Goal: Task Accomplishment & Management: Complete application form

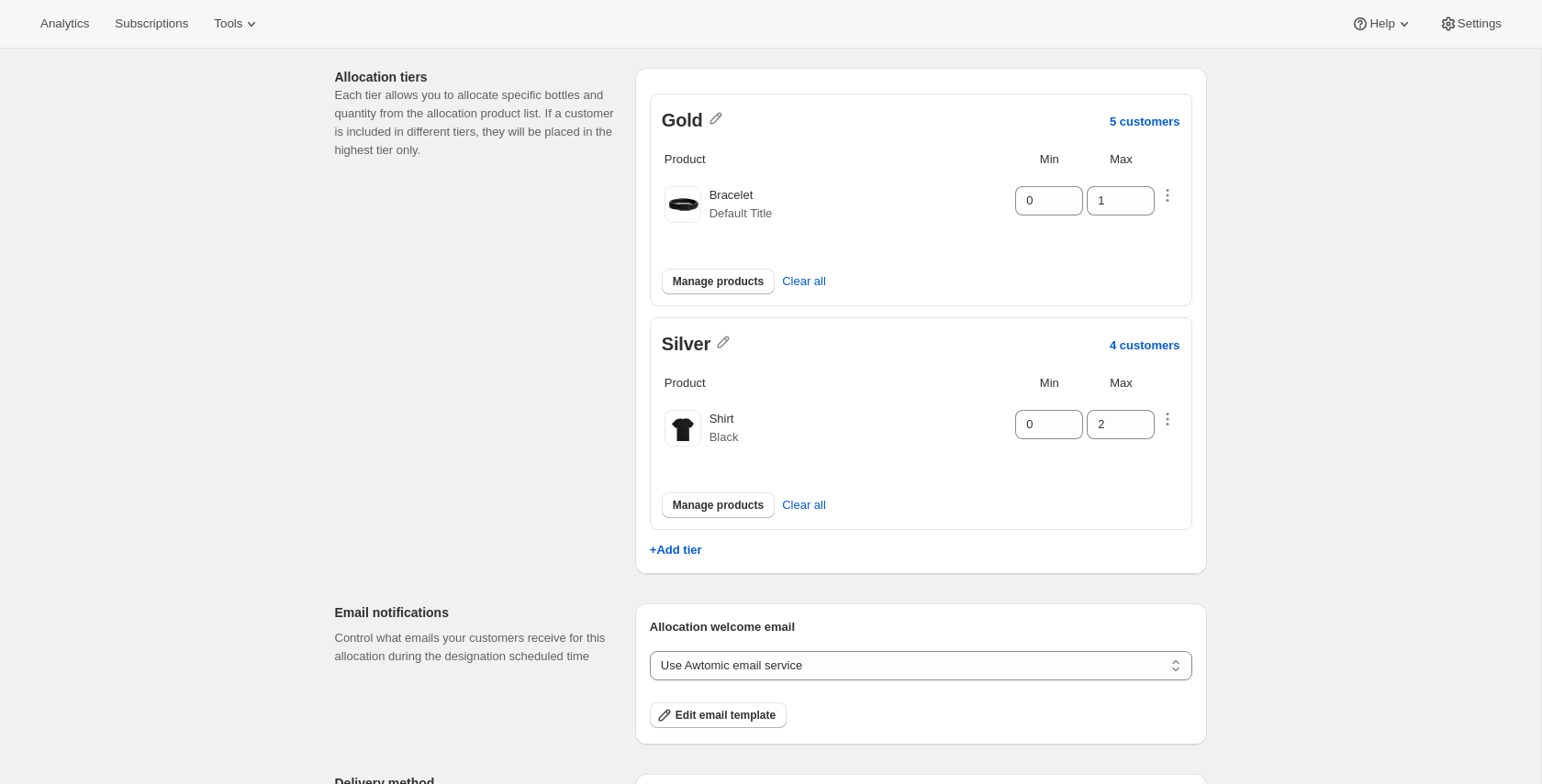
scroll to position [217, 0]
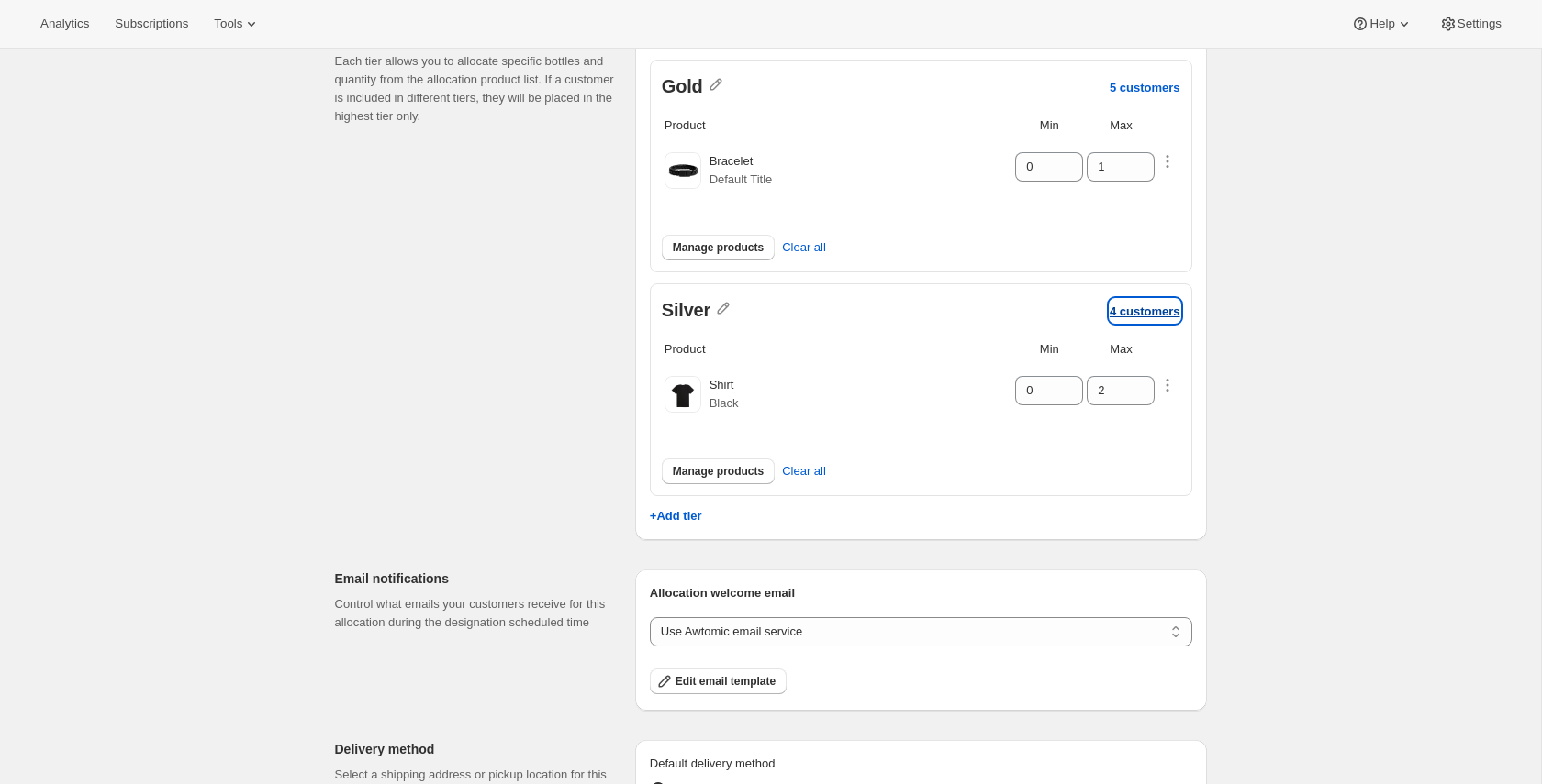
click at [1138, 309] on p "4 customers" at bounding box center [1146, 311] width 71 height 13
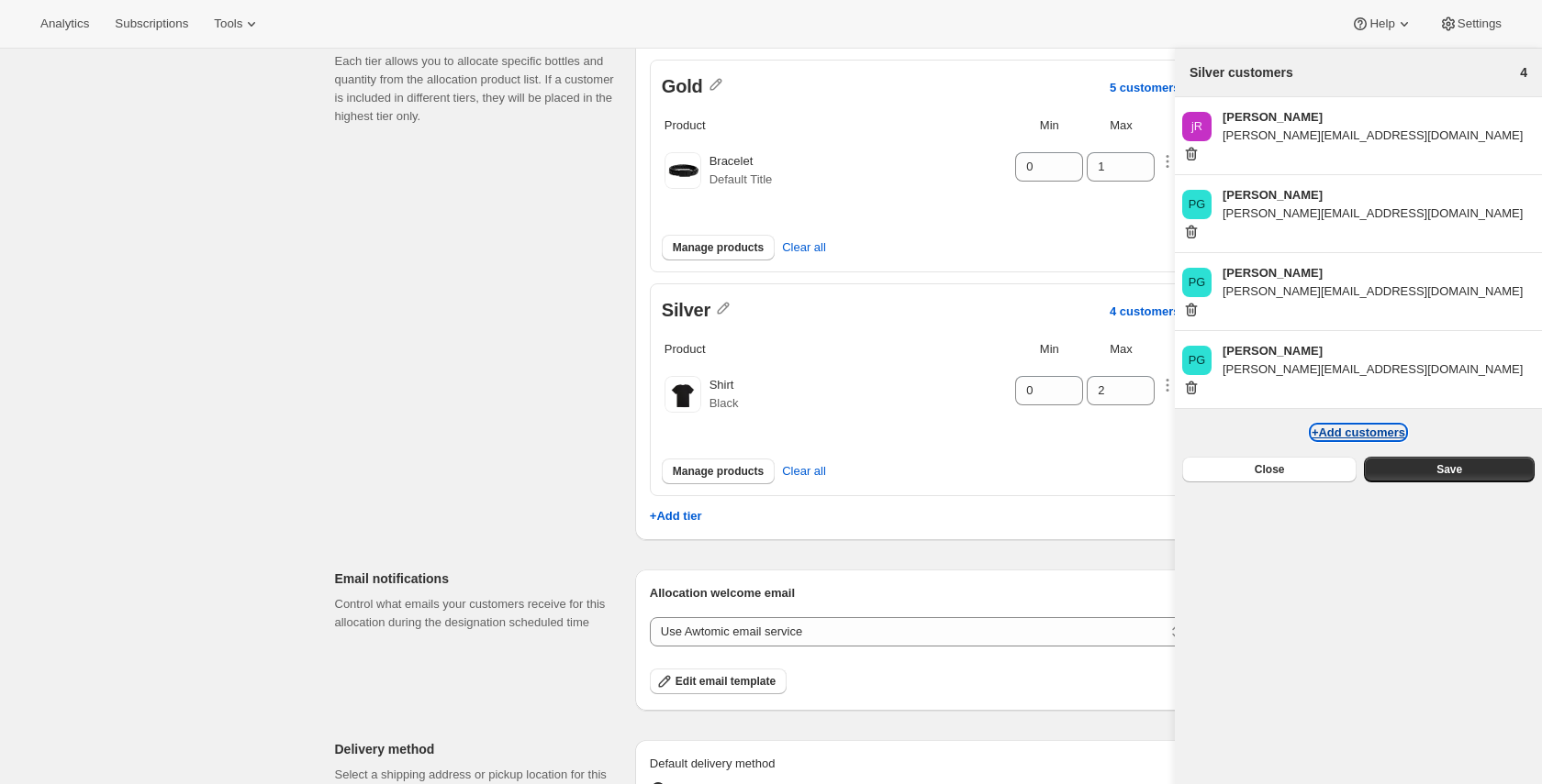
click at [1351, 426] on button "+Add customers" at bounding box center [1359, 433] width 94 height 13
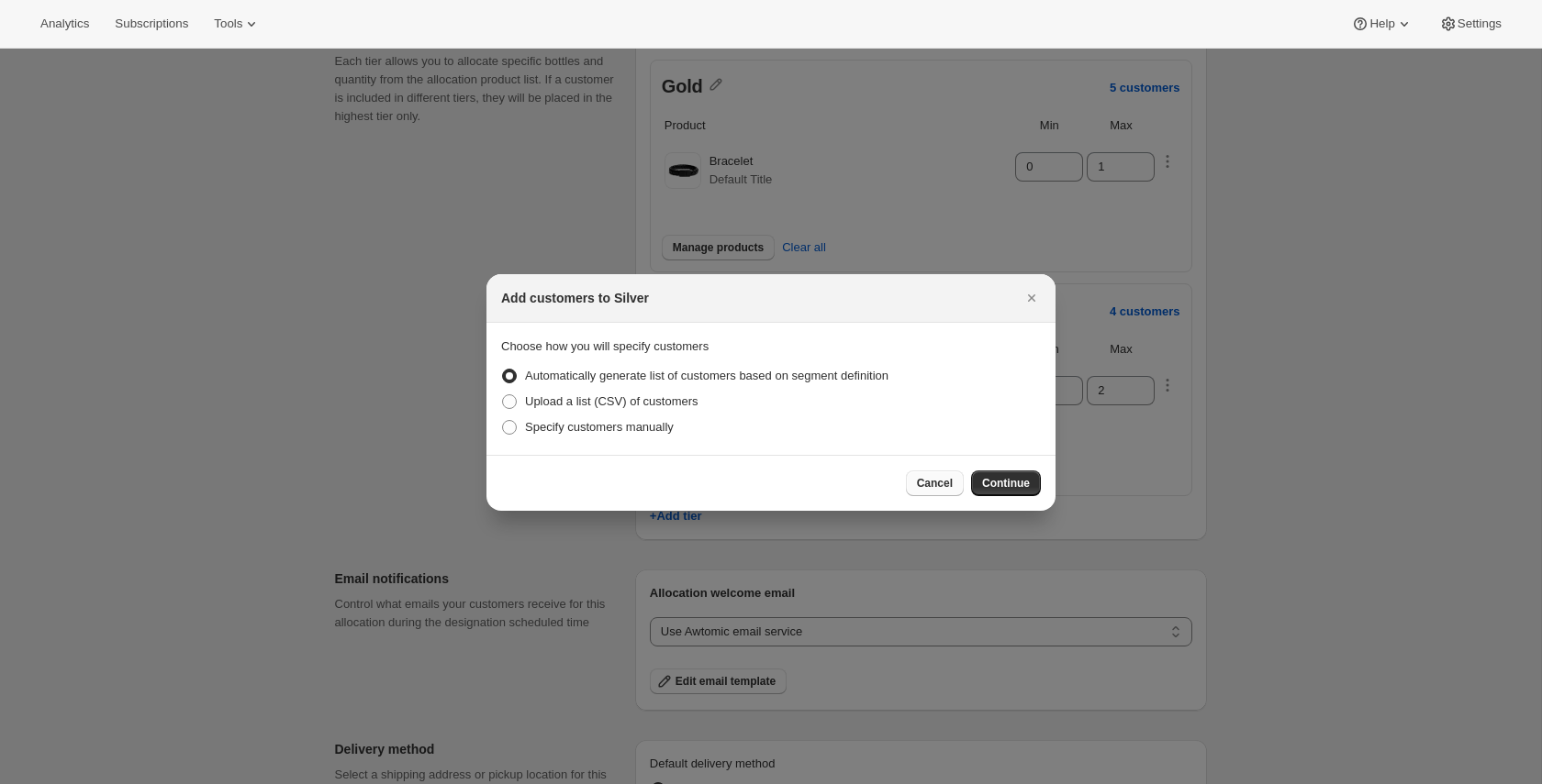
click at [944, 493] on button "Cancel" at bounding box center [934, 483] width 58 height 26
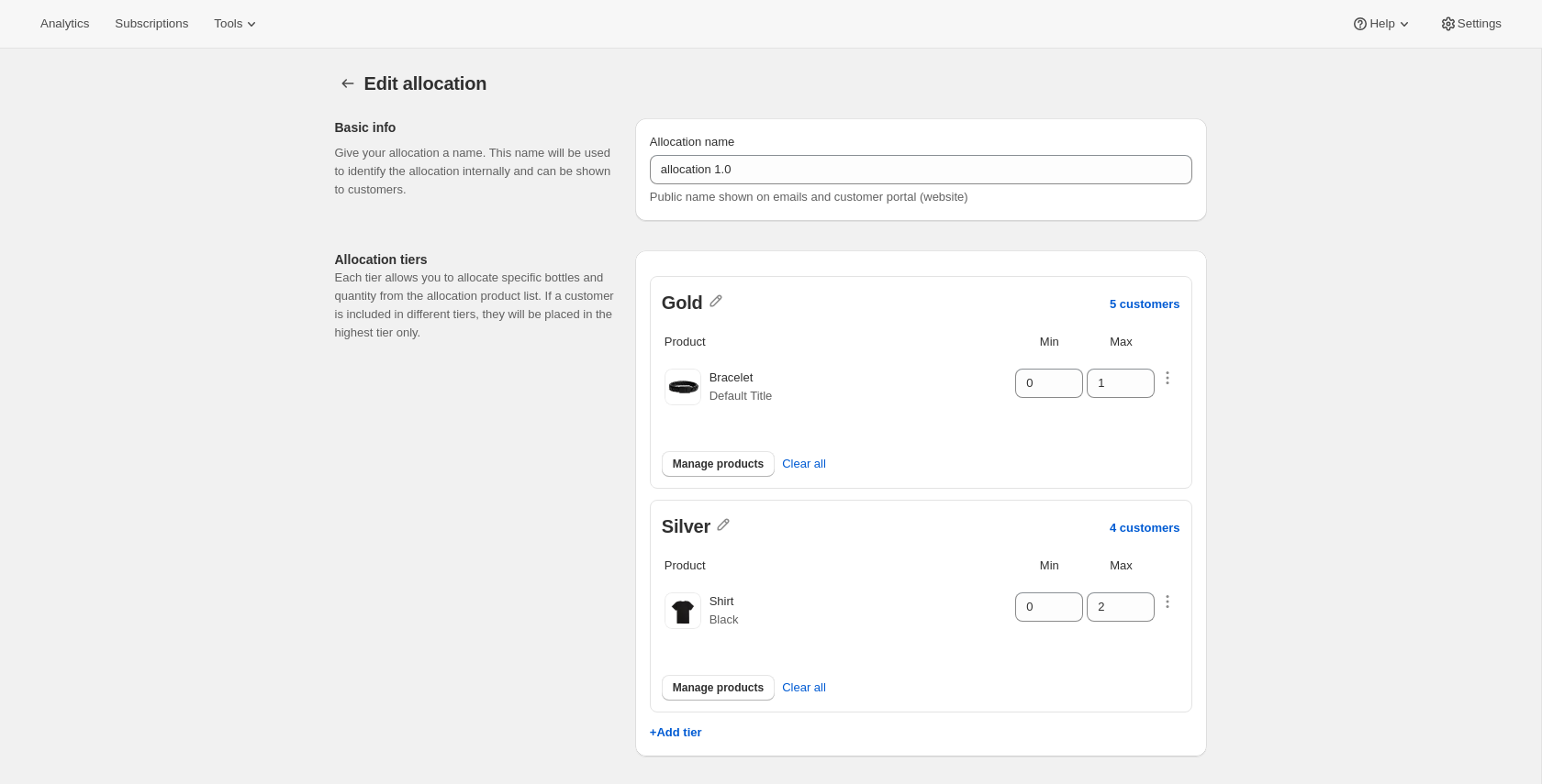
scroll to position [217, 0]
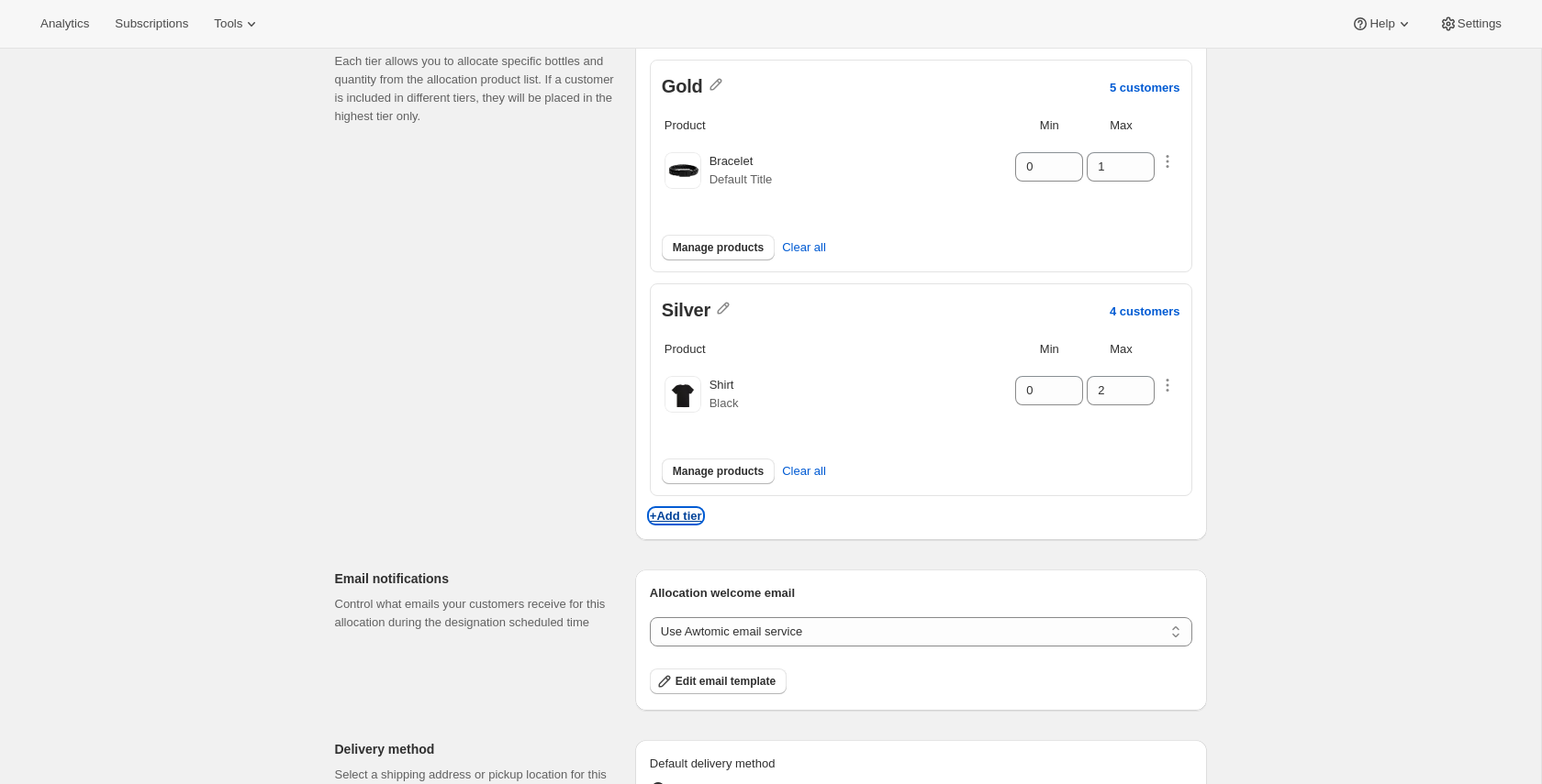
click at [675, 518] on p "+Add tier" at bounding box center [675, 516] width 53 height 13
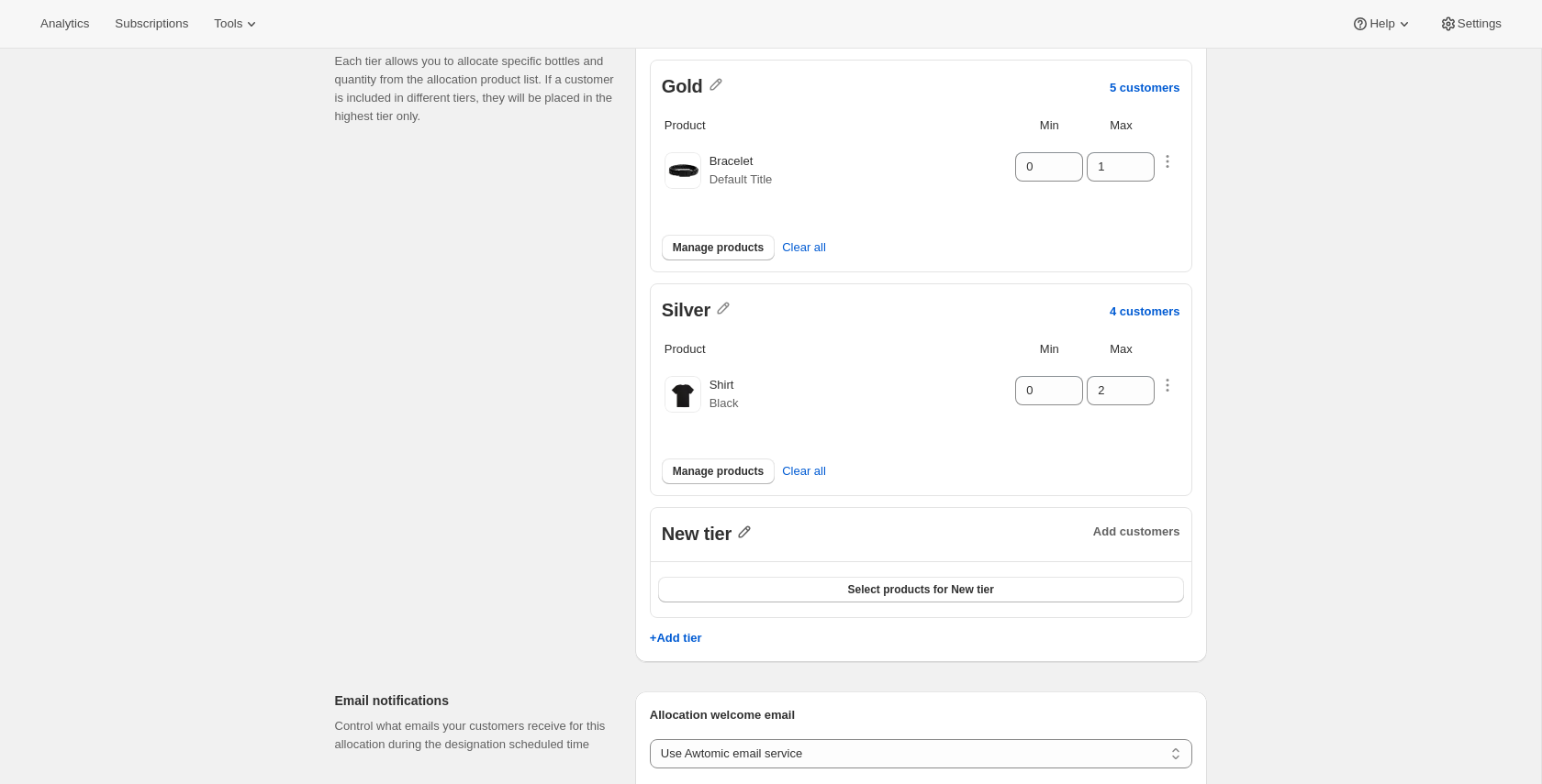
click at [739, 539] on icon "button" at bounding box center [744, 532] width 18 height 18
click at [749, 575] on input "New tier" at bounding box center [755, 569] width 176 height 30
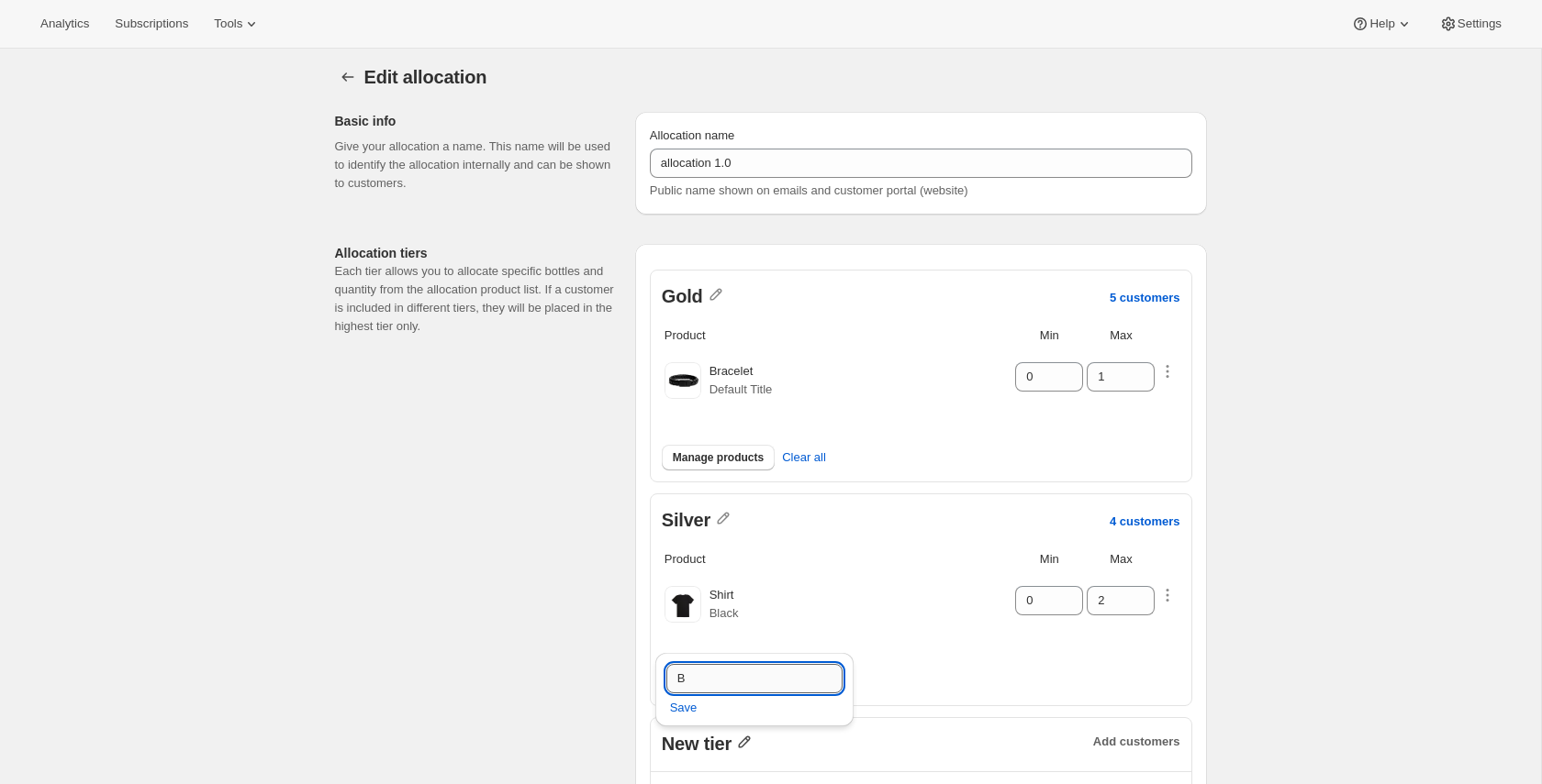
scroll to position [0, 0]
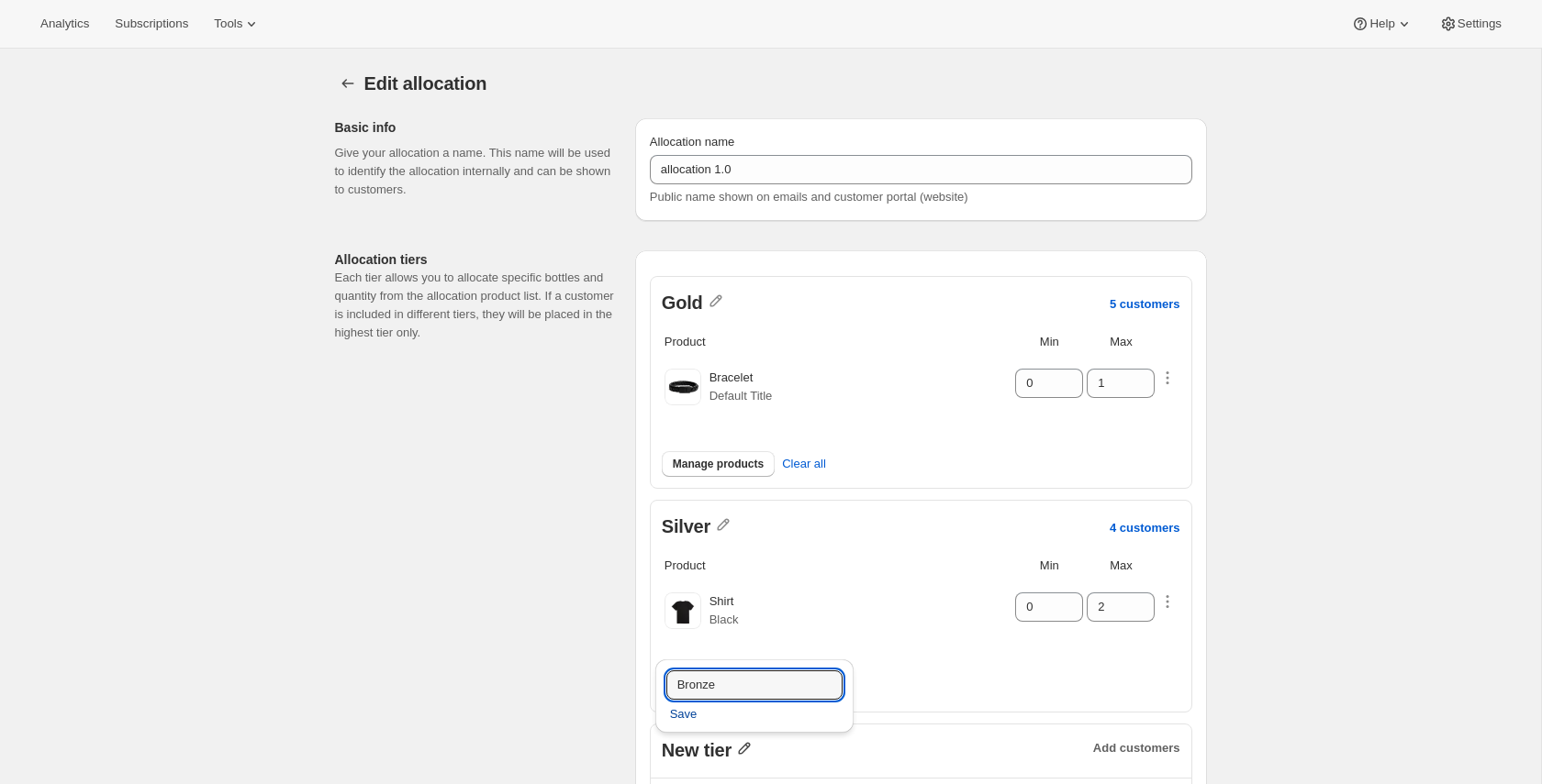
type input "Bronze"
click at [683, 713] on span "Save" at bounding box center [683, 714] width 28 height 18
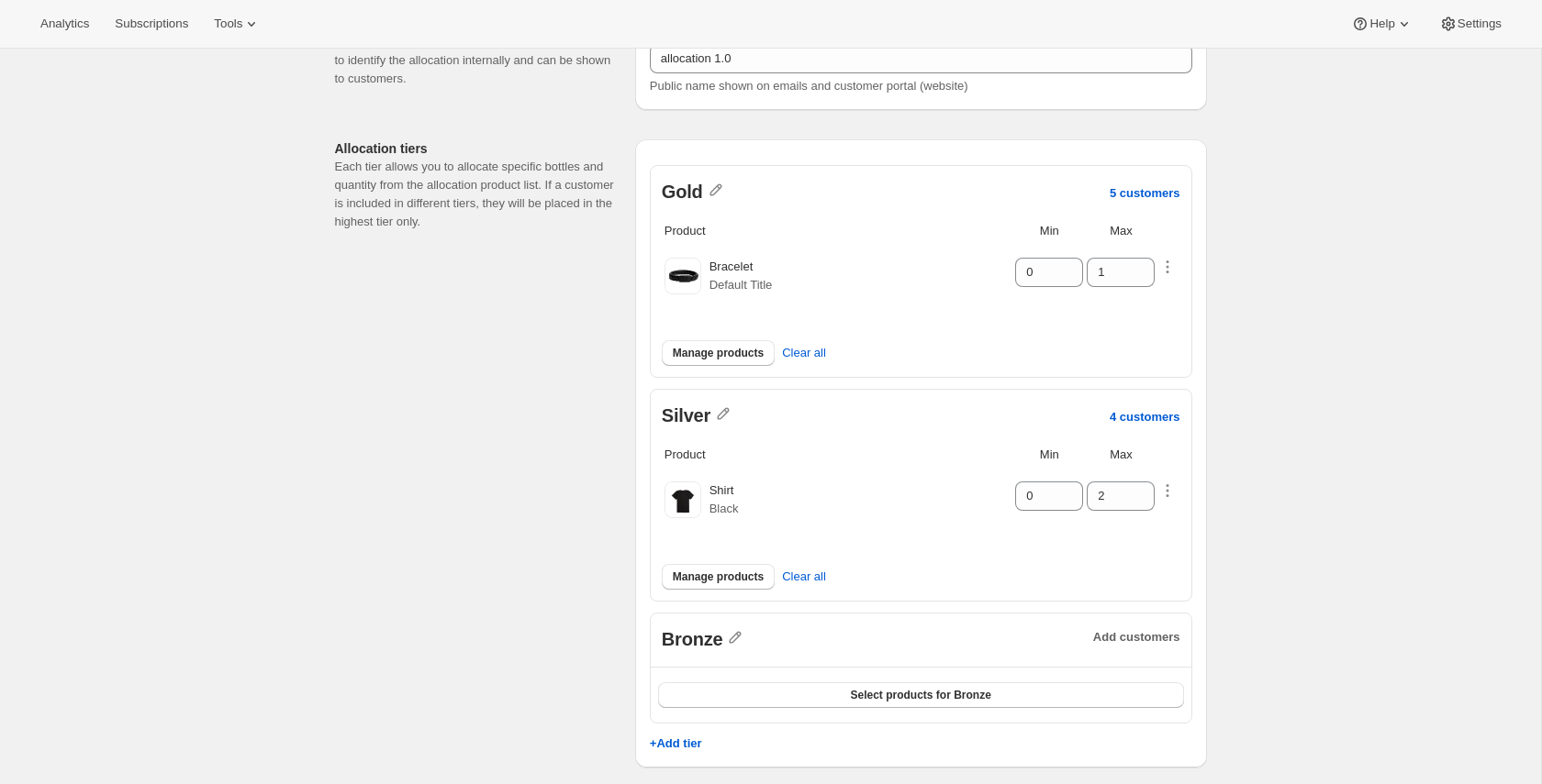
scroll to position [192, 0]
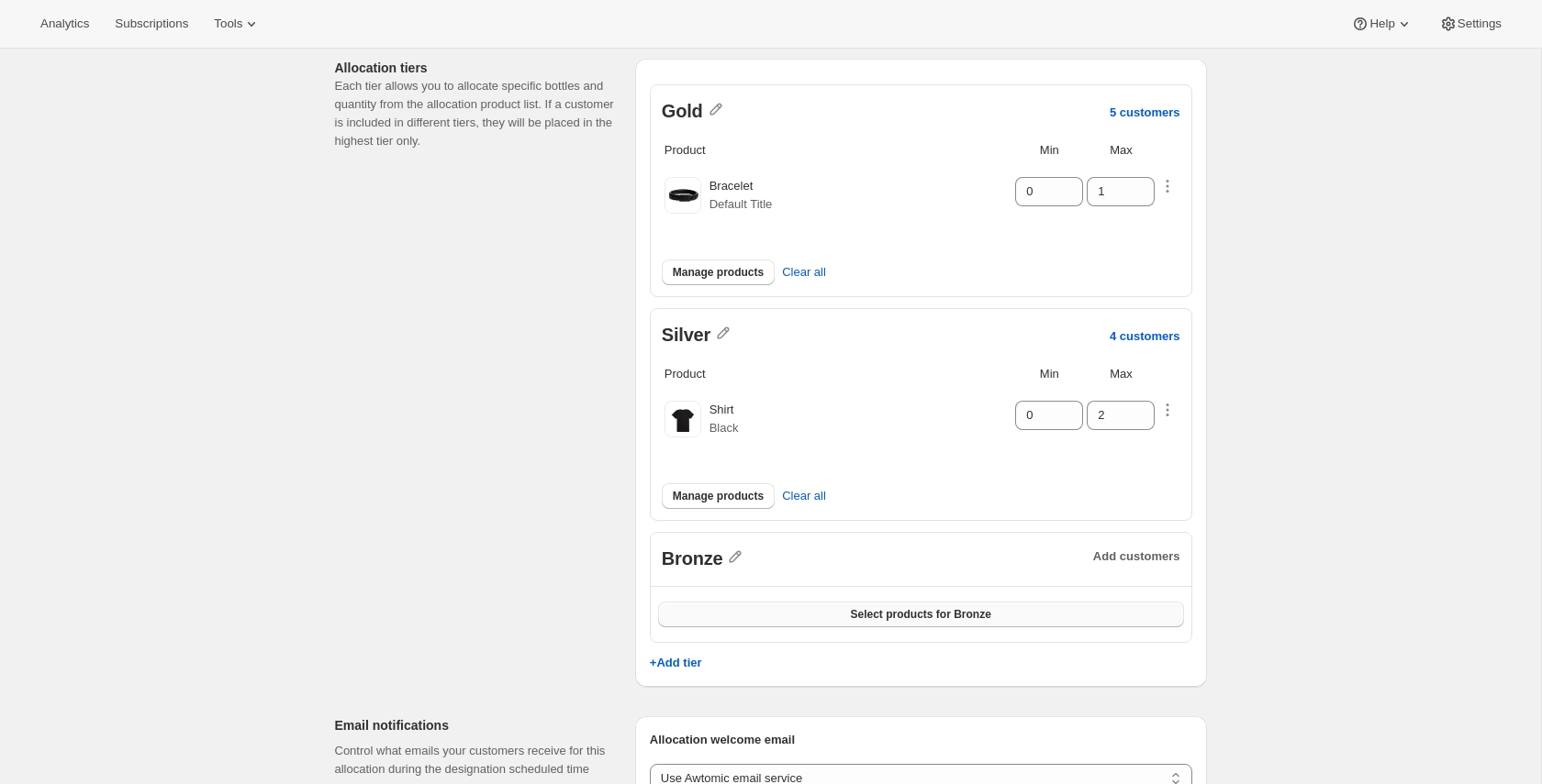
click at [920, 607] on span "Select products for Bronze" at bounding box center [920, 614] width 140 height 14
click at [878, 620] on button "Select products for Bronze" at bounding box center [921, 614] width 526 height 26
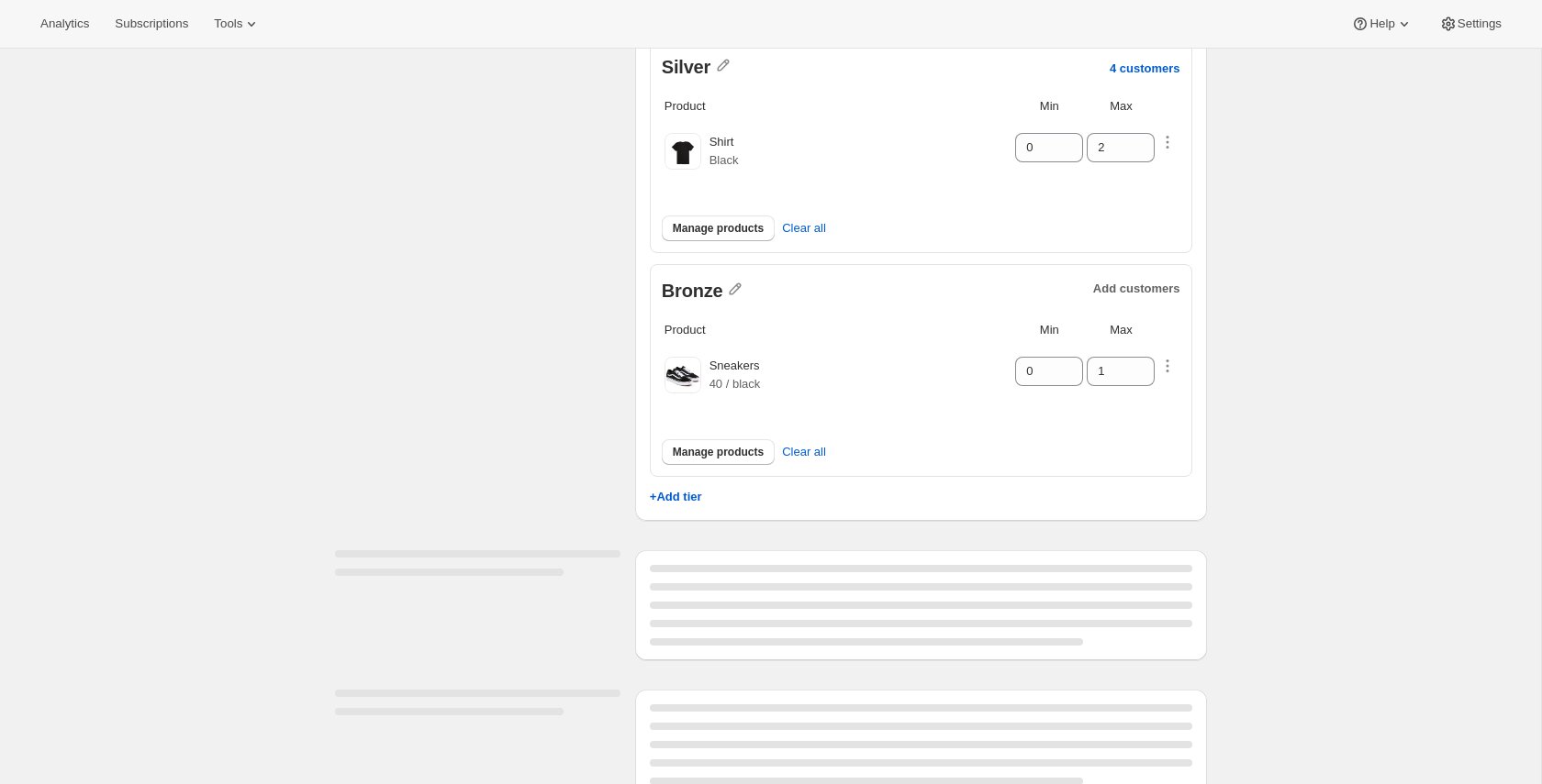
scroll to position [678, 0]
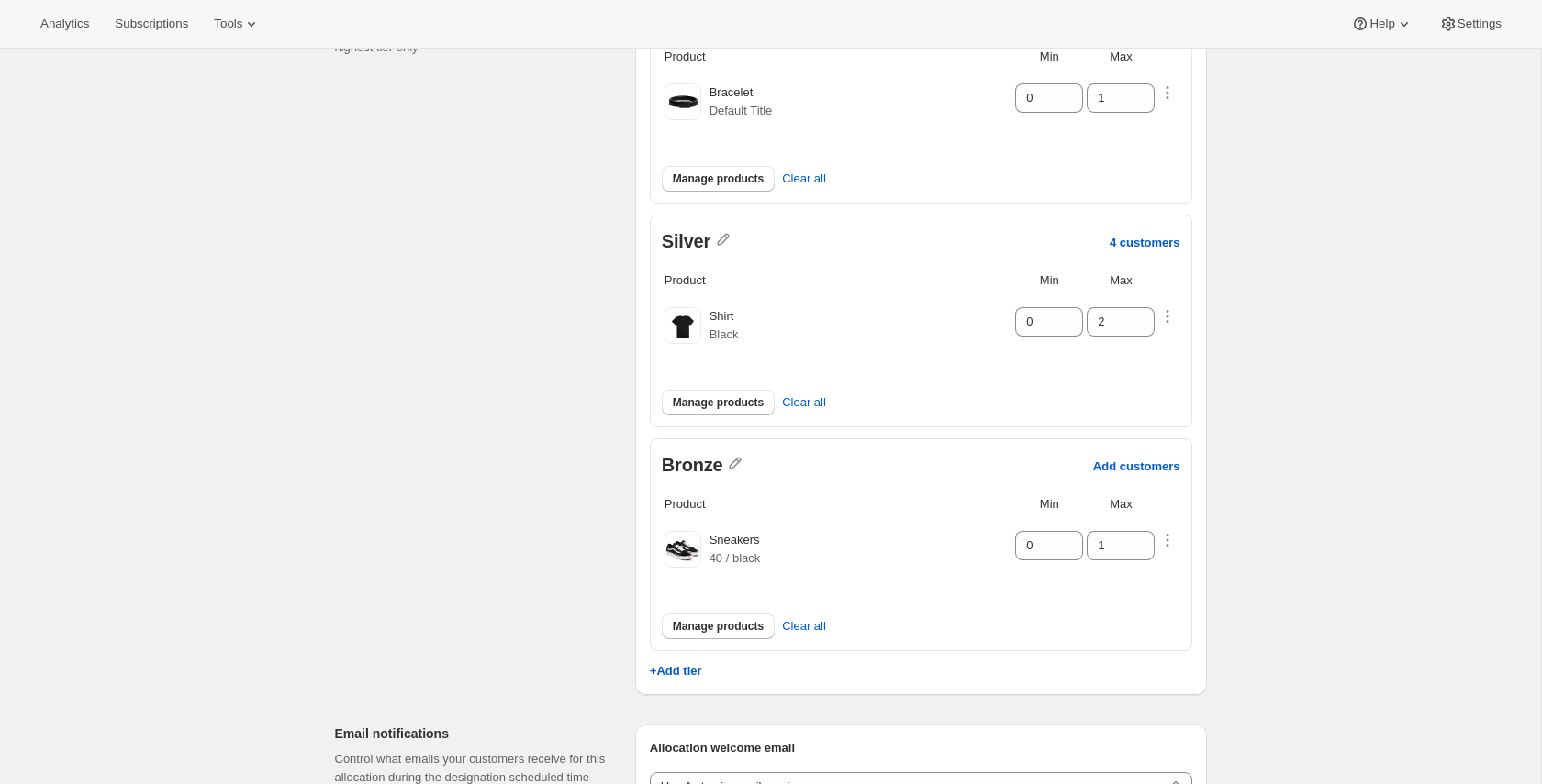
scroll to position [408, 0]
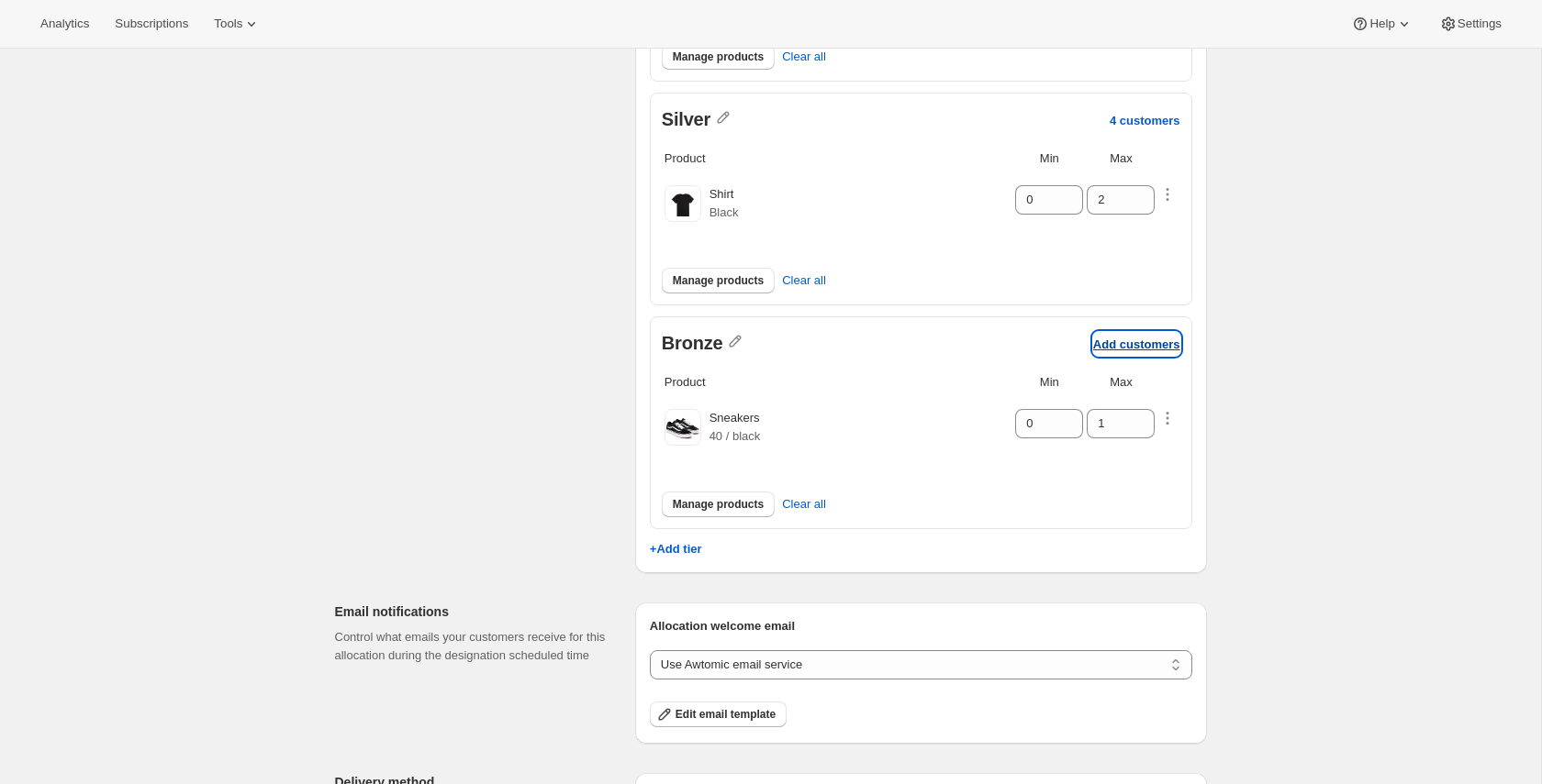
click at [1115, 338] on p "Add customers" at bounding box center [1136, 345] width 87 height 13
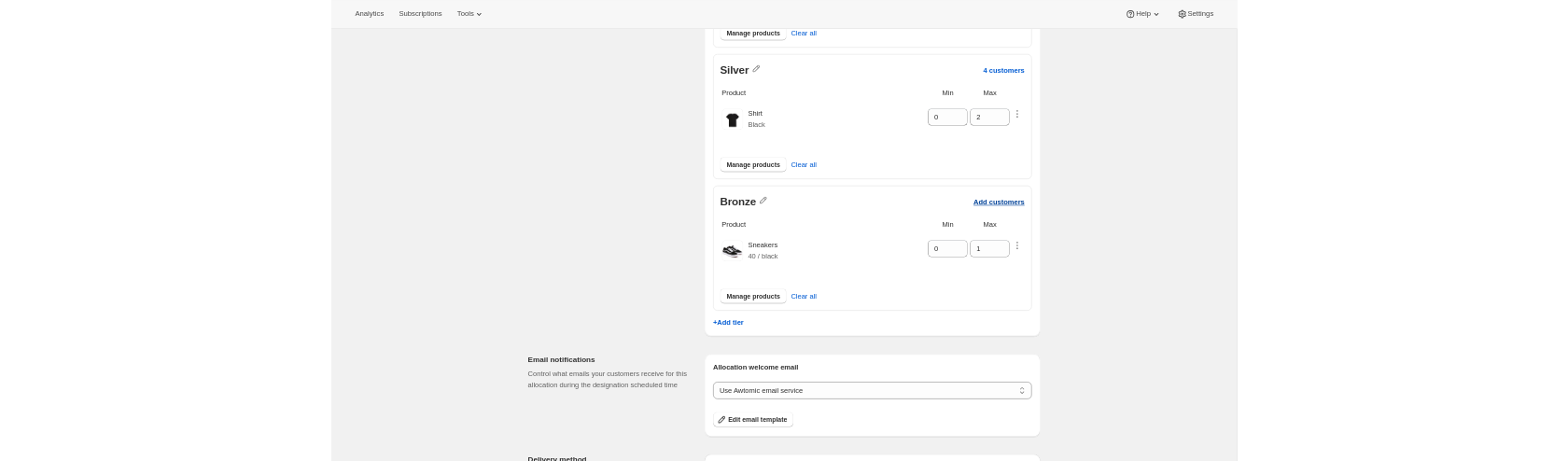
scroll to position [0, 0]
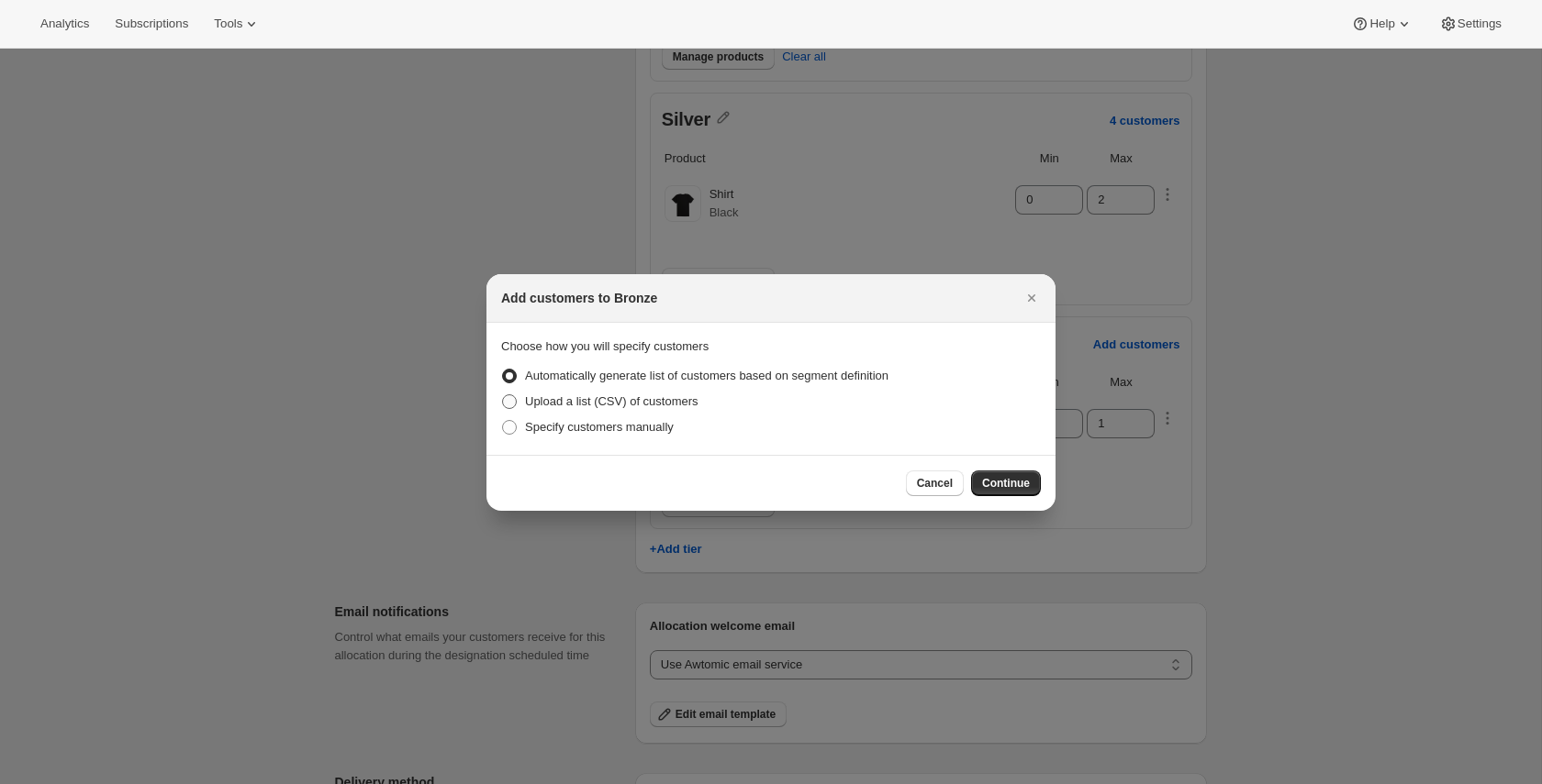
click at [641, 405] on span "Upload a list (CSV) of customers" at bounding box center [612, 401] width 174 height 13
click at [503, 395] on input "Upload a list (CSV) of customers" at bounding box center [503, 394] width 1 height 1
click at [1014, 485] on span "Continue" at bounding box center [1006, 483] width 48 height 14
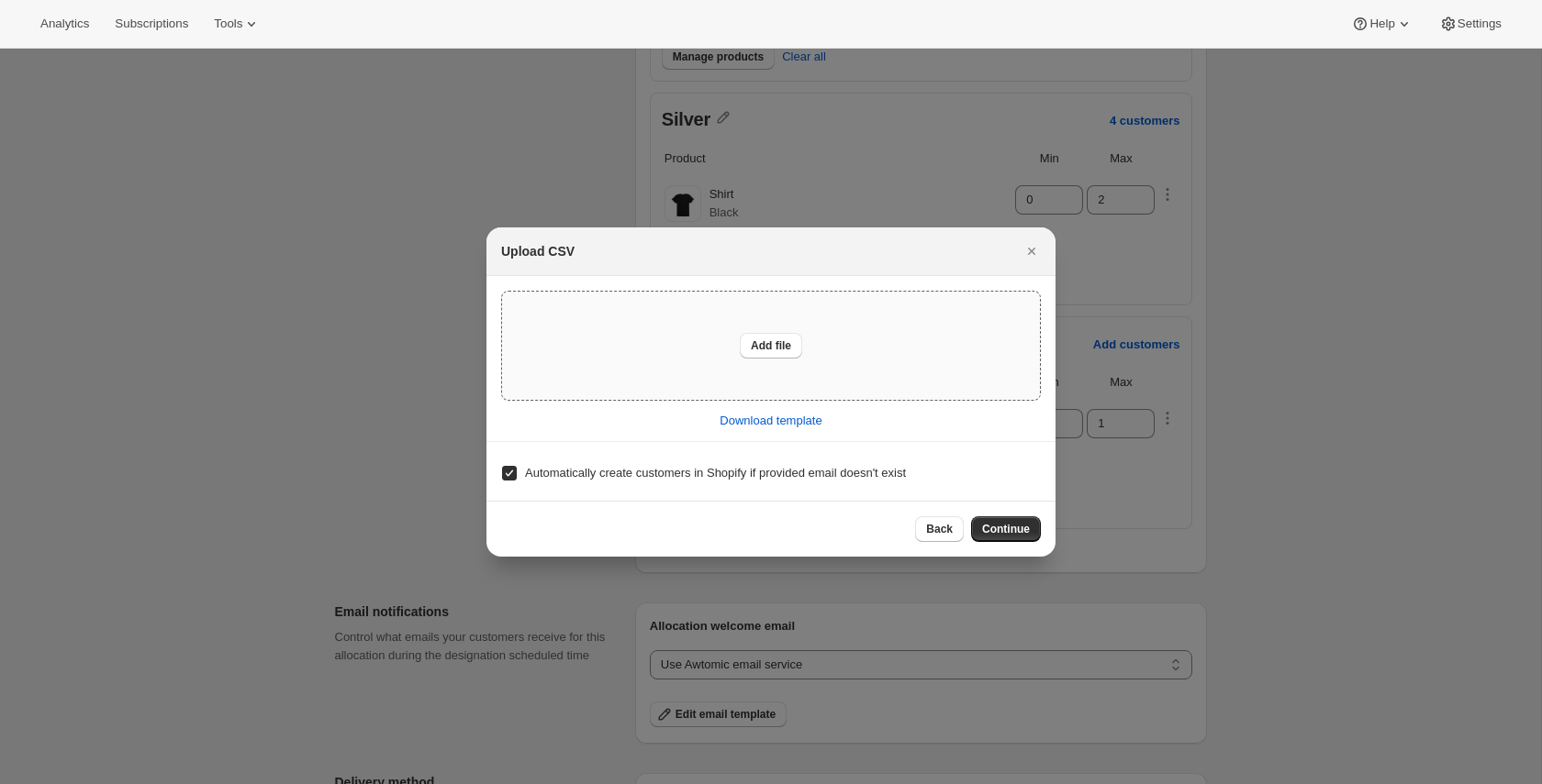
click at [746, 328] on div "Add file" at bounding box center [771, 346] width 538 height 108
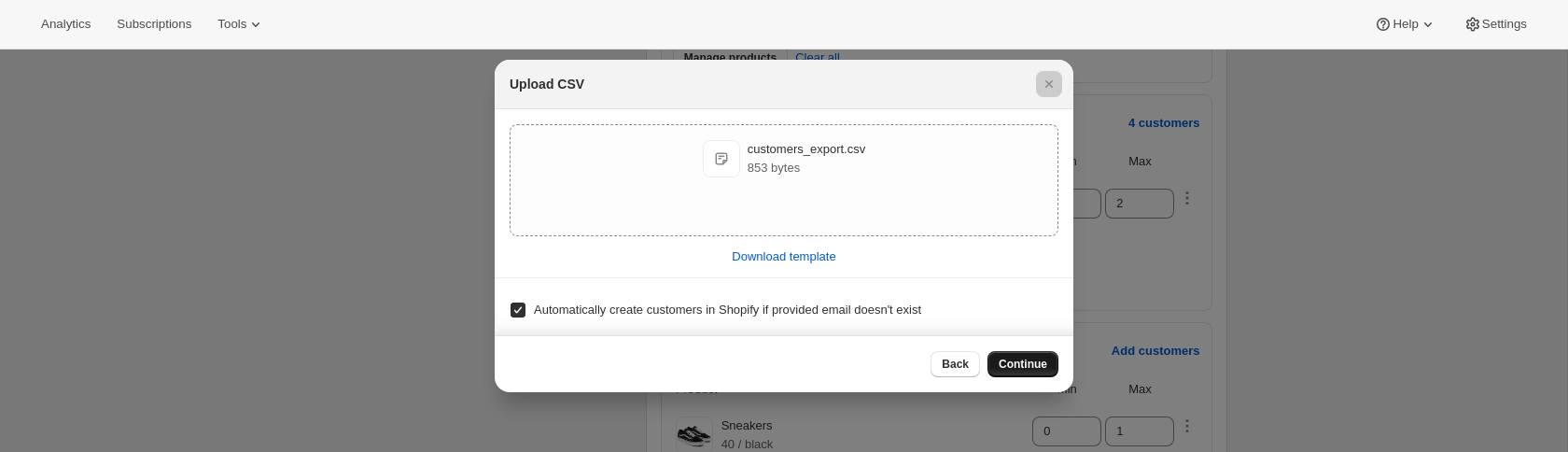
click at [1030, 360] on span "Continue" at bounding box center [1023, 364] width 49 height 15
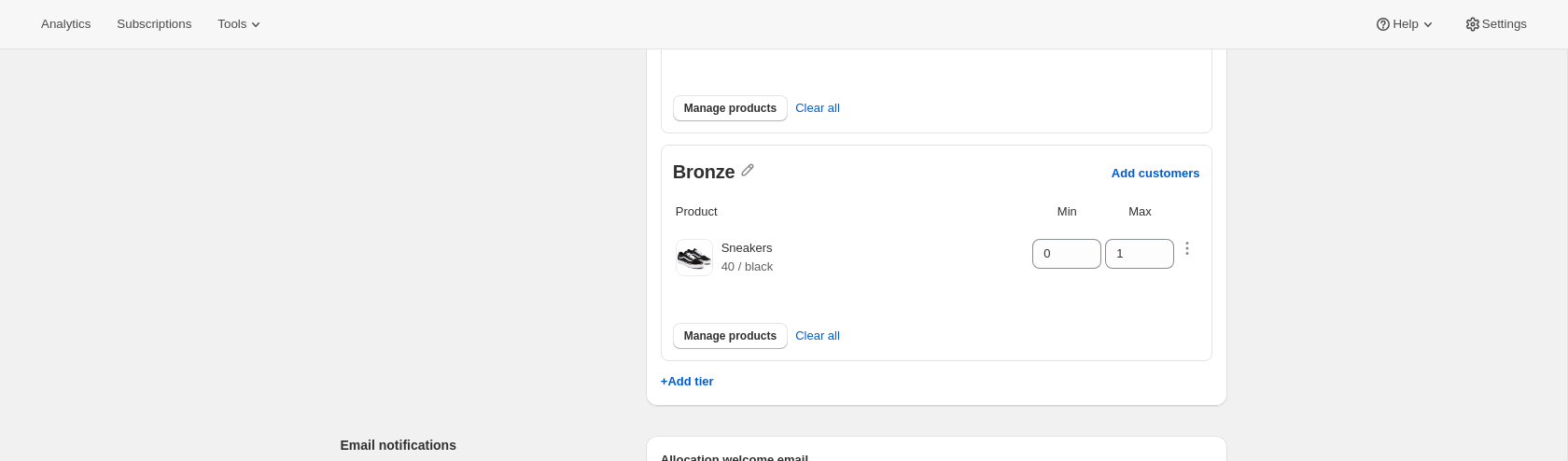
scroll to position [610, 0]
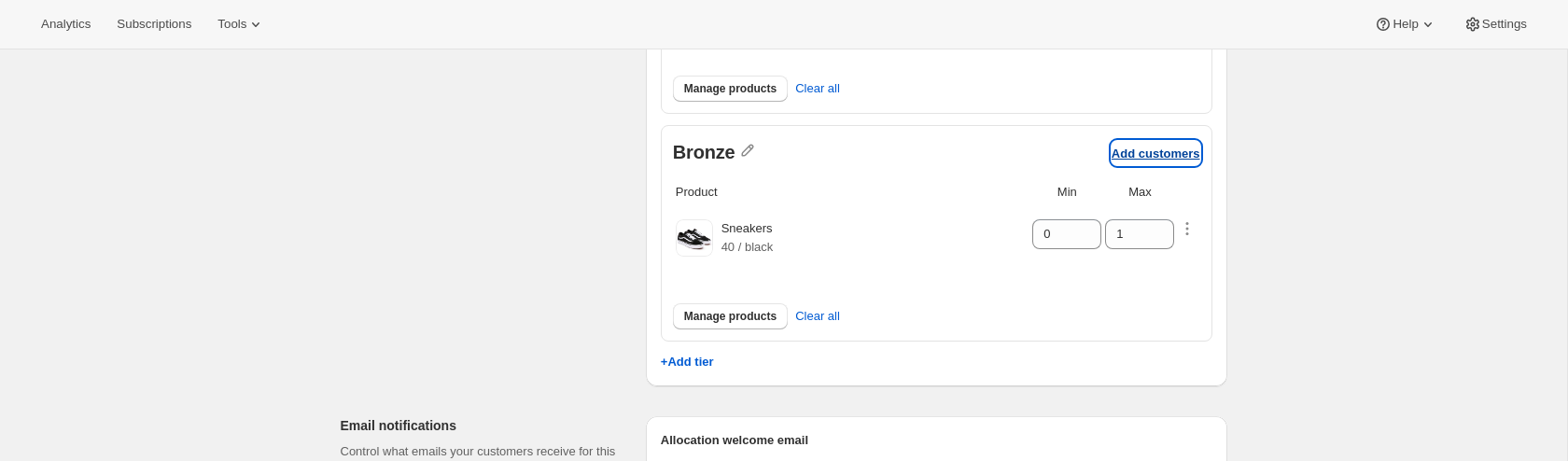
click at [1135, 155] on p "Add customers" at bounding box center [1155, 153] width 88 height 14
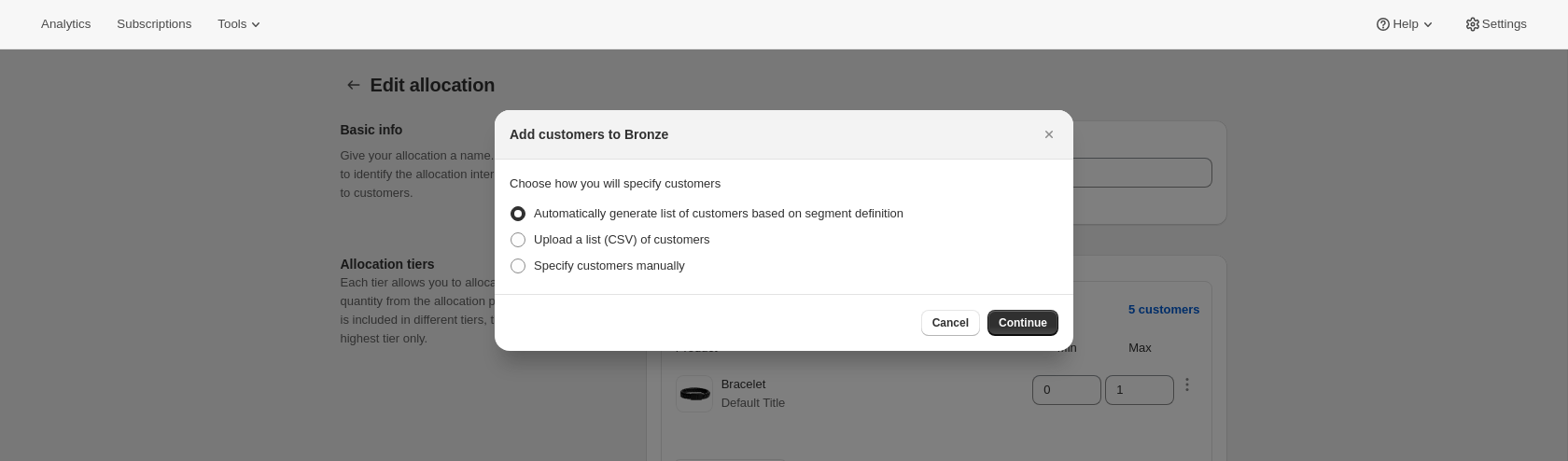
scroll to position [0, 0]
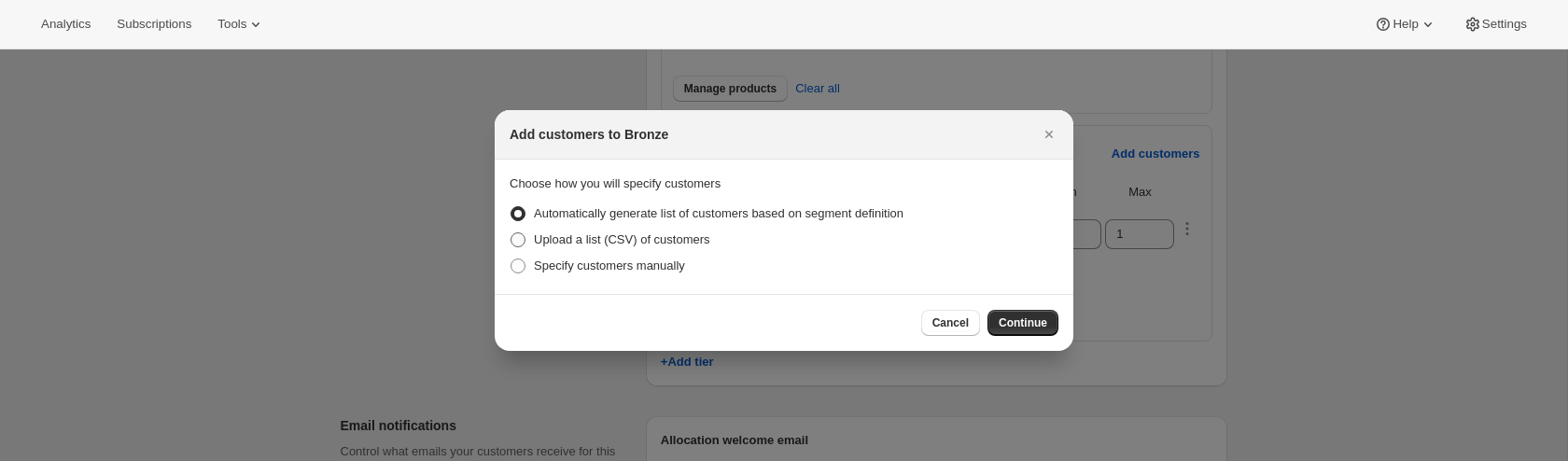
click at [687, 235] on span "Upload a list (CSV) of customers" at bounding box center [623, 239] width 177 height 14
click at [511, 233] on input "Upload a list (CSV) of customers" at bounding box center [511, 232] width 1 height 1
click at [1032, 324] on span "Continue" at bounding box center [1023, 322] width 49 height 15
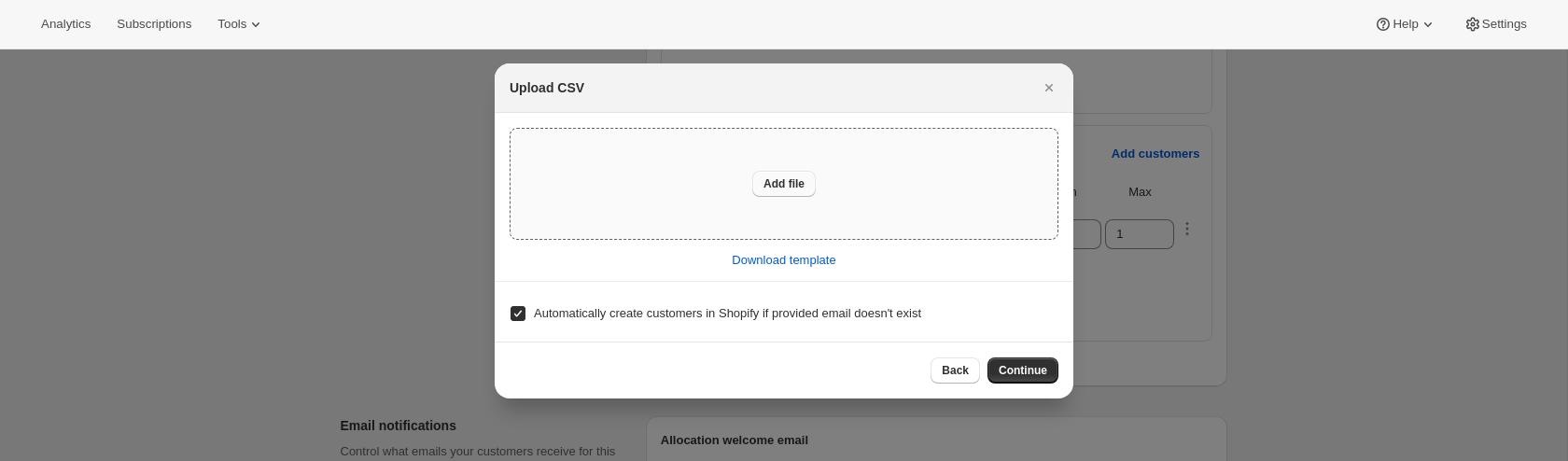
click at [776, 177] on span "Add file" at bounding box center [784, 183] width 41 height 15
click at [1009, 374] on span "Continue" at bounding box center [1023, 370] width 49 height 15
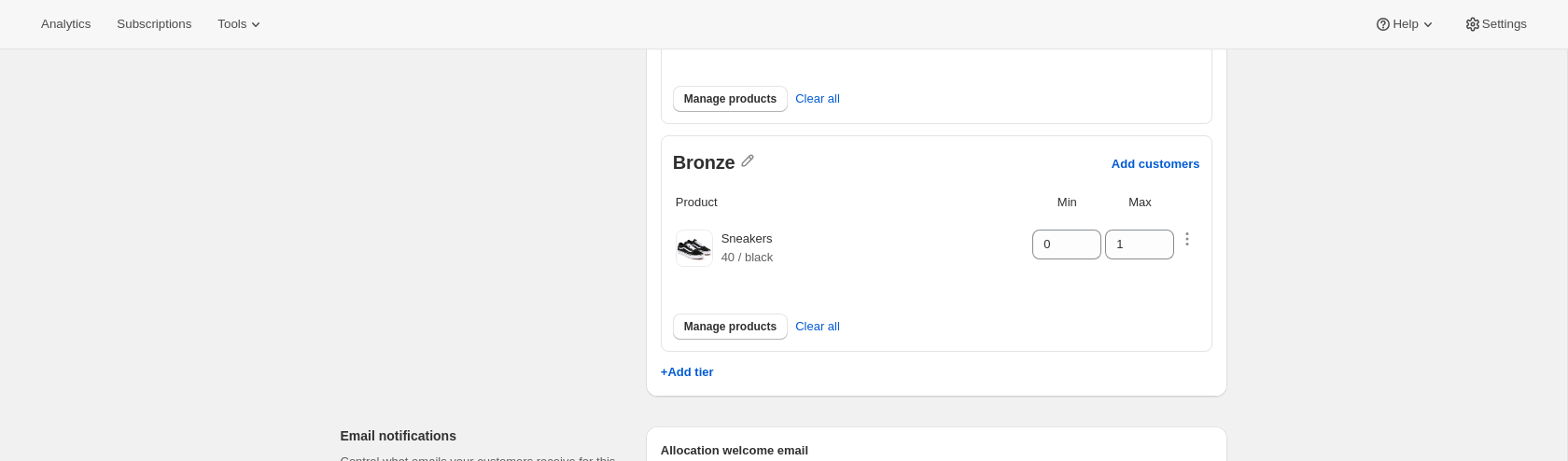
scroll to position [619, 0]
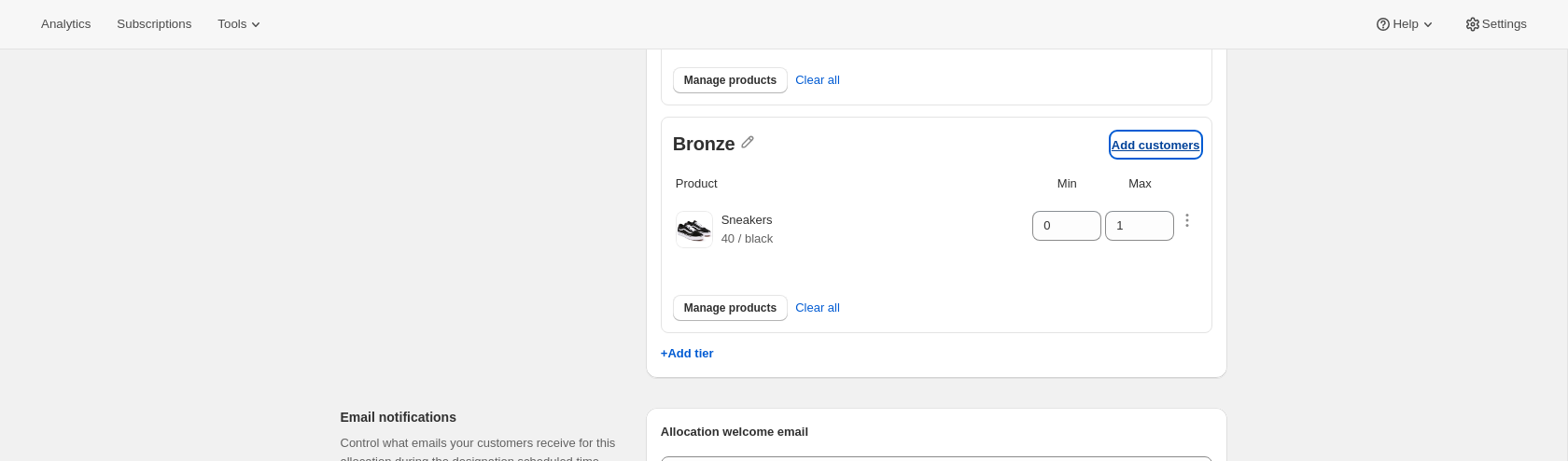
click at [1138, 133] on button "Add customers" at bounding box center [1155, 144] width 88 height 24
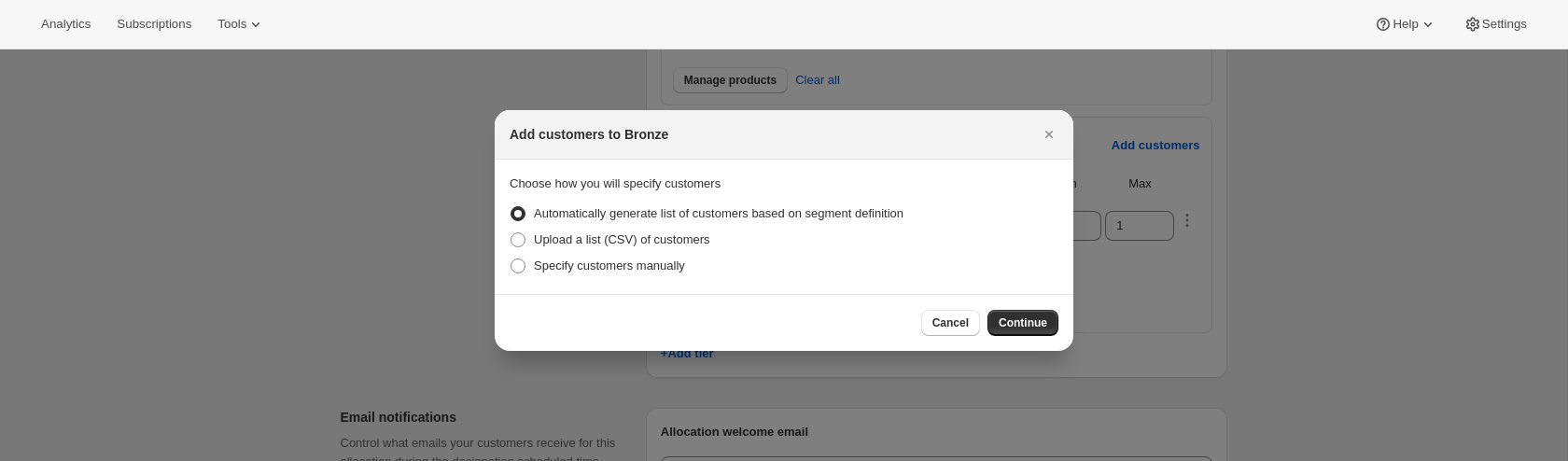
click at [631, 239] on span "Upload a list (CSV) of customers" at bounding box center [623, 239] width 177 height 14
click at [511, 233] on input "Upload a list (CSV) of customers" at bounding box center [511, 232] width 1 height 1
click at [1058, 321] on button "Continue" at bounding box center [1022, 322] width 71 height 26
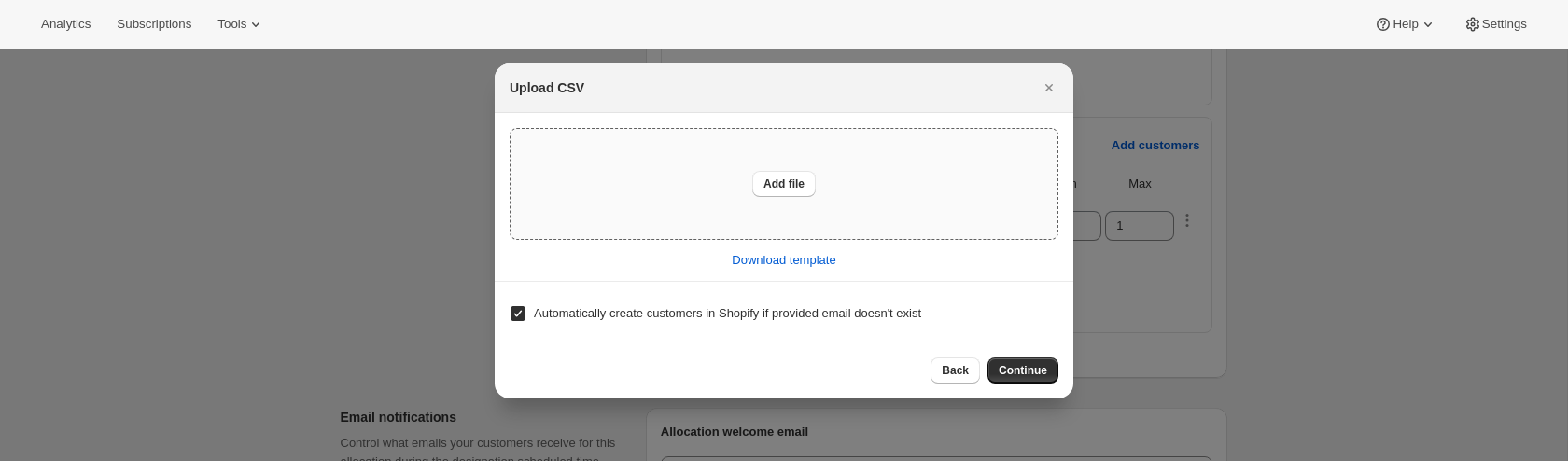
click at [767, 167] on div "Add file" at bounding box center [784, 183] width 547 height 110
click at [1030, 367] on span "Continue" at bounding box center [1023, 370] width 49 height 15
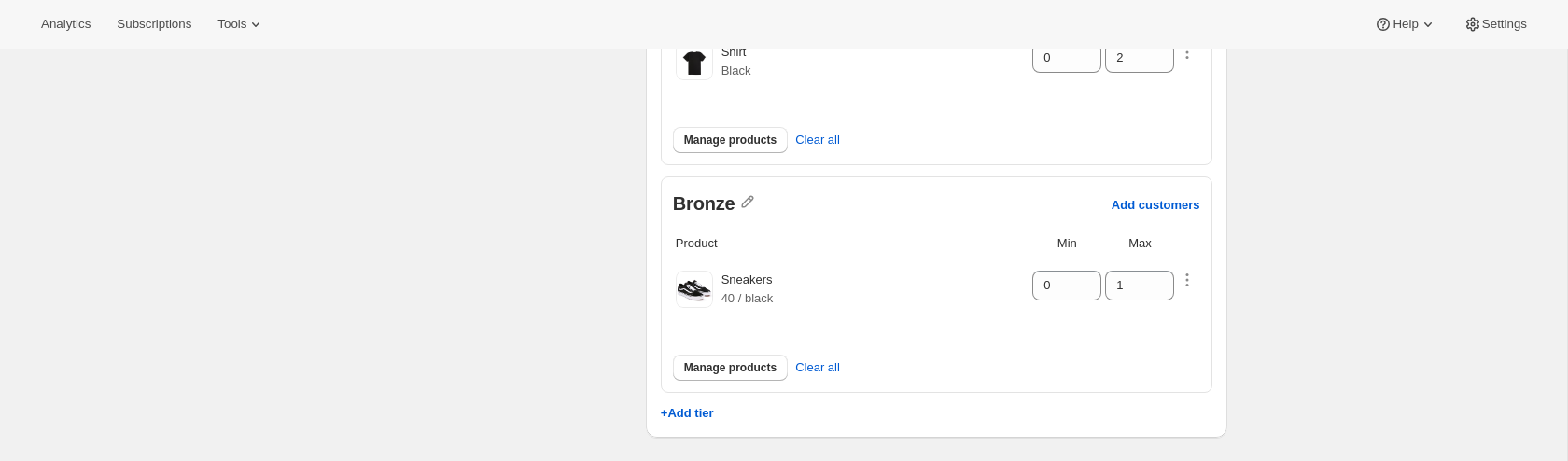
scroll to position [582, 0]
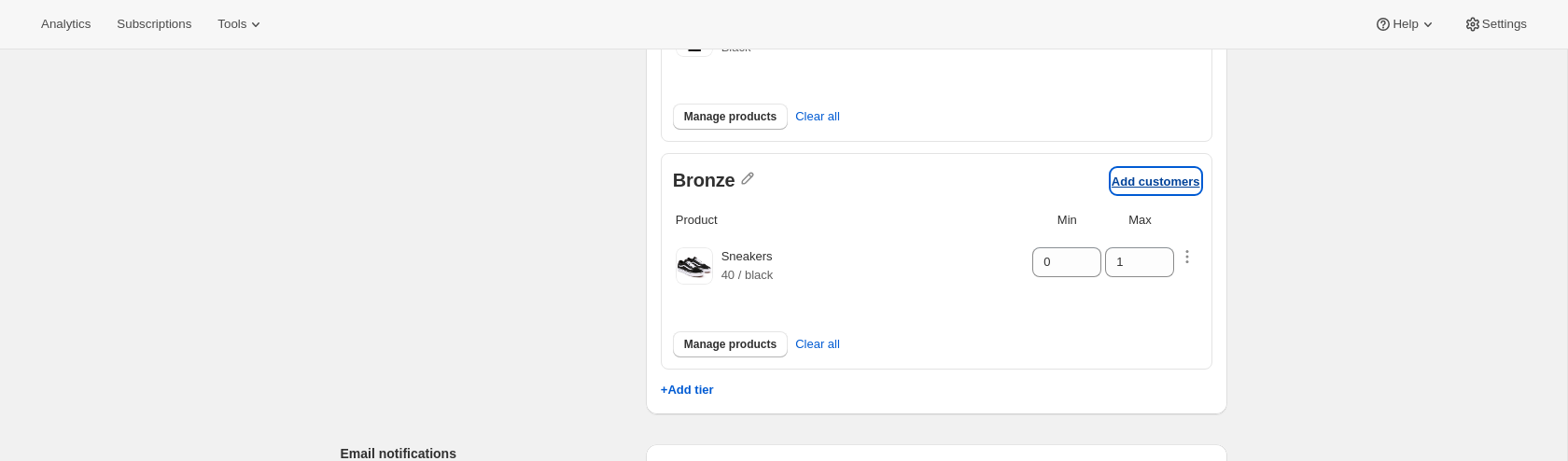
click at [1126, 179] on p "Add customers" at bounding box center [1155, 181] width 88 height 14
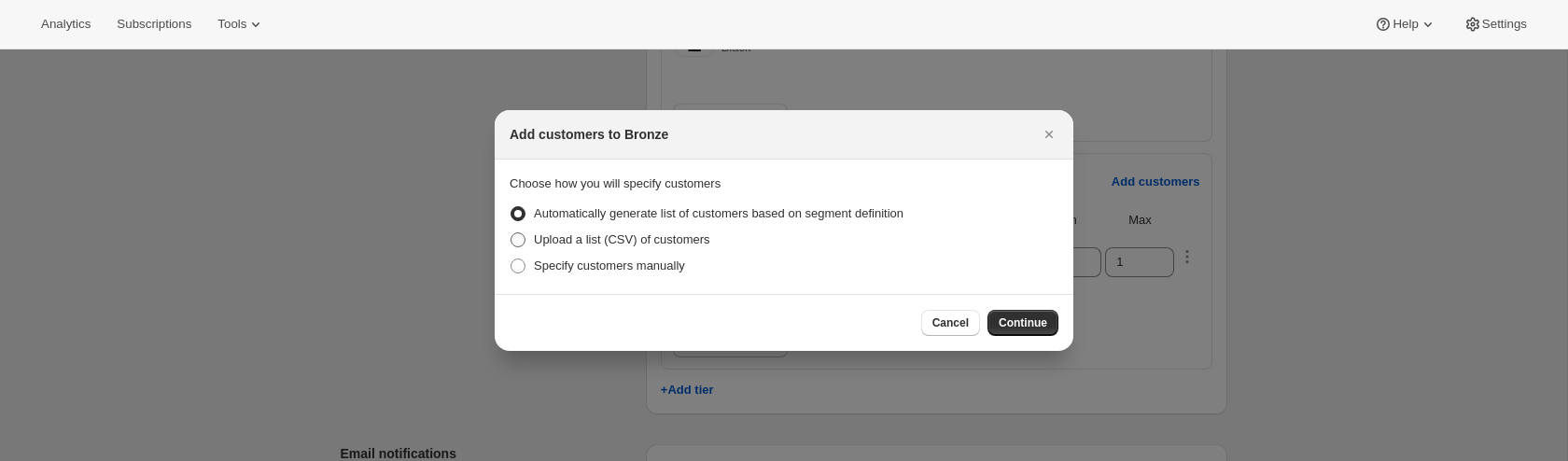
click at [613, 239] on span "Upload a list (CSV) of customers" at bounding box center [623, 239] width 177 height 14
click at [511, 233] on input "Upload a list (CSV) of customers" at bounding box center [511, 232] width 1 height 1
click at [1034, 320] on span "Continue" at bounding box center [1023, 322] width 49 height 15
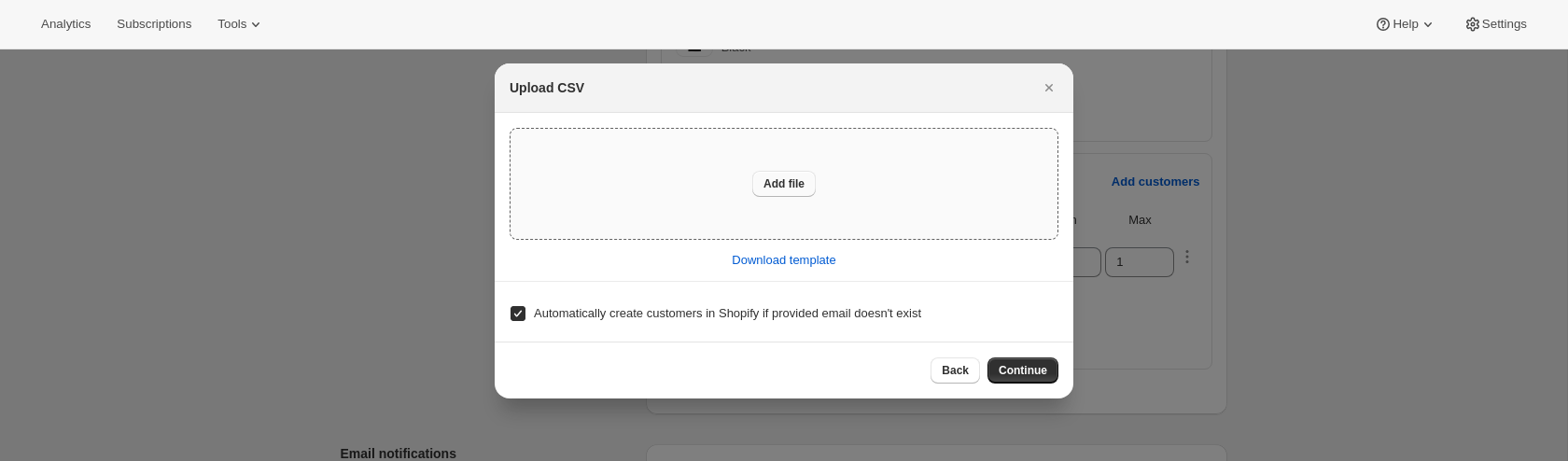
click at [786, 182] on span "Add file" at bounding box center [784, 183] width 41 height 15
click at [1014, 371] on span "Continue" at bounding box center [1023, 370] width 49 height 15
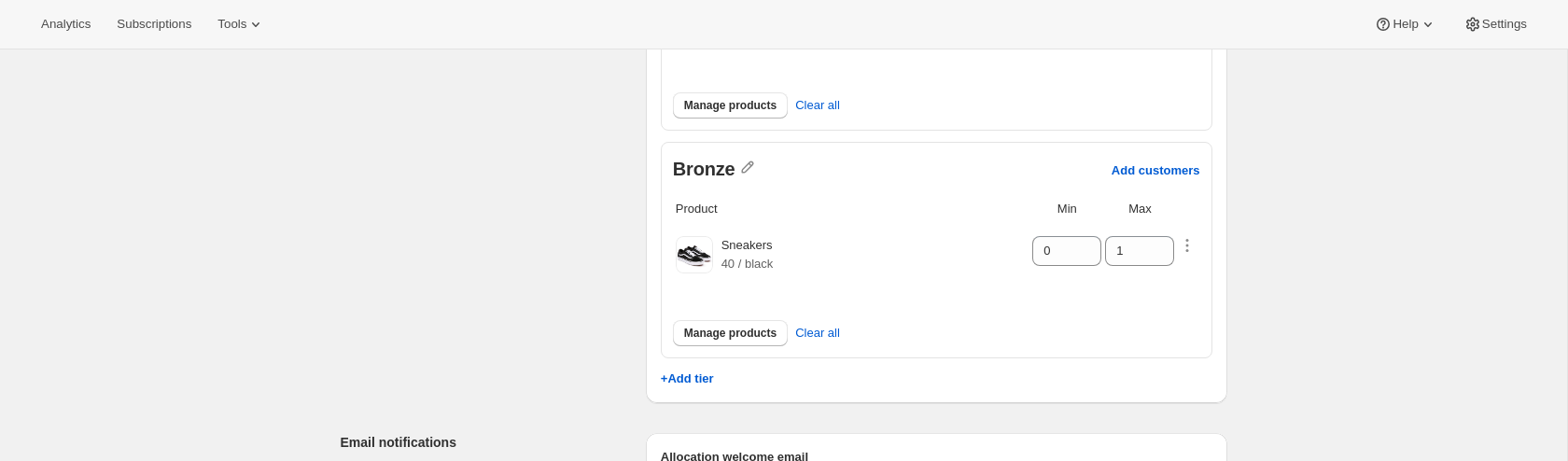
scroll to position [588, 0]
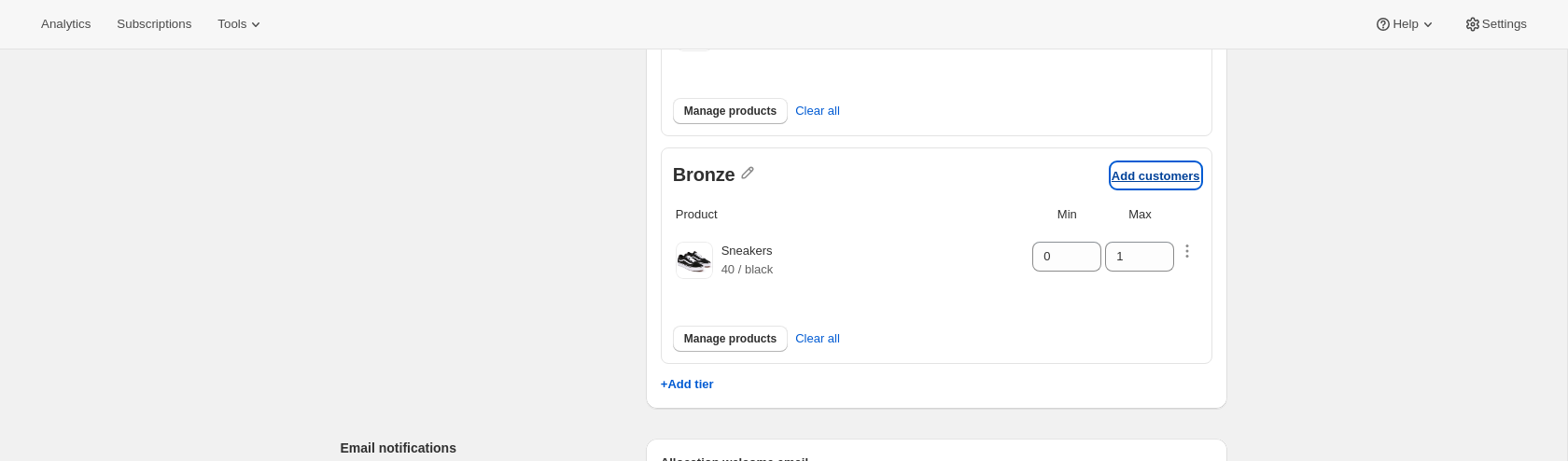
click at [1139, 172] on p "Add customers" at bounding box center [1155, 176] width 88 height 14
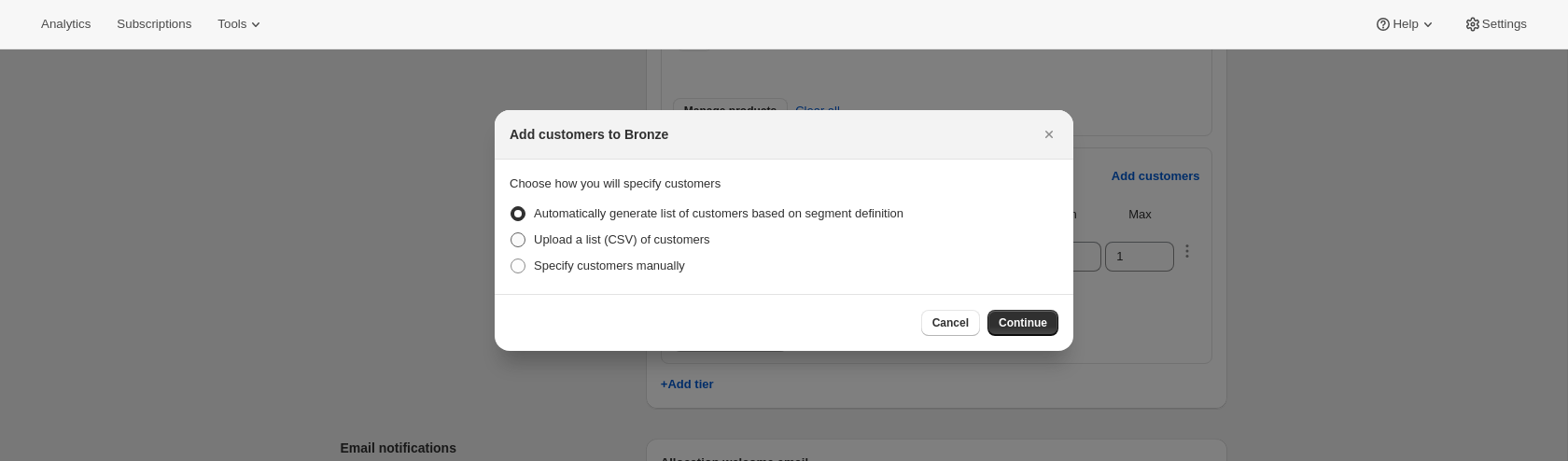
click at [665, 242] on span "Upload a list (CSV) of customers" at bounding box center [623, 239] width 177 height 14
click at [511, 233] on input "Upload a list (CSV) of customers" at bounding box center [511, 232] width 1 height 1
click at [1030, 315] on span "Continue" at bounding box center [1023, 322] width 49 height 15
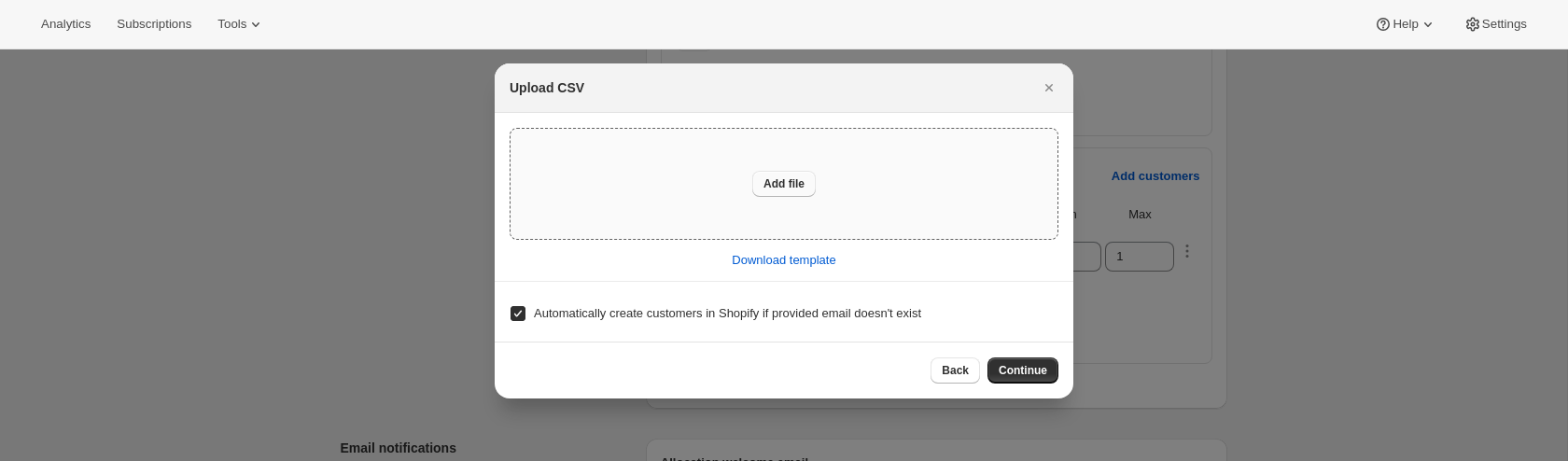
click at [797, 192] on button "Add file" at bounding box center [783, 183] width 63 height 26
click at [1006, 368] on span "Continue" at bounding box center [1023, 370] width 49 height 15
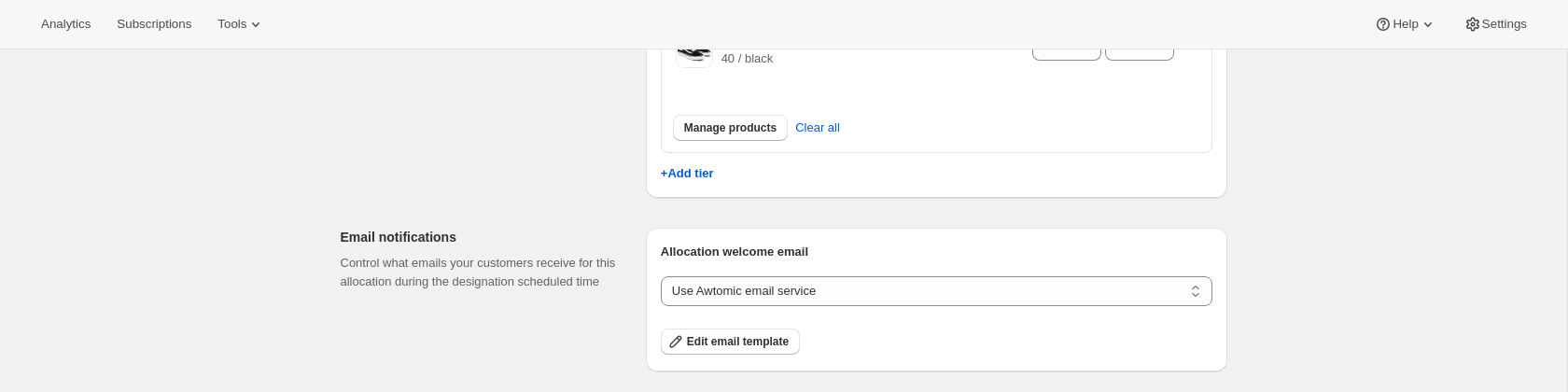
scroll to position [574, 0]
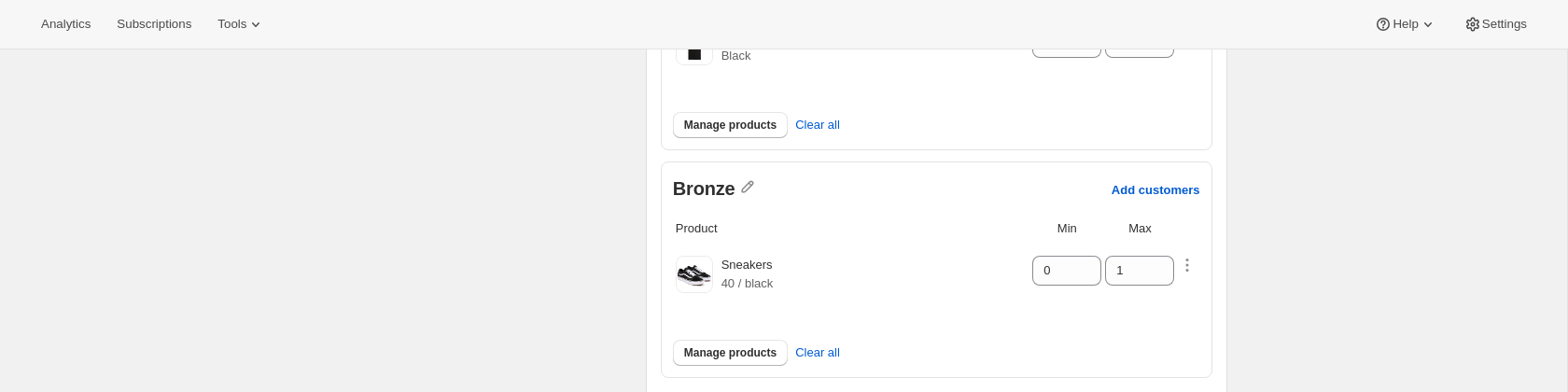
click at [1191, 172] on div "Bronze Add customers" at bounding box center [937, 189] width 528 height 54
click at [1176, 183] on p "Add customers" at bounding box center [1155, 189] width 88 height 14
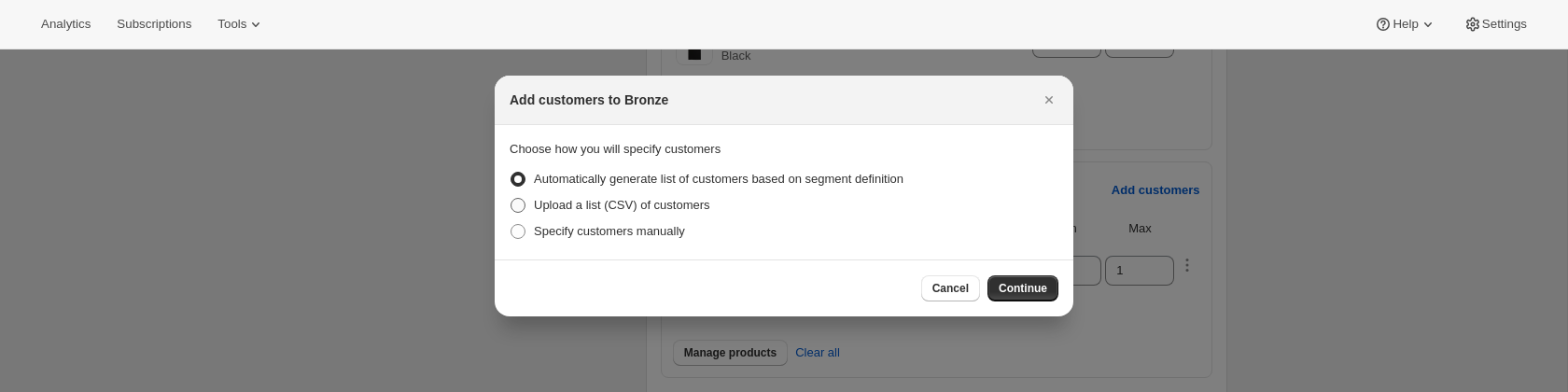
click at [647, 203] on span "Upload a list (CSV) of customers" at bounding box center [623, 205] width 177 height 14
click at [511, 199] on input "Upload a list (CSV) of customers" at bounding box center [511, 198] width 1 height 1
click at [1061, 282] on div "Cancel Continue" at bounding box center [784, 287] width 579 height 57
click at [1042, 285] on span "Continue" at bounding box center [1023, 287] width 49 height 15
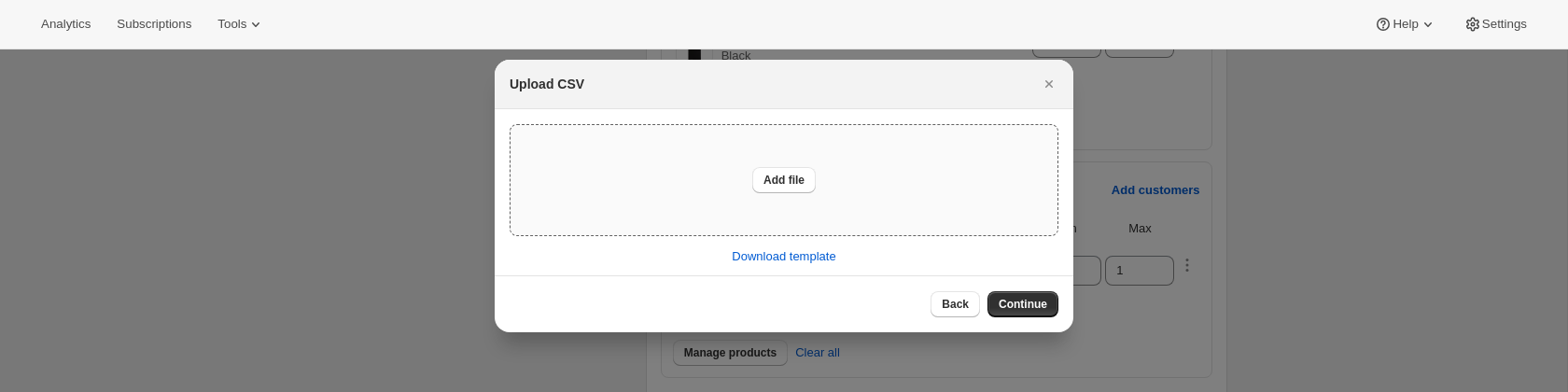
click at [805, 211] on div "Add file" at bounding box center [784, 180] width 547 height 110
click at [1021, 305] on span "Continue" at bounding box center [1023, 304] width 49 height 15
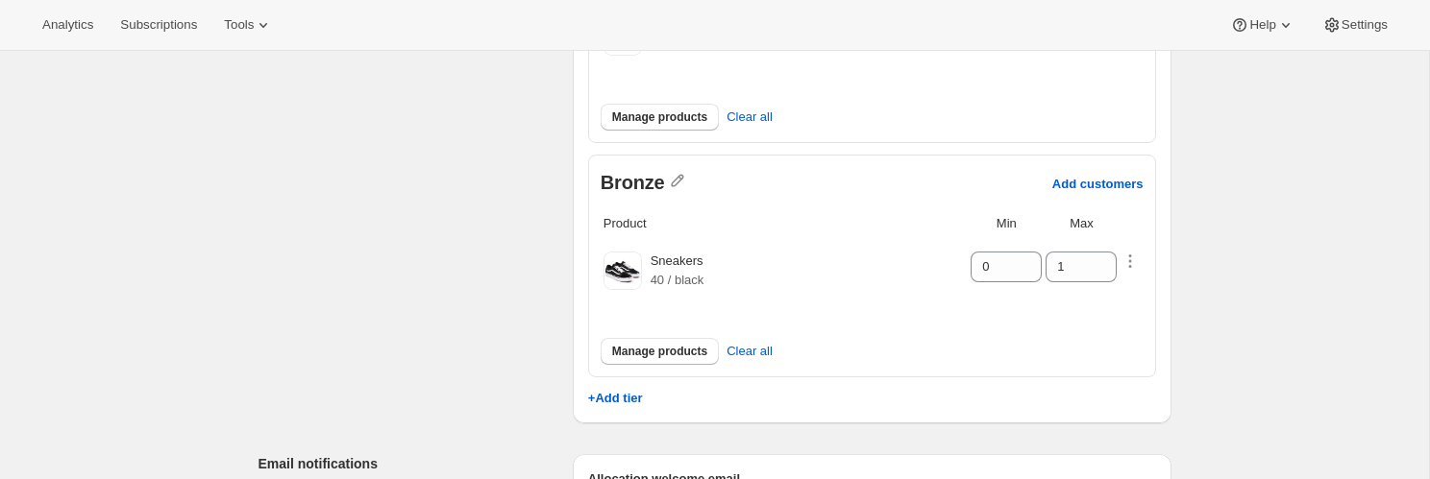
scroll to position [562, 0]
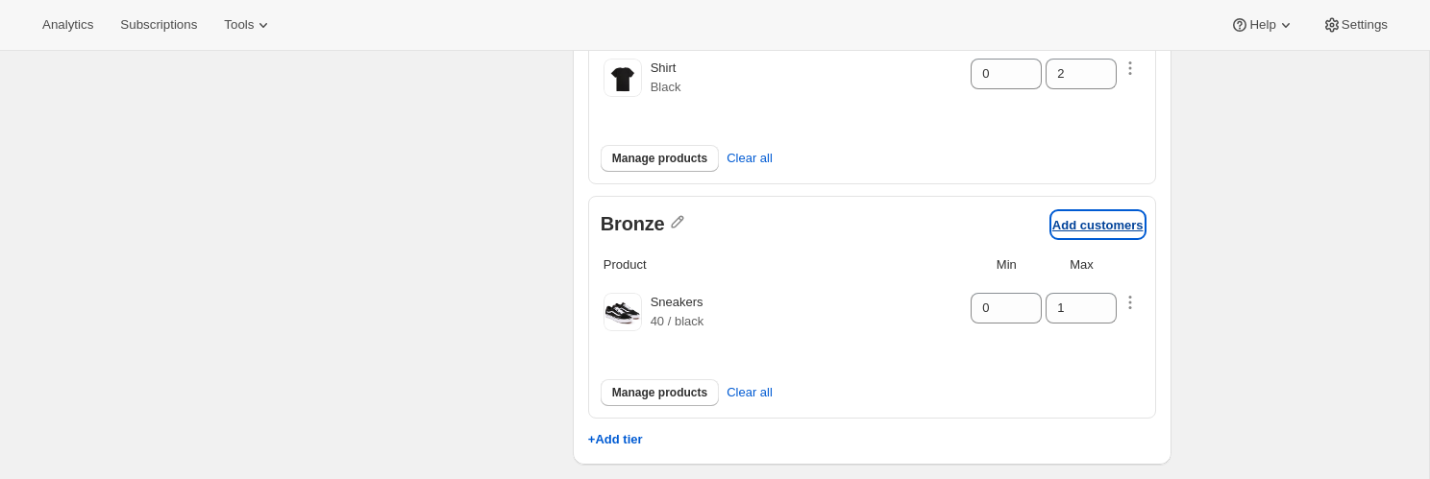
click at [1069, 222] on p "Add customers" at bounding box center [1097, 225] width 91 height 14
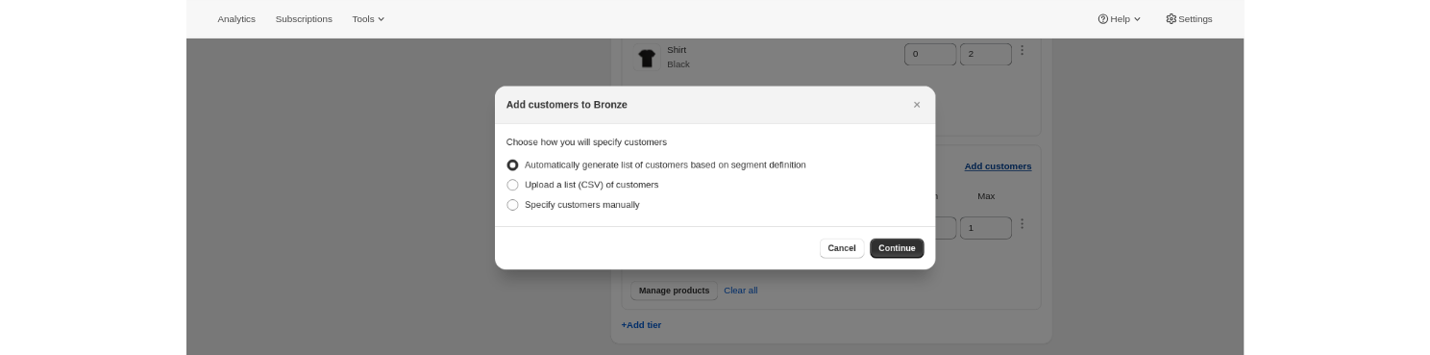
scroll to position [0, 0]
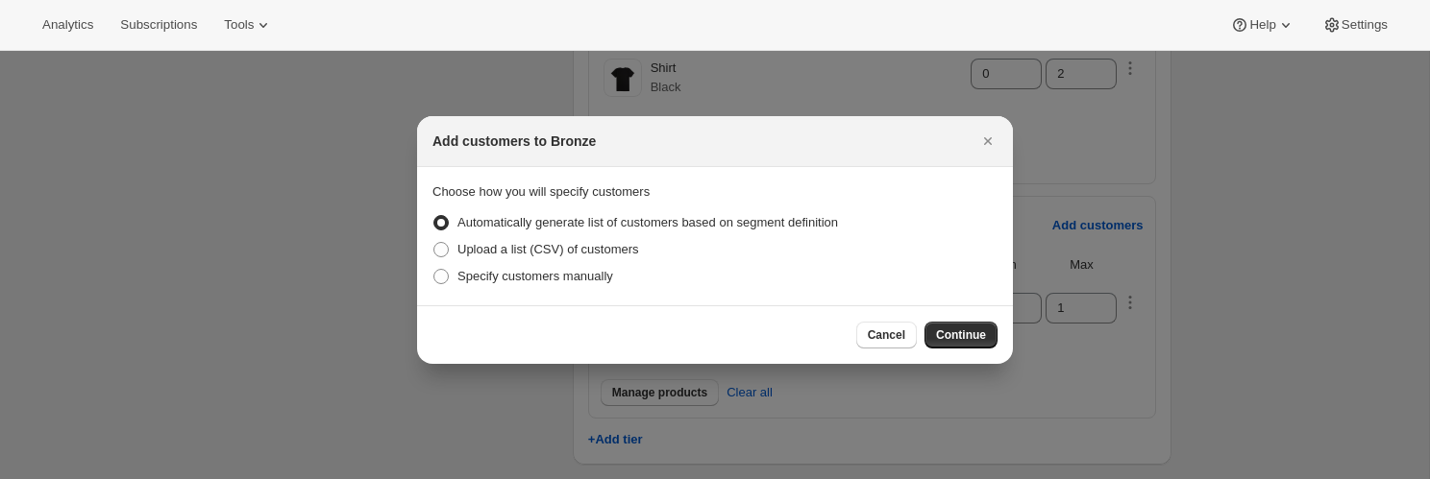
click at [591, 249] on span "Upload a list (CSV) of customers" at bounding box center [548, 249] width 182 height 14
click at [434, 243] on input "Upload a list (CSV) of customers" at bounding box center [433, 242] width 1 height 1
click at [956, 343] on button "Continue" at bounding box center [960, 335] width 73 height 27
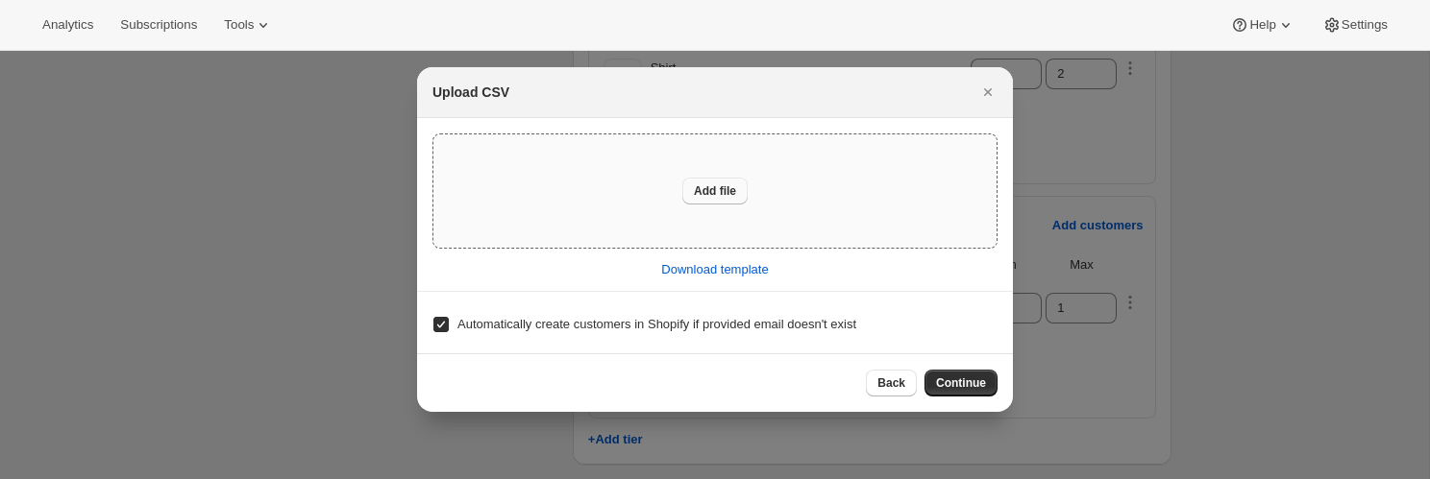
click at [703, 192] on span "Add file" at bounding box center [715, 191] width 42 height 15
click at [967, 384] on span "Continue" at bounding box center [961, 383] width 50 height 15
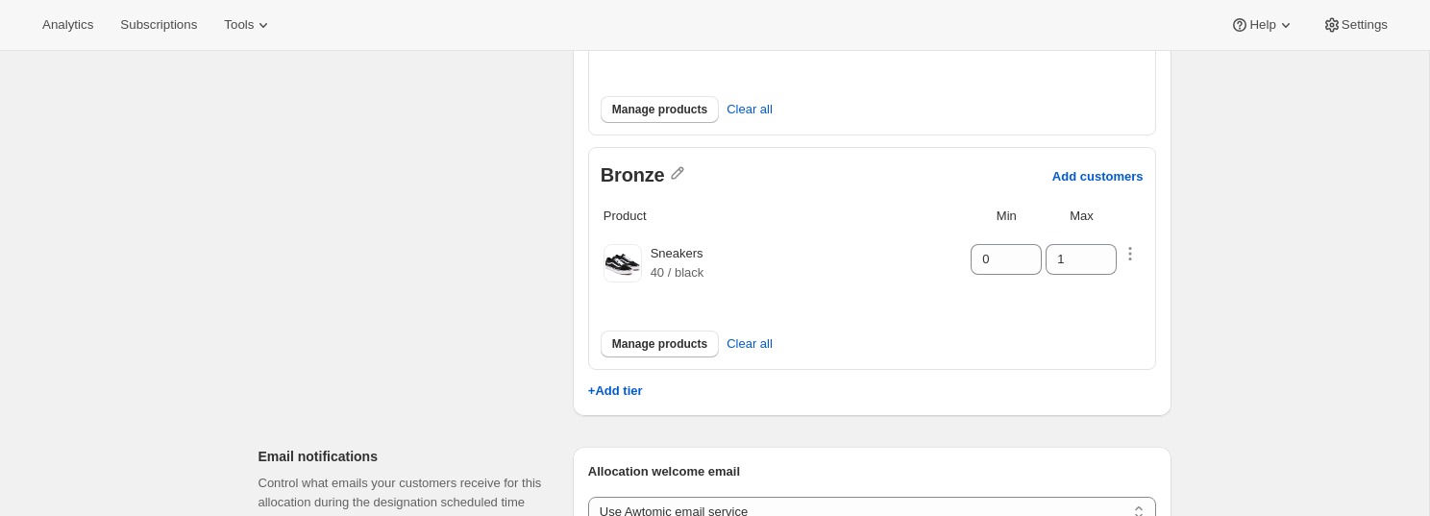
scroll to position [516, 0]
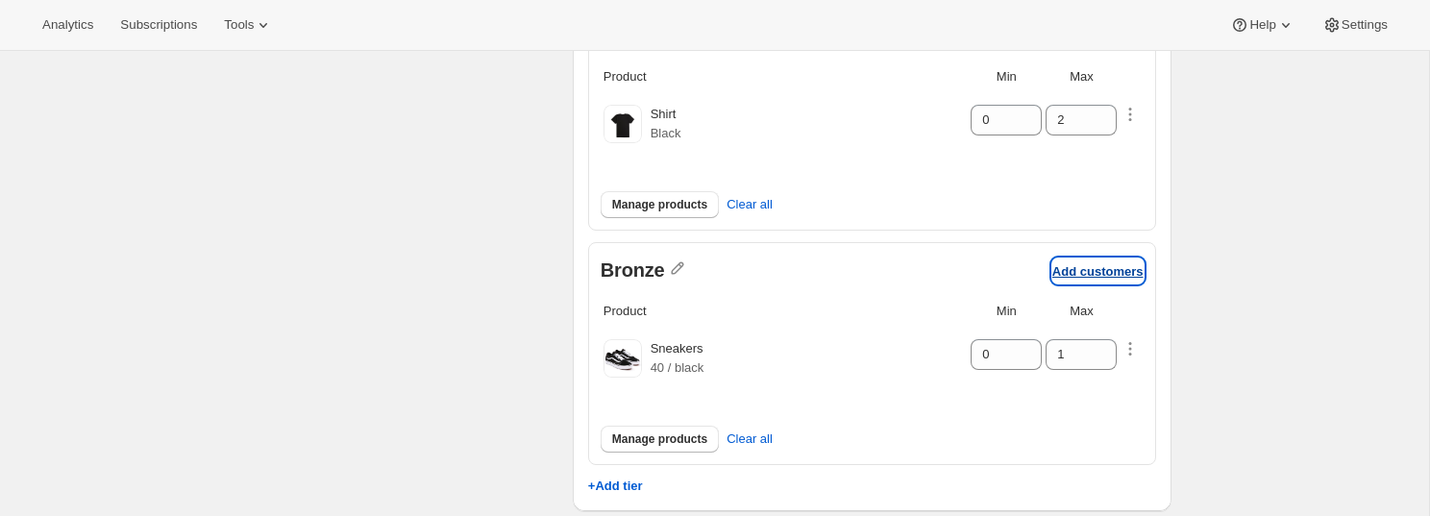
click at [1071, 269] on p "Add customers" at bounding box center [1097, 271] width 91 height 14
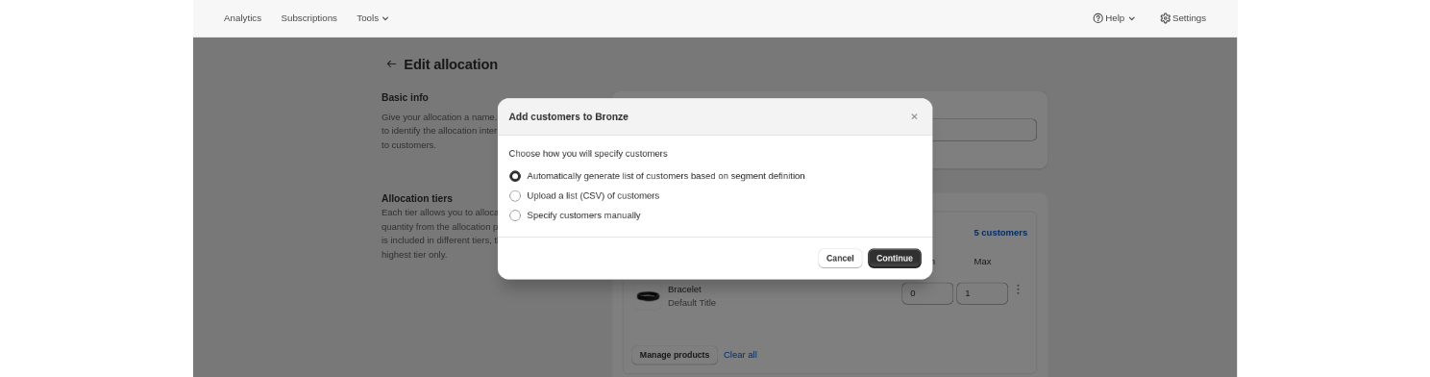
scroll to position [0, 0]
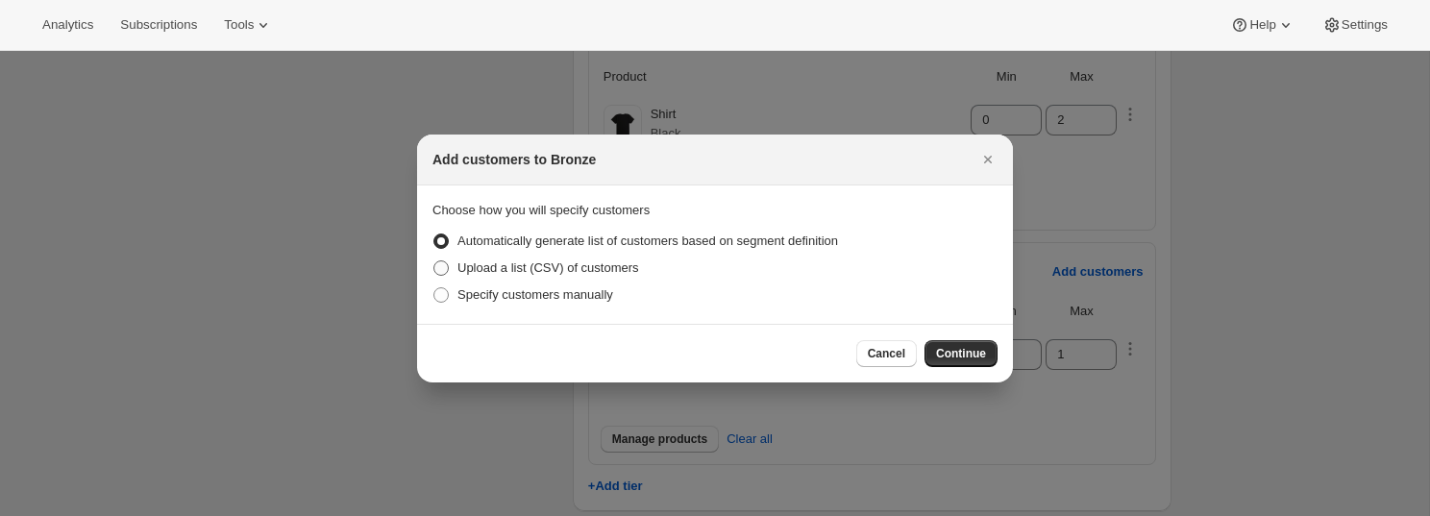
click at [594, 272] on span "Upload a list (CSV) of customers" at bounding box center [548, 267] width 182 height 14
click at [434, 261] on input "Upload a list (CSV) of customers" at bounding box center [433, 260] width 1 height 1
click at [966, 352] on span "Continue" at bounding box center [961, 353] width 50 height 15
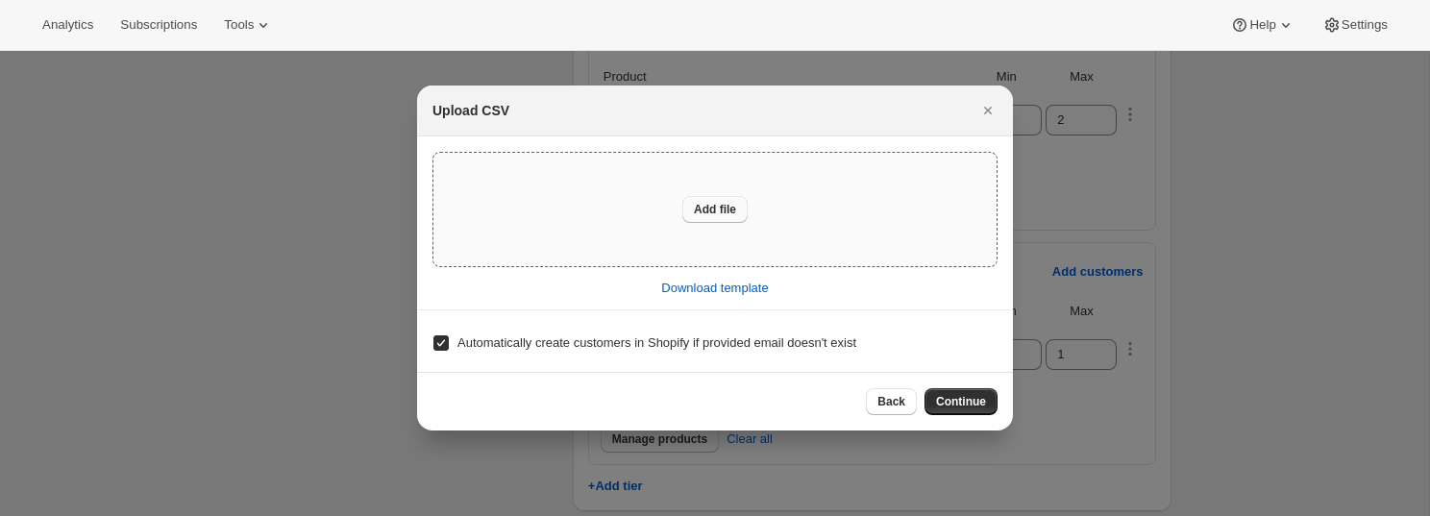
click at [720, 198] on button "Add file" at bounding box center [714, 209] width 65 height 27
click at [964, 354] on span "Continue" at bounding box center [961, 401] width 50 height 15
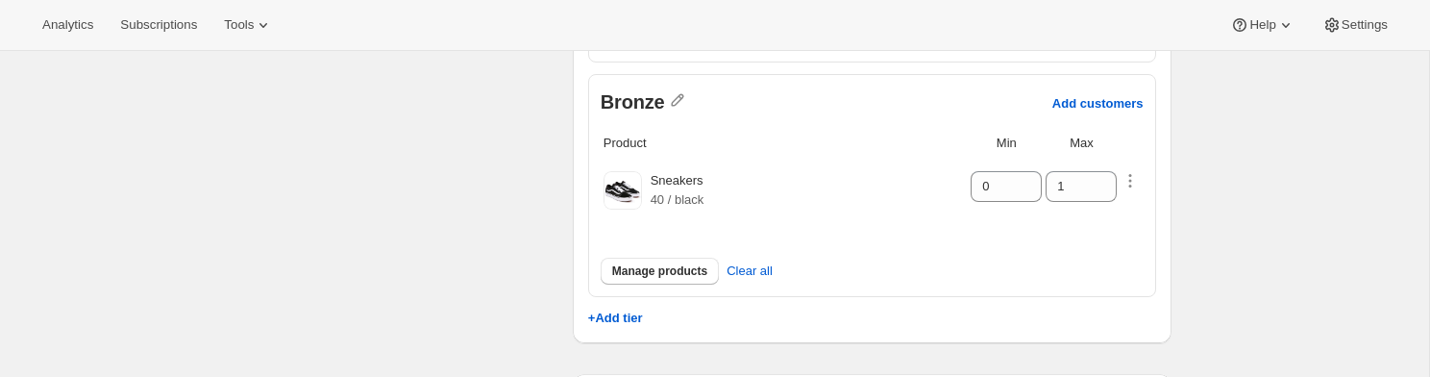
scroll to position [807, 0]
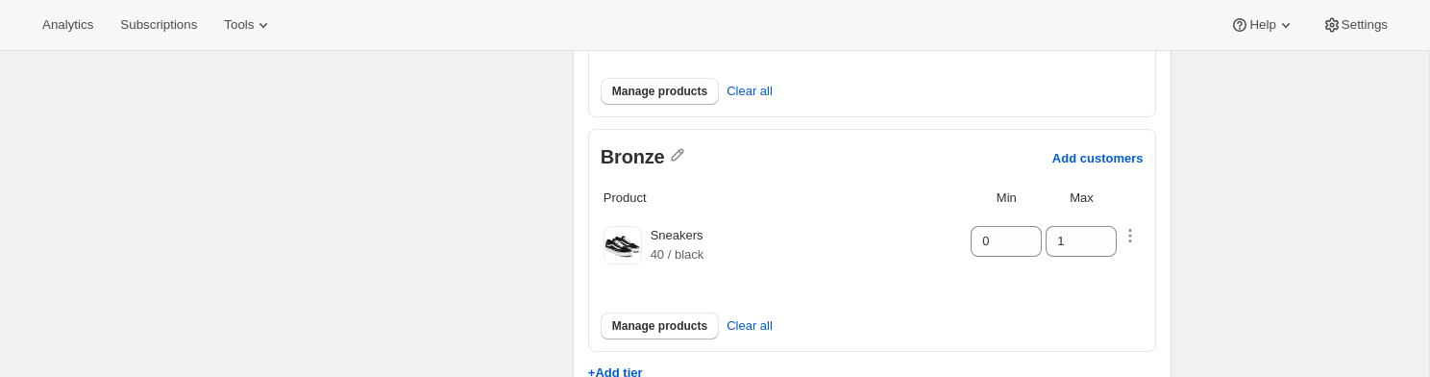
scroll to position [653, 0]
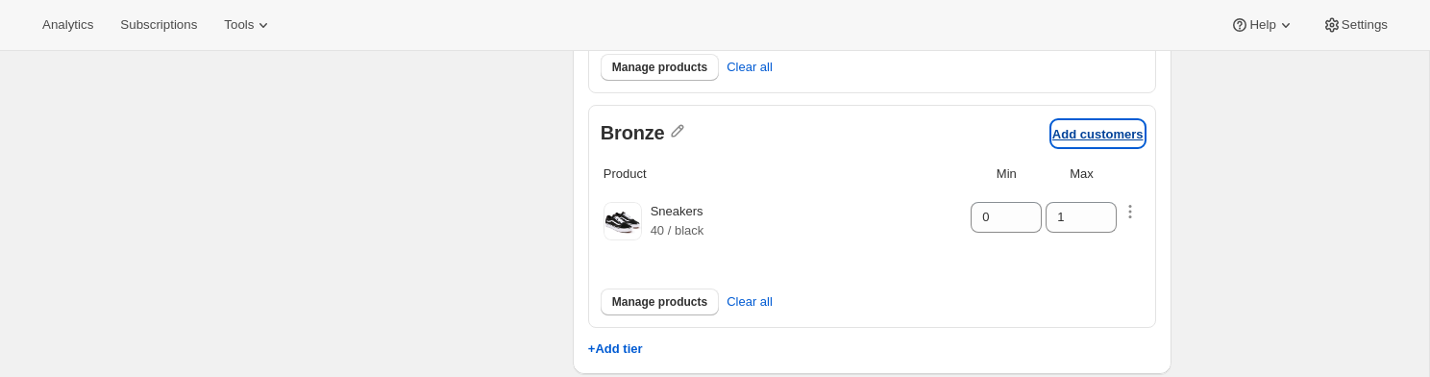
click at [1074, 127] on p "Add customers" at bounding box center [1097, 134] width 91 height 14
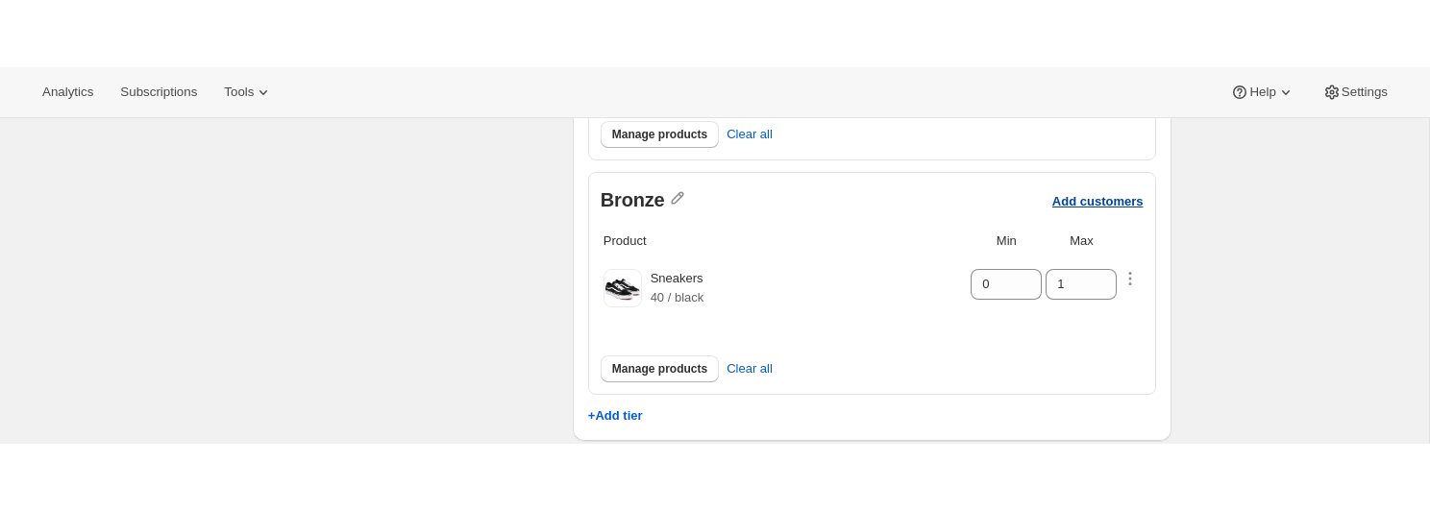
scroll to position [0, 0]
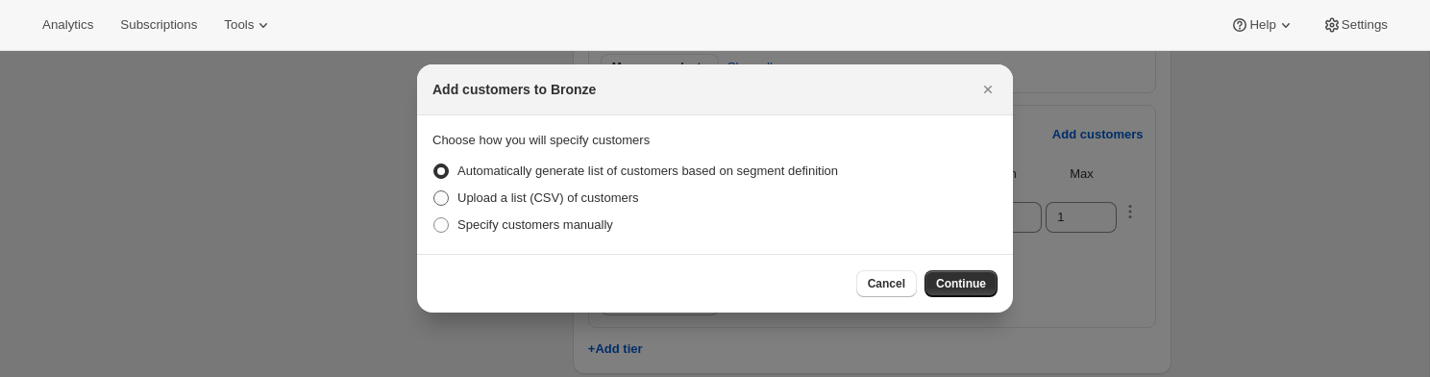
click at [580, 187] on label "Upload a list (CSV) of customers" at bounding box center [535, 197] width 207 height 27
click at [434, 190] on input "Upload a list (CSV) of customers" at bounding box center [433, 190] width 1 height 1
click at [952, 289] on span "Continue" at bounding box center [961, 283] width 50 height 15
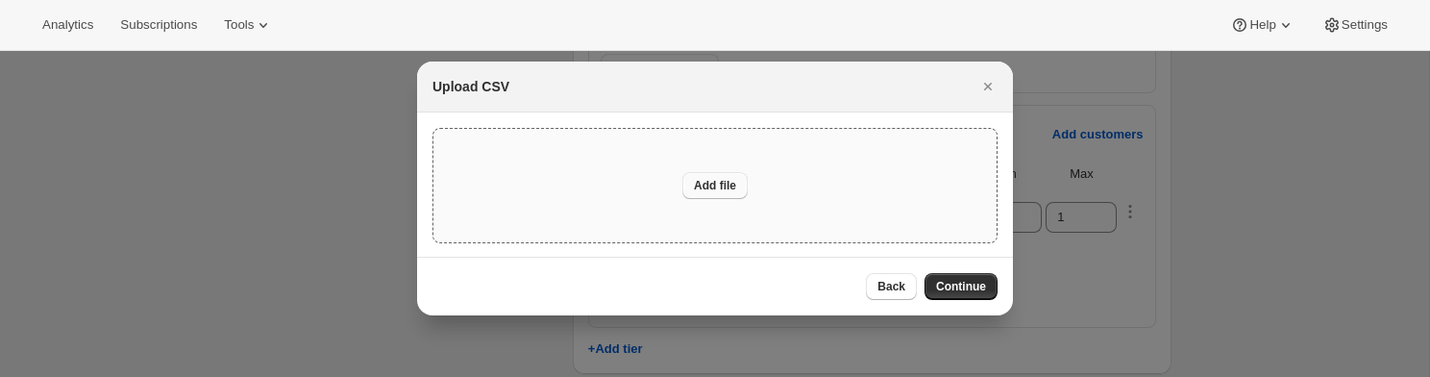
click at [722, 198] on button "Add file" at bounding box center [714, 185] width 65 height 27
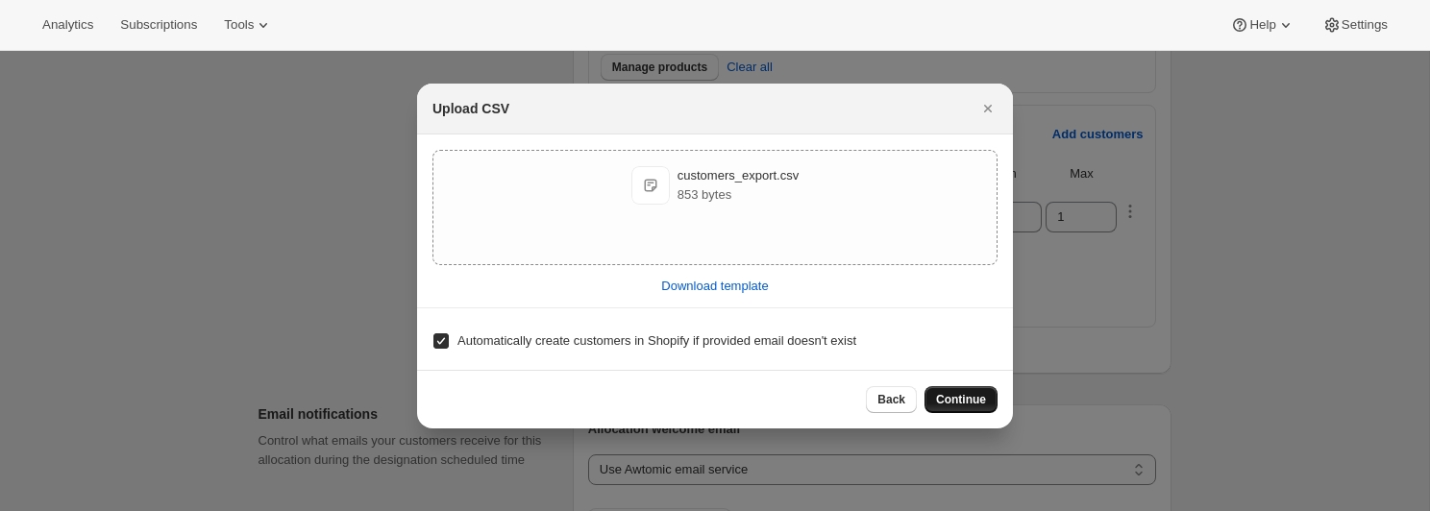
click at [953, 376] on span "Continue" at bounding box center [961, 399] width 50 height 15
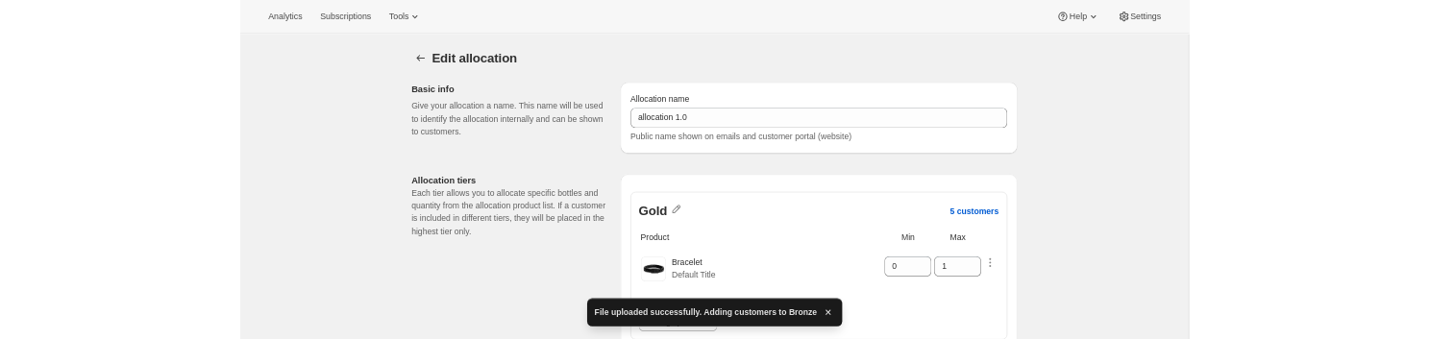
scroll to position [653, 0]
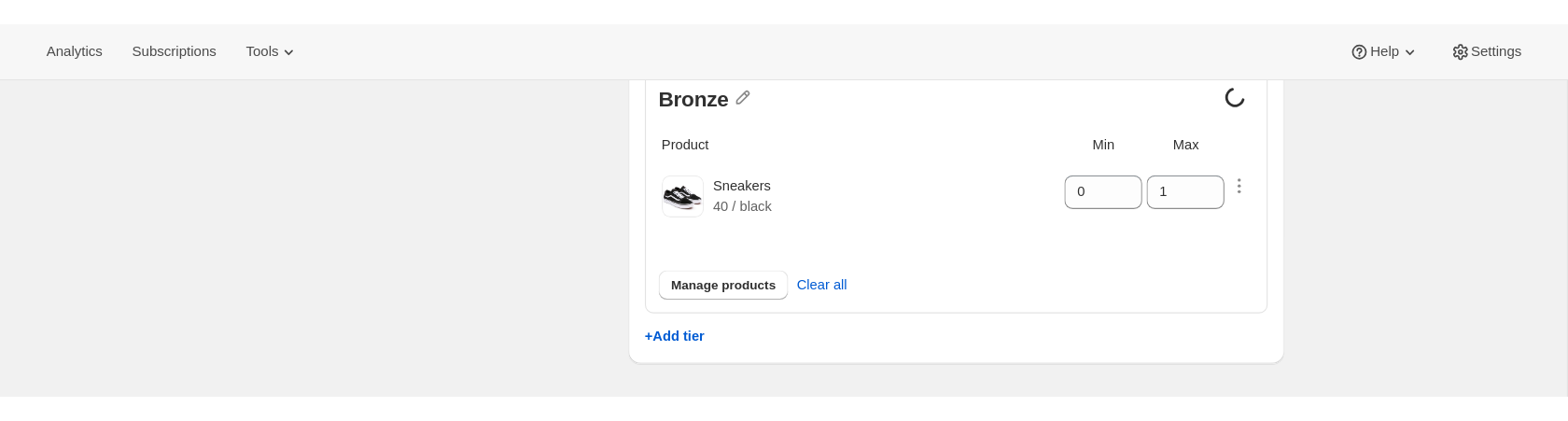
scroll to position [663, 0]
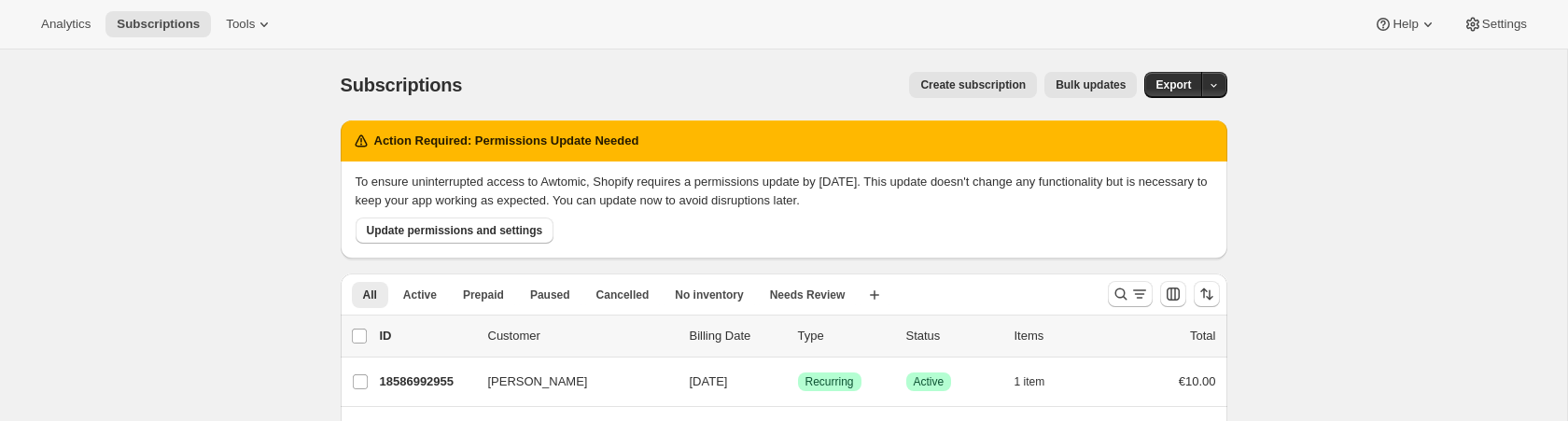
click at [993, 94] on button "Create subscription" at bounding box center [973, 85] width 128 height 26
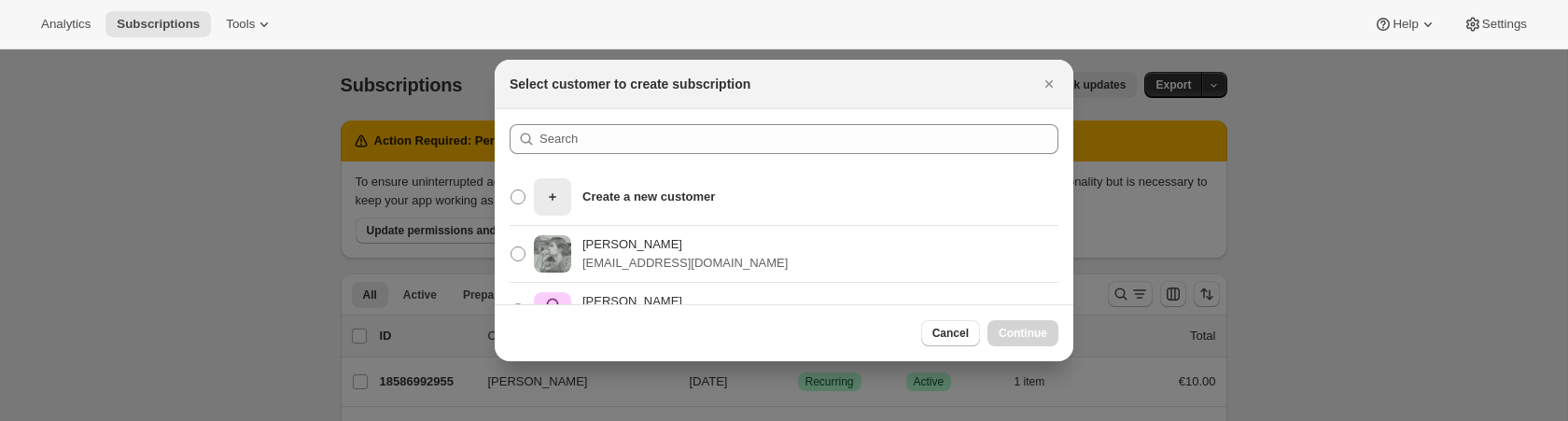
click at [767, 248] on div "Pablo Gumilla pablo.gumilla@gmail.com" at bounding box center [784, 255] width 579 height 57
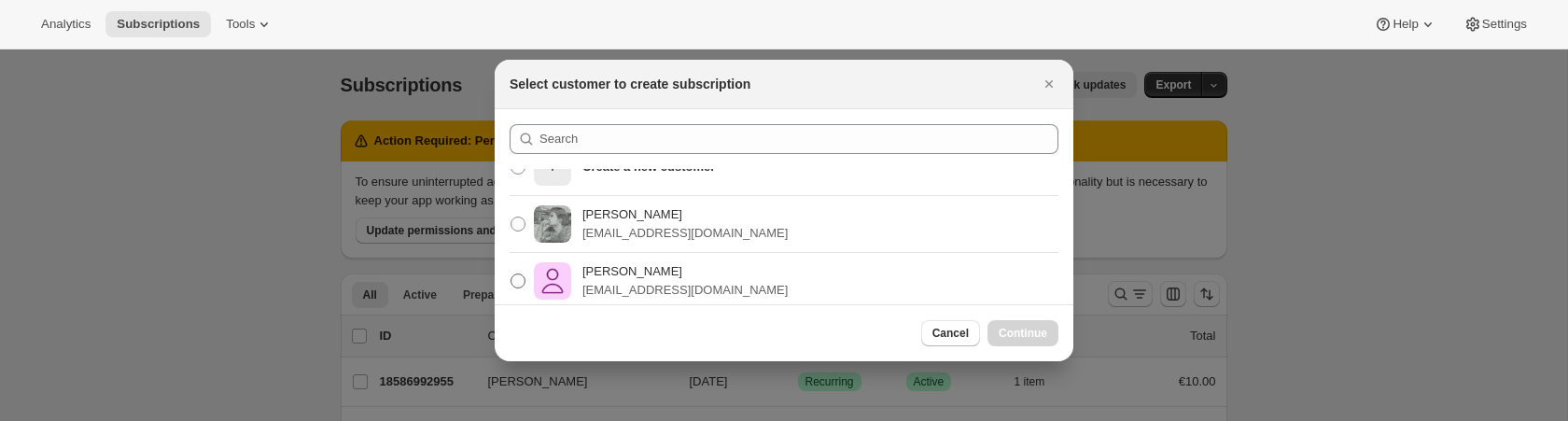
scroll to position [28, 0]
drag, startPoint x: 521, startPoint y: 282, endPoint x: 715, endPoint y: 323, distance: 198.3
click at [522, 282] on span ":rc:" at bounding box center [518, 282] width 15 height 15
click at [511, 276] on input "Pablo Gumilla pablo.gumilla+sub@gmail.com" at bounding box center [511, 275] width 1 height 1
radio input "true"
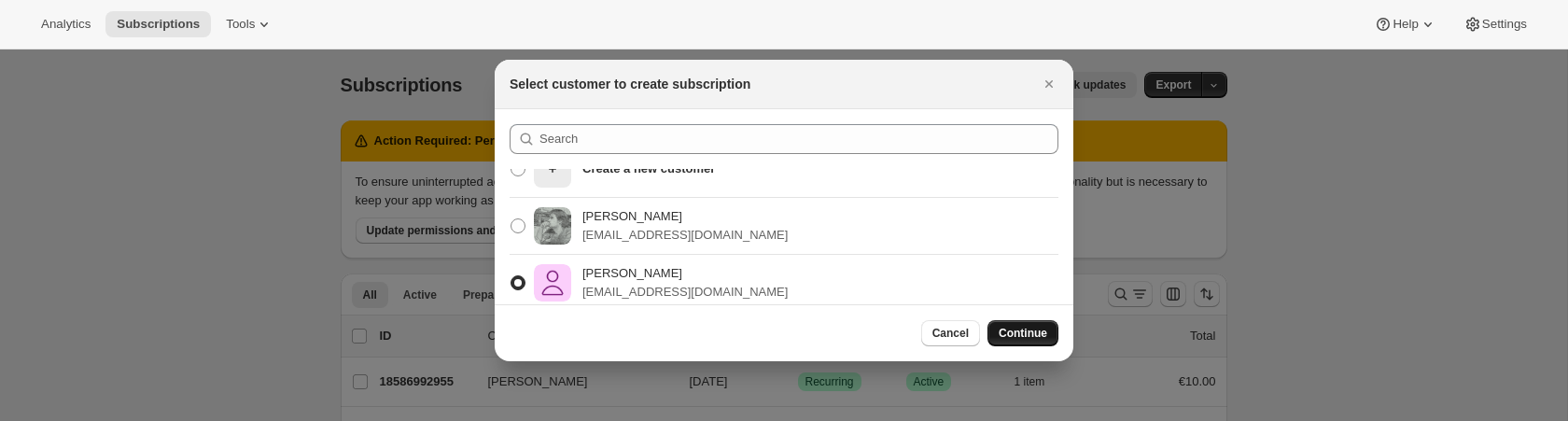
click at [1006, 334] on span "Continue" at bounding box center [1023, 333] width 49 height 15
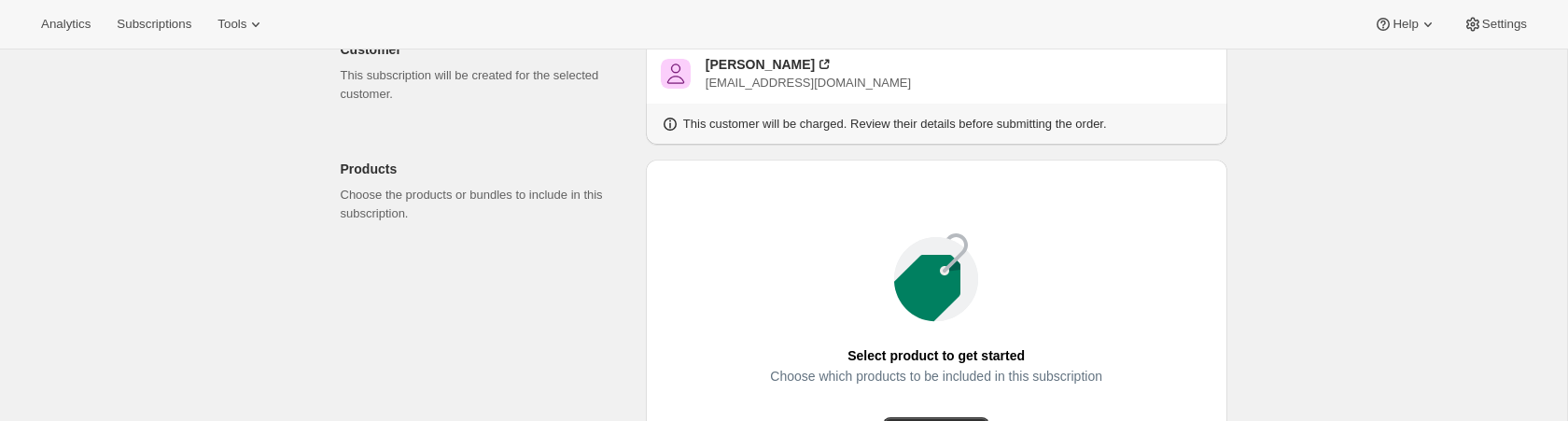
scroll to position [340, 0]
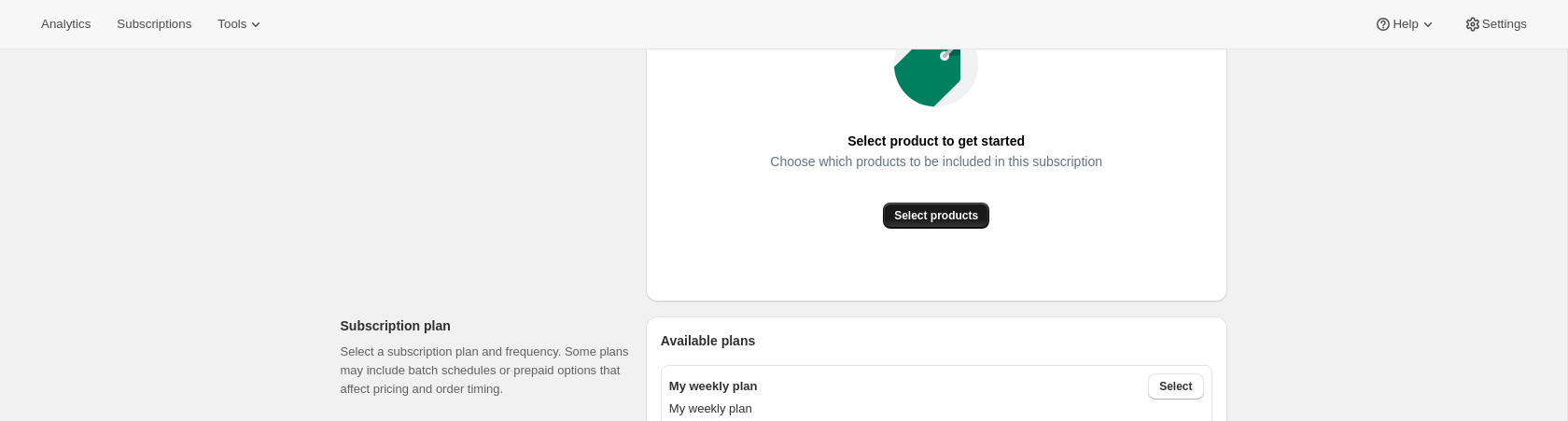
click at [933, 207] on button "Select products" at bounding box center [937, 215] width 107 height 26
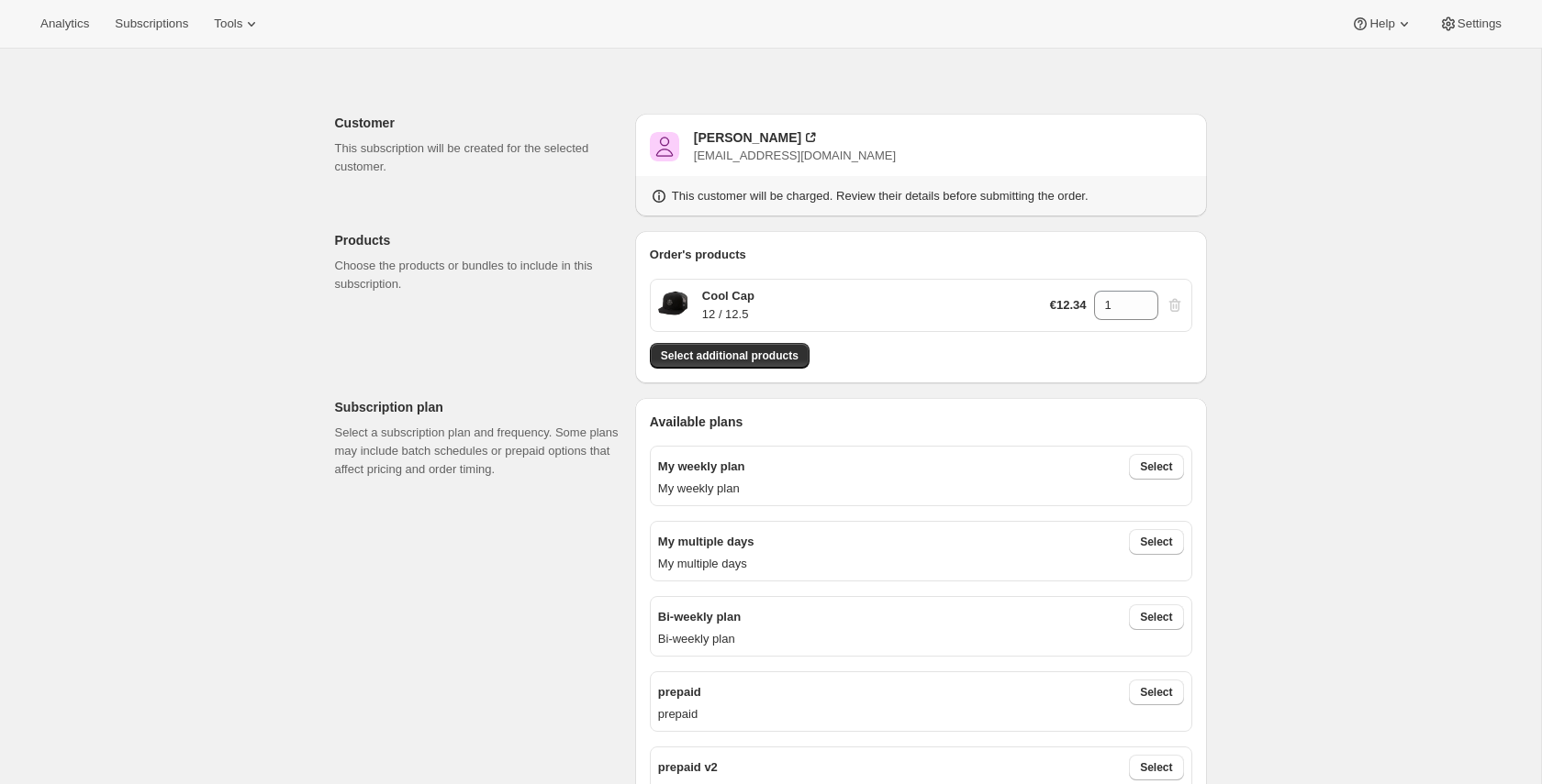
scroll to position [57, 0]
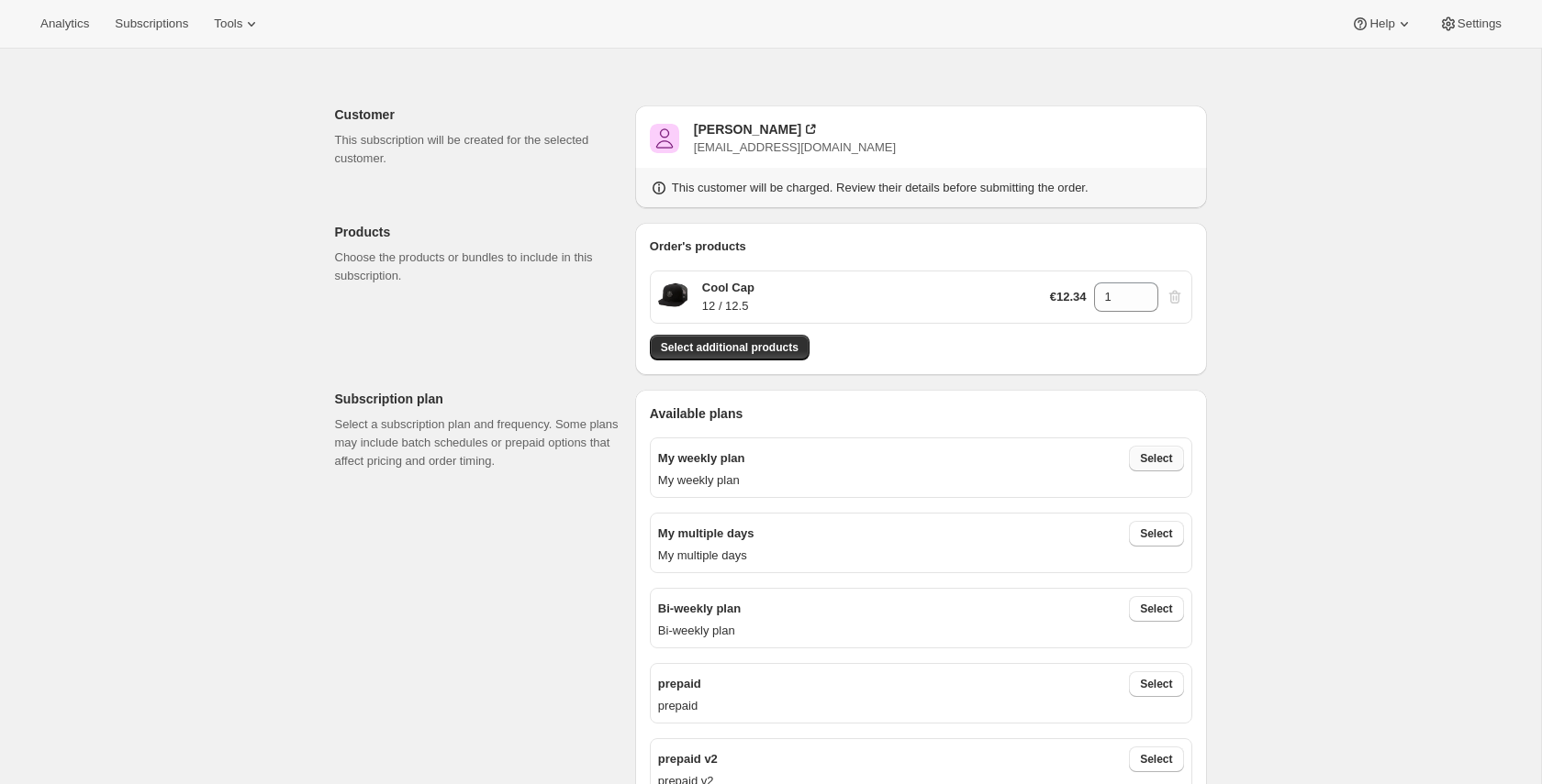
click at [1174, 413] on button "Select" at bounding box center [1156, 458] width 54 height 26
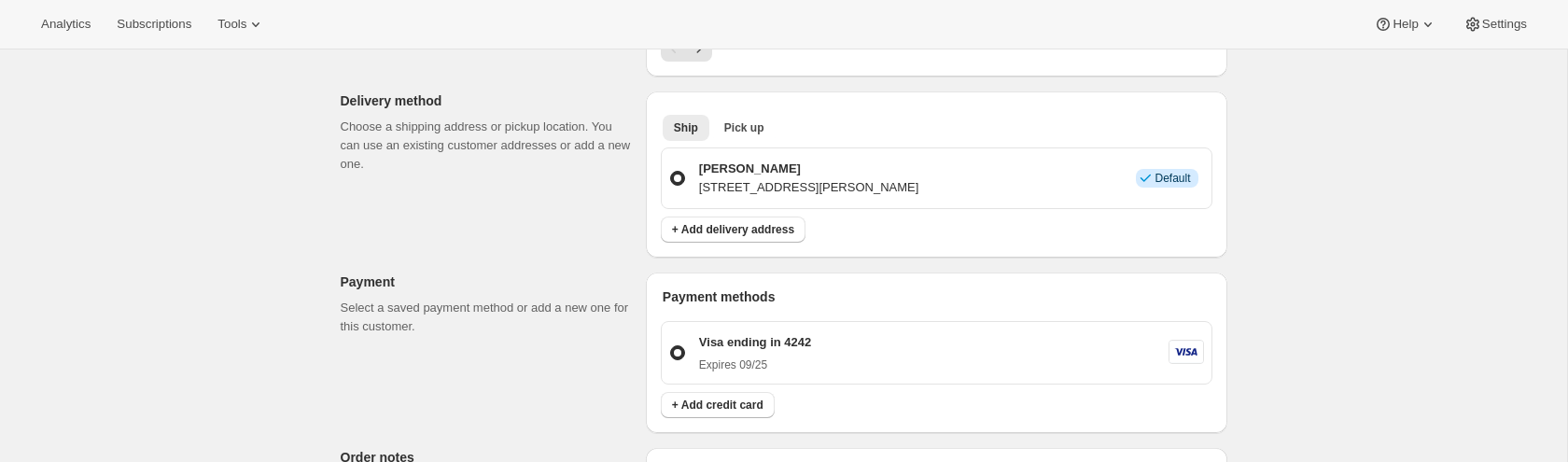
scroll to position [1073, 0]
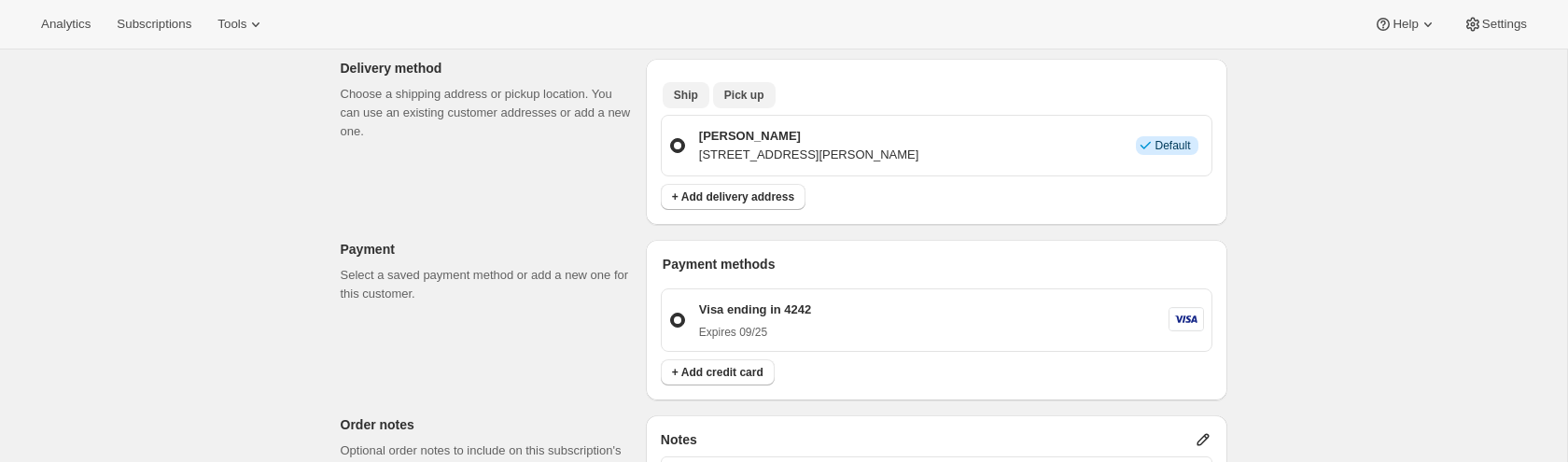
click at [742, 85] on button "Pick up" at bounding box center [744, 95] width 62 height 26
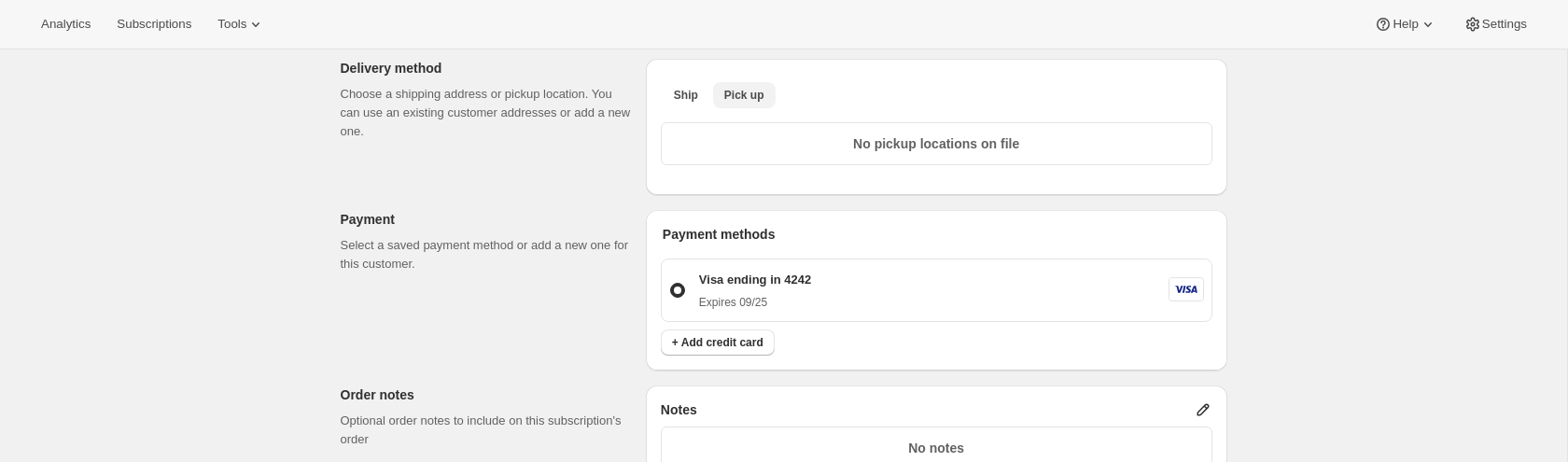
scroll to position [1077, 0]
click at [691, 81] on button "Ship" at bounding box center [686, 91] width 47 height 26
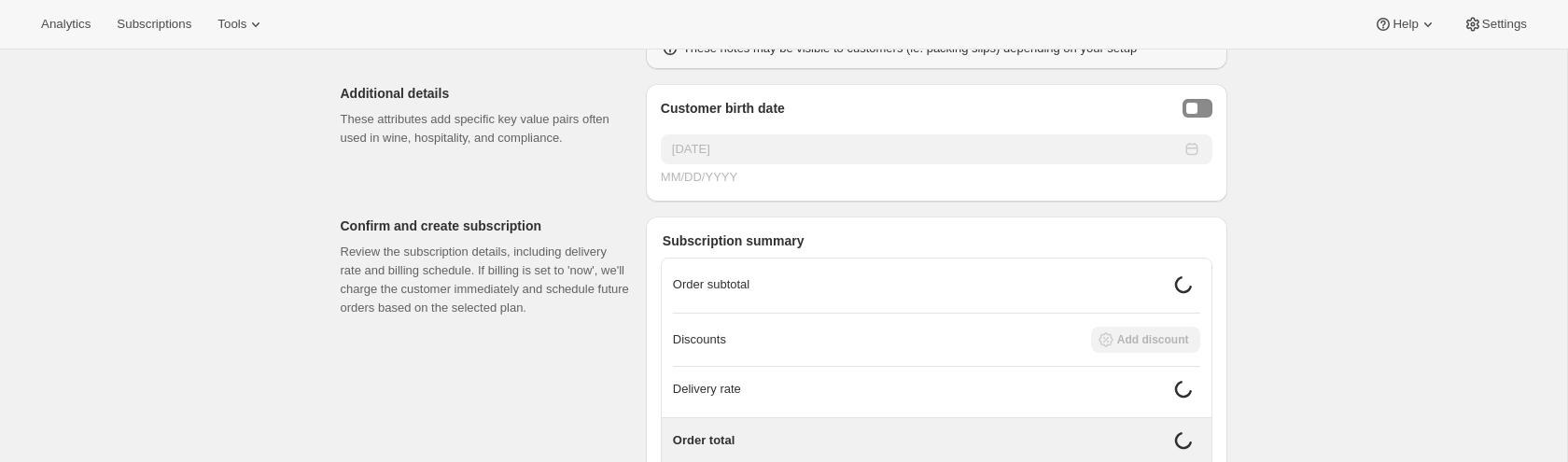
scroll to position [1655, 0]
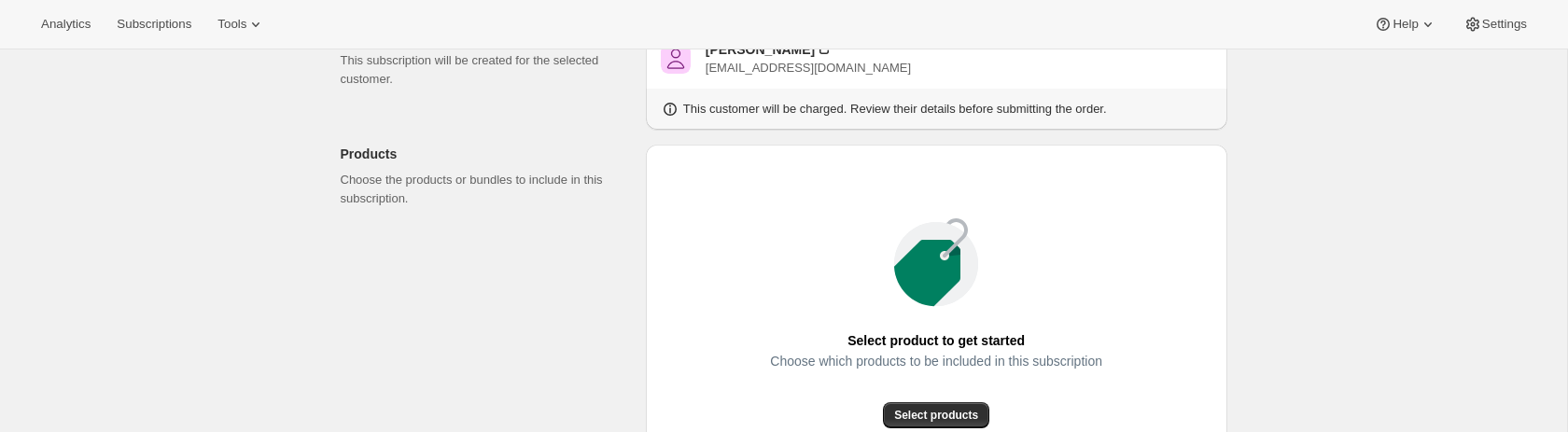
scroll to position [177, 0]
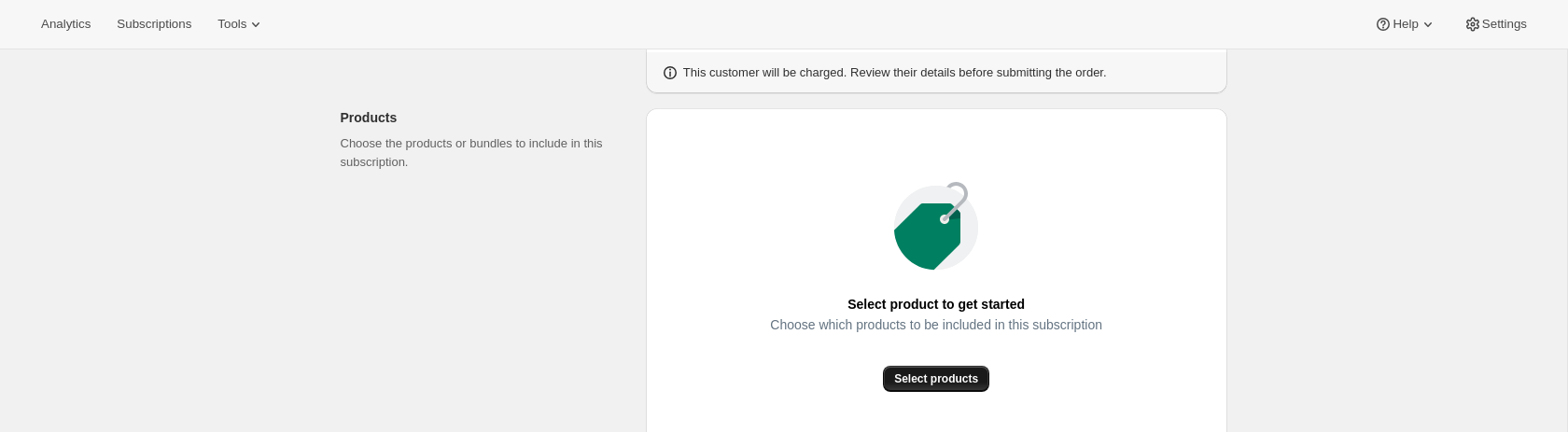
click at [958, 334] on span "Select products" at bounding box center [936, 378] width 84 height 15
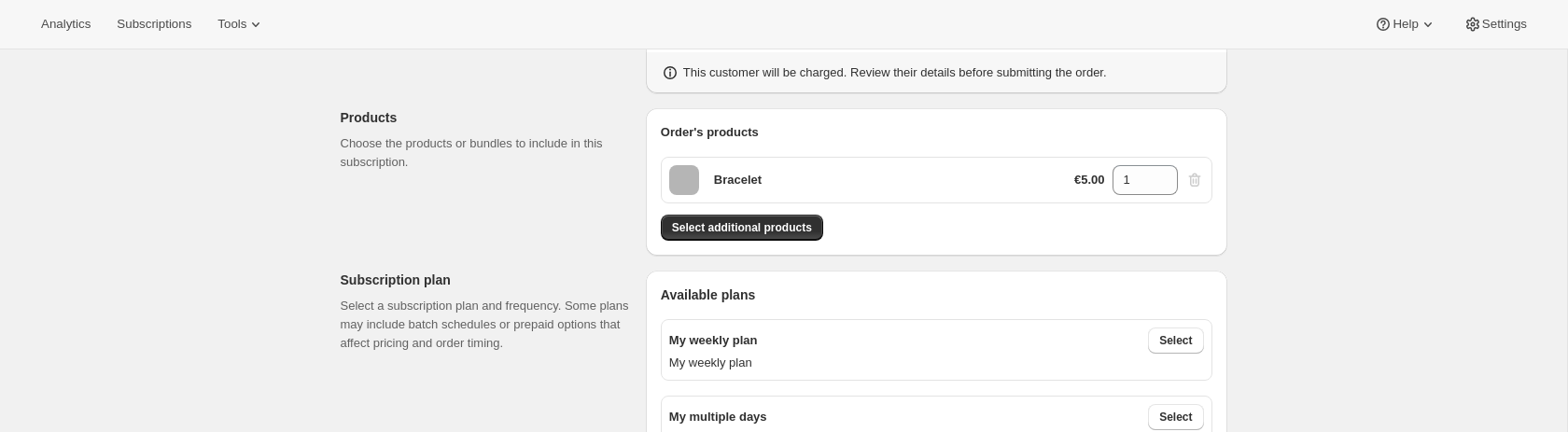
scroll to position [350, 0]
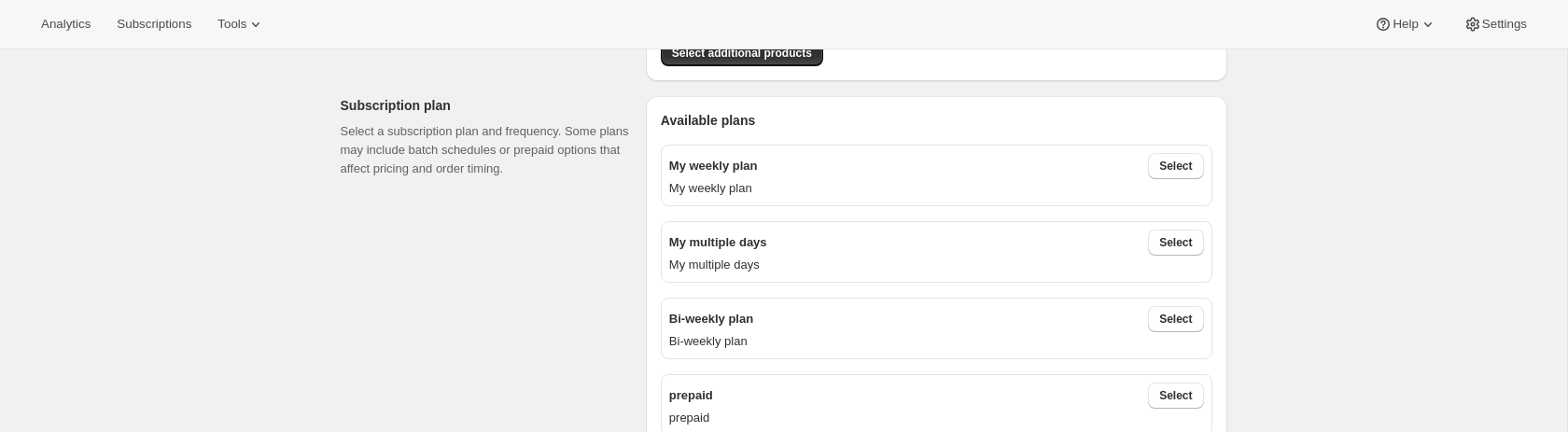
click at [1197, 147] on div "My weekly plan Select My weekly plan" at bounding box center [937, 175] width 552 height 61
click at [1174, 166] on span "Select" at bounding box center [1176, 165] width 33 height 15
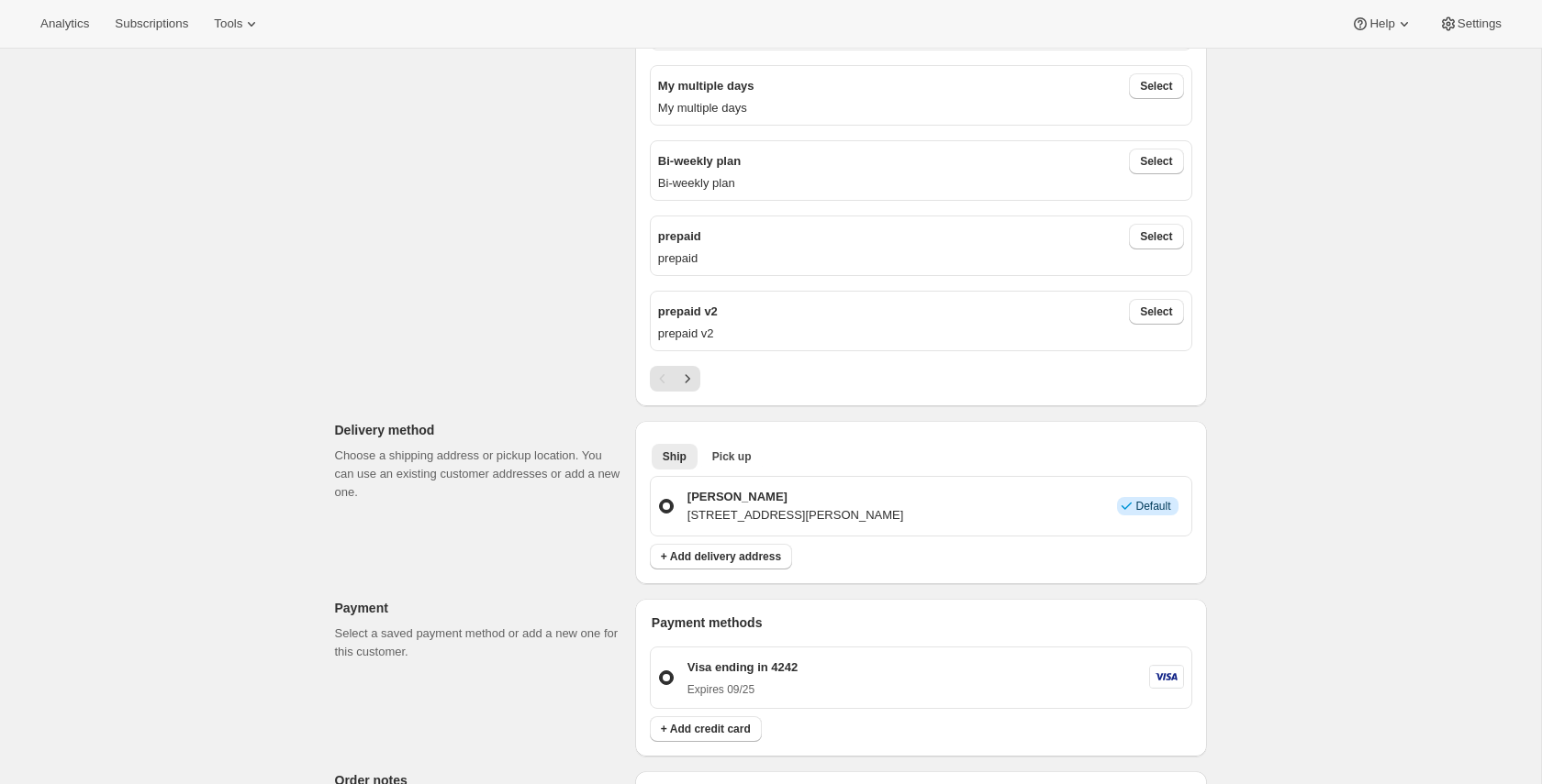
scroll to position [945, 0]
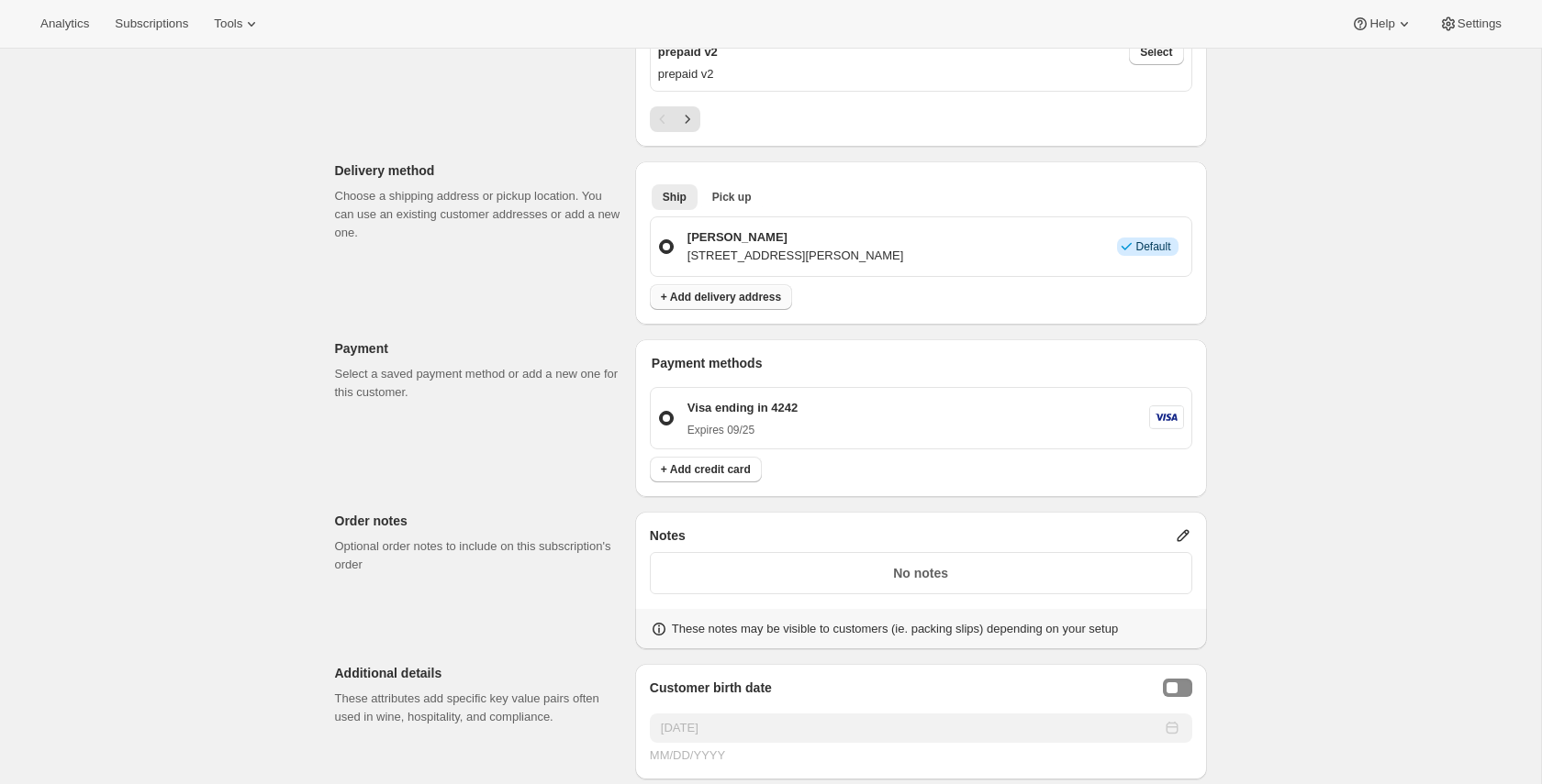
click at [750, 294] on span "+ Add delivery address" at bounding box center [721, 297] width 120 height 14
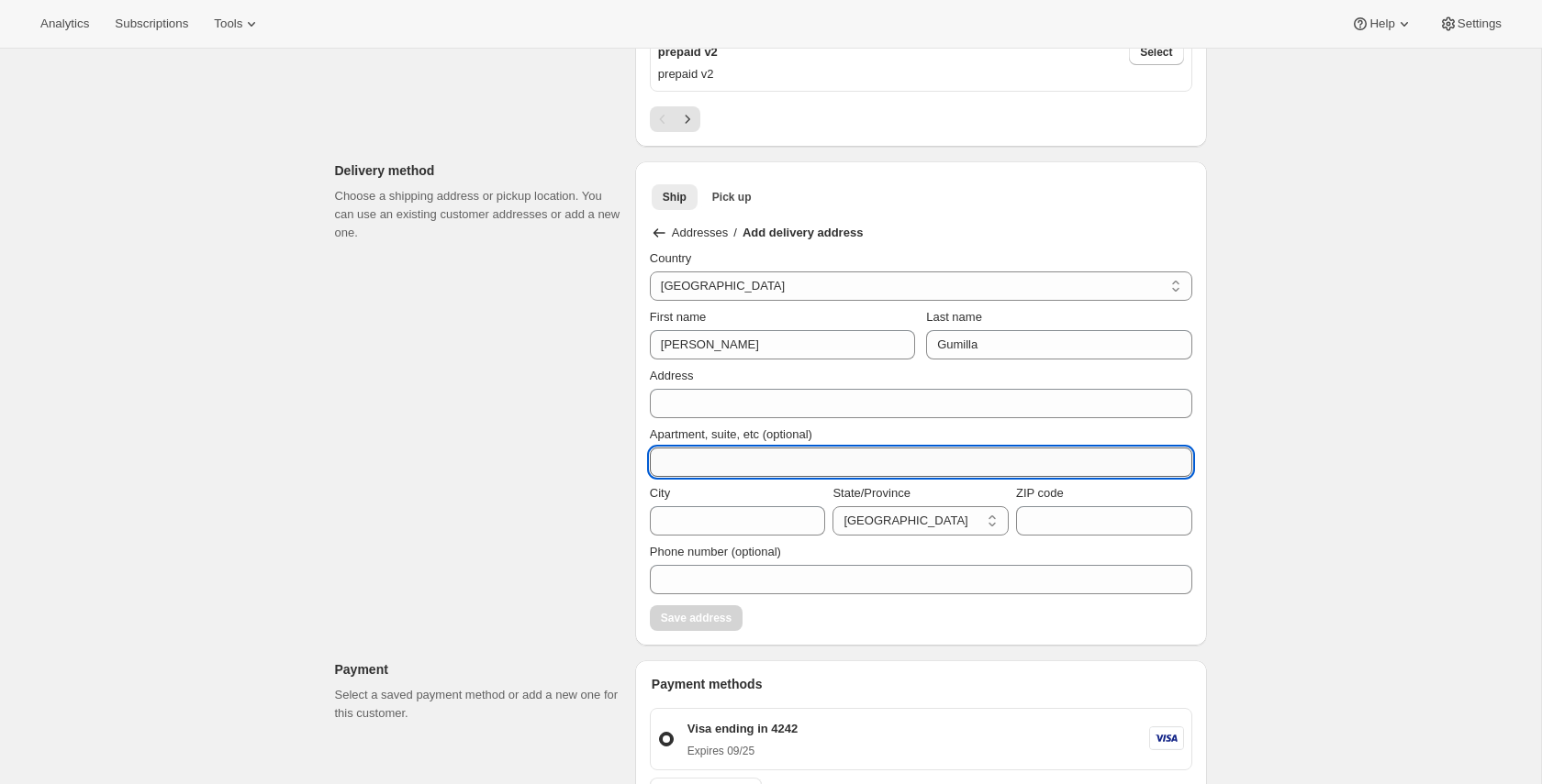
click at [769, 328] on input "Apartment, suite, etc (optional)" at bounding box center [921, 462] width 543 height 30
type input "Departamento 2 PB"
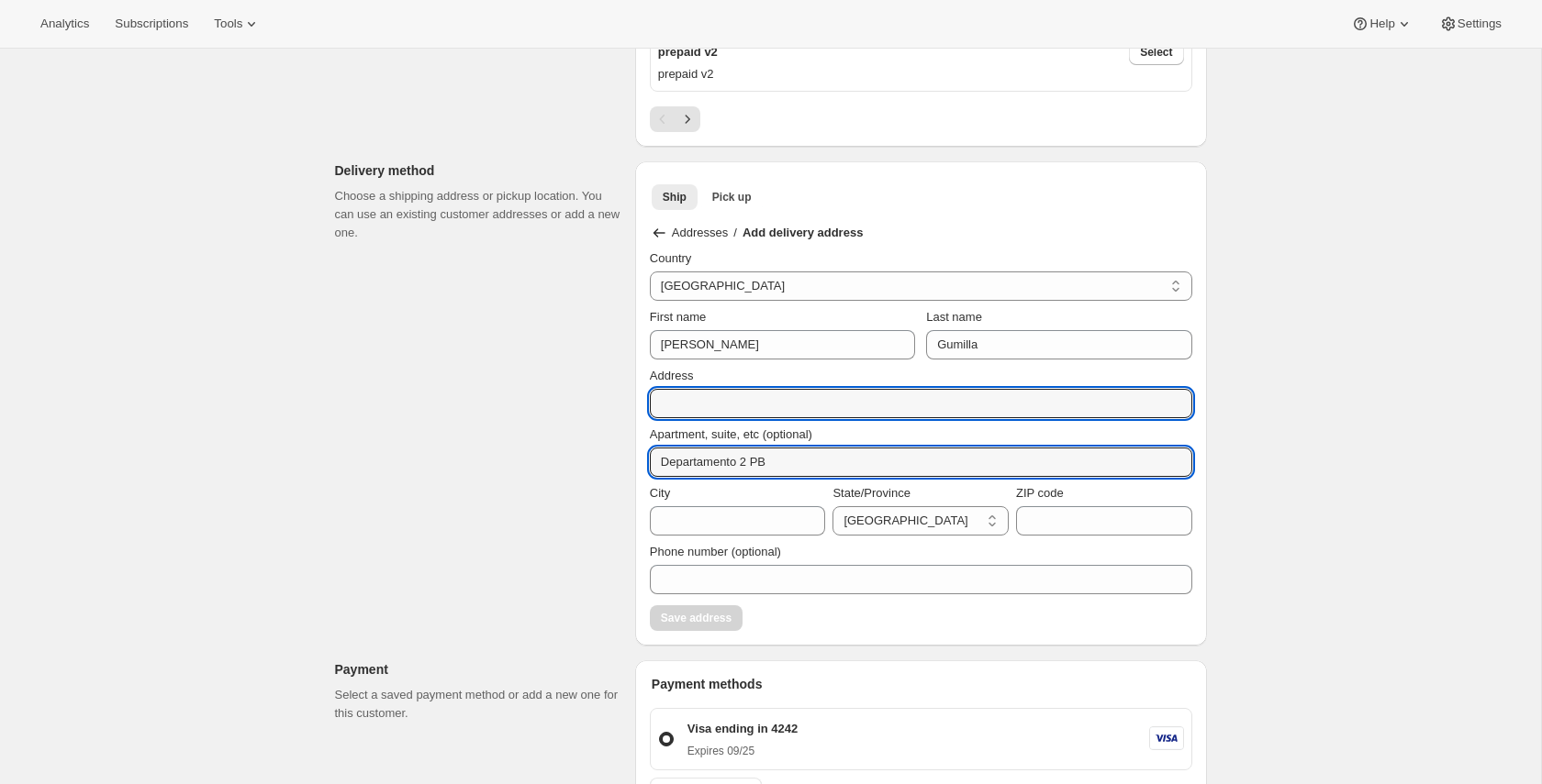
type input "Paula Albarracín 426"
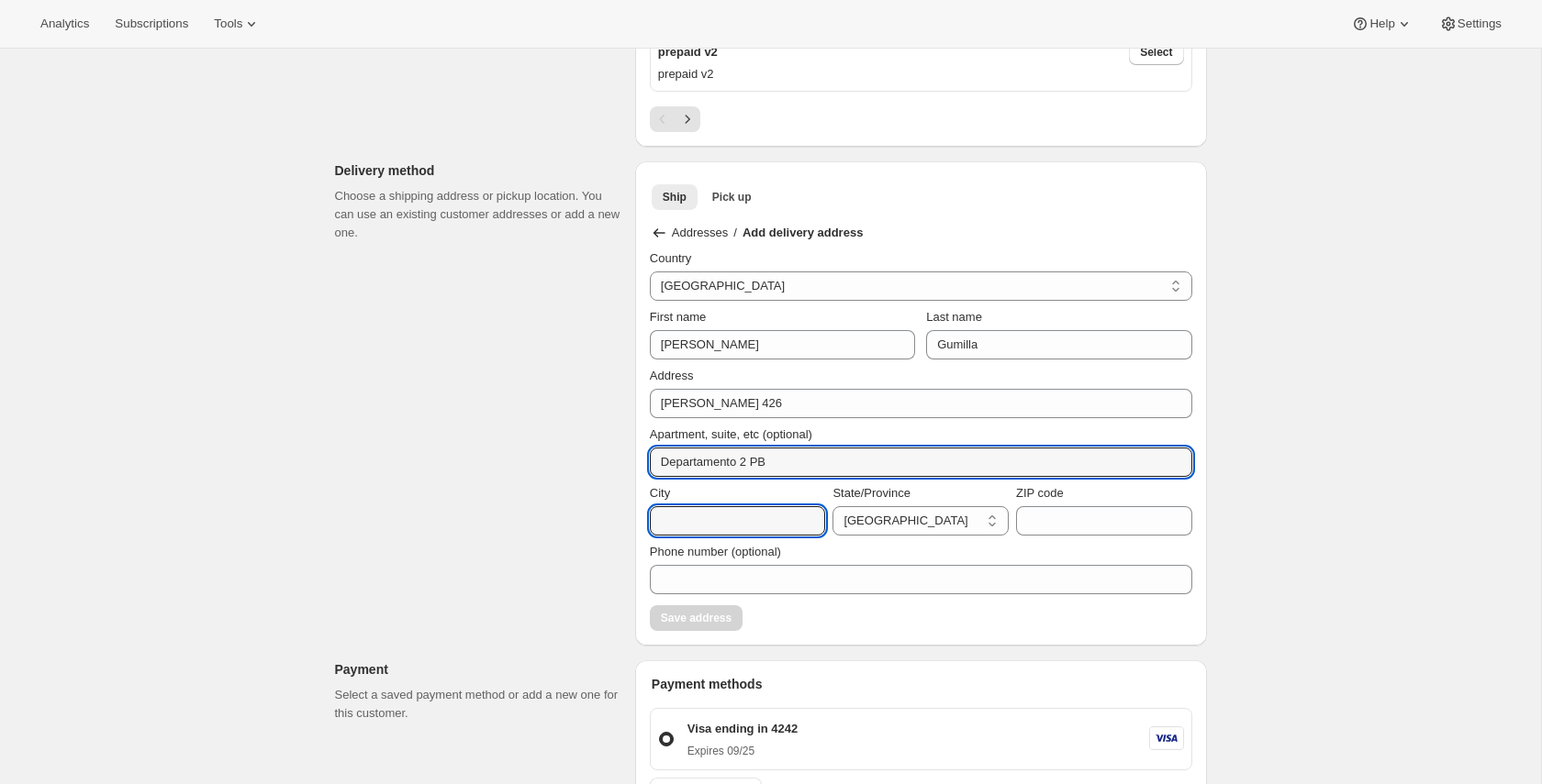
type input "Paula Albarracin 426, Godoy Cruz"
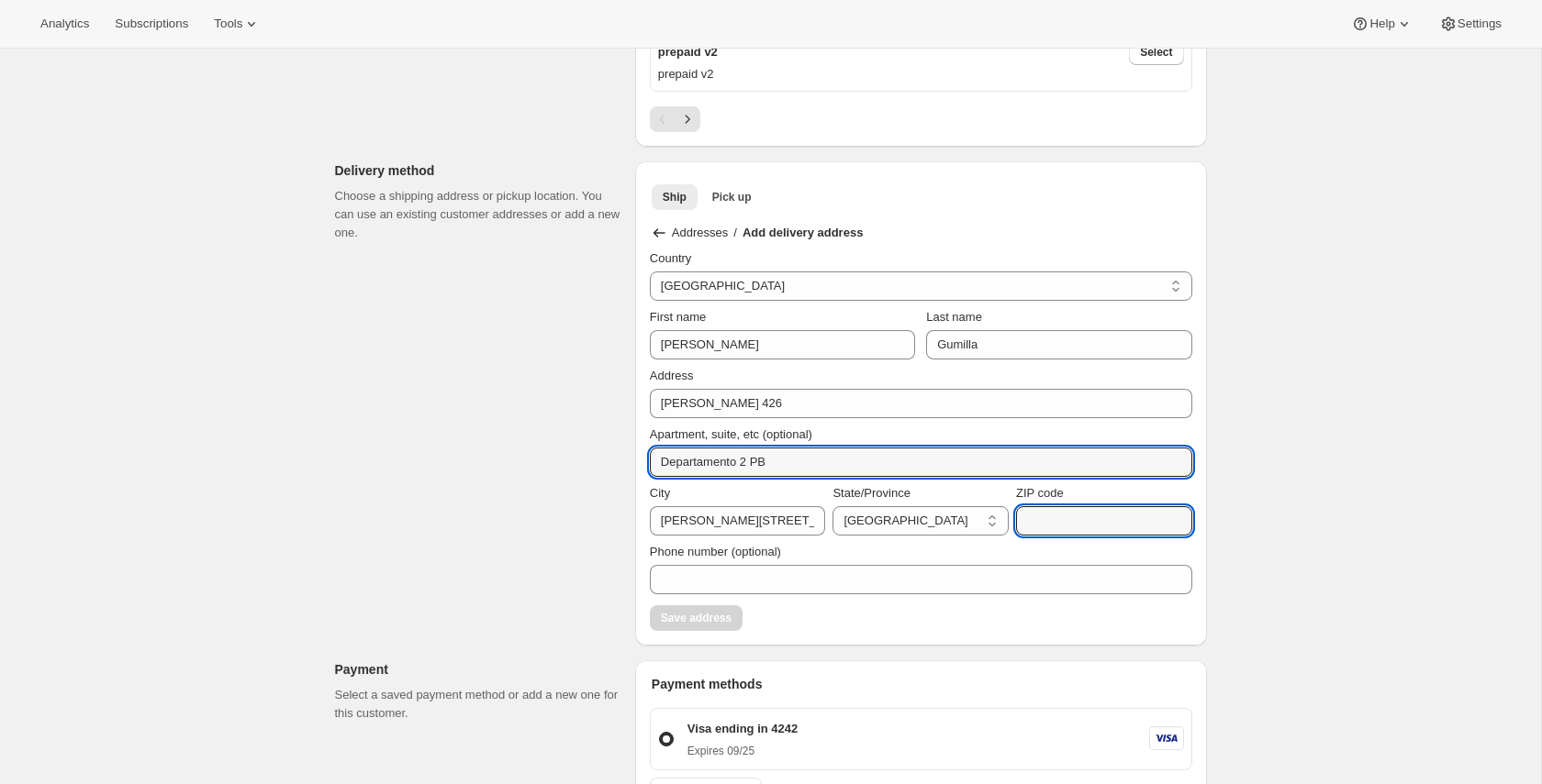
type input "5501"
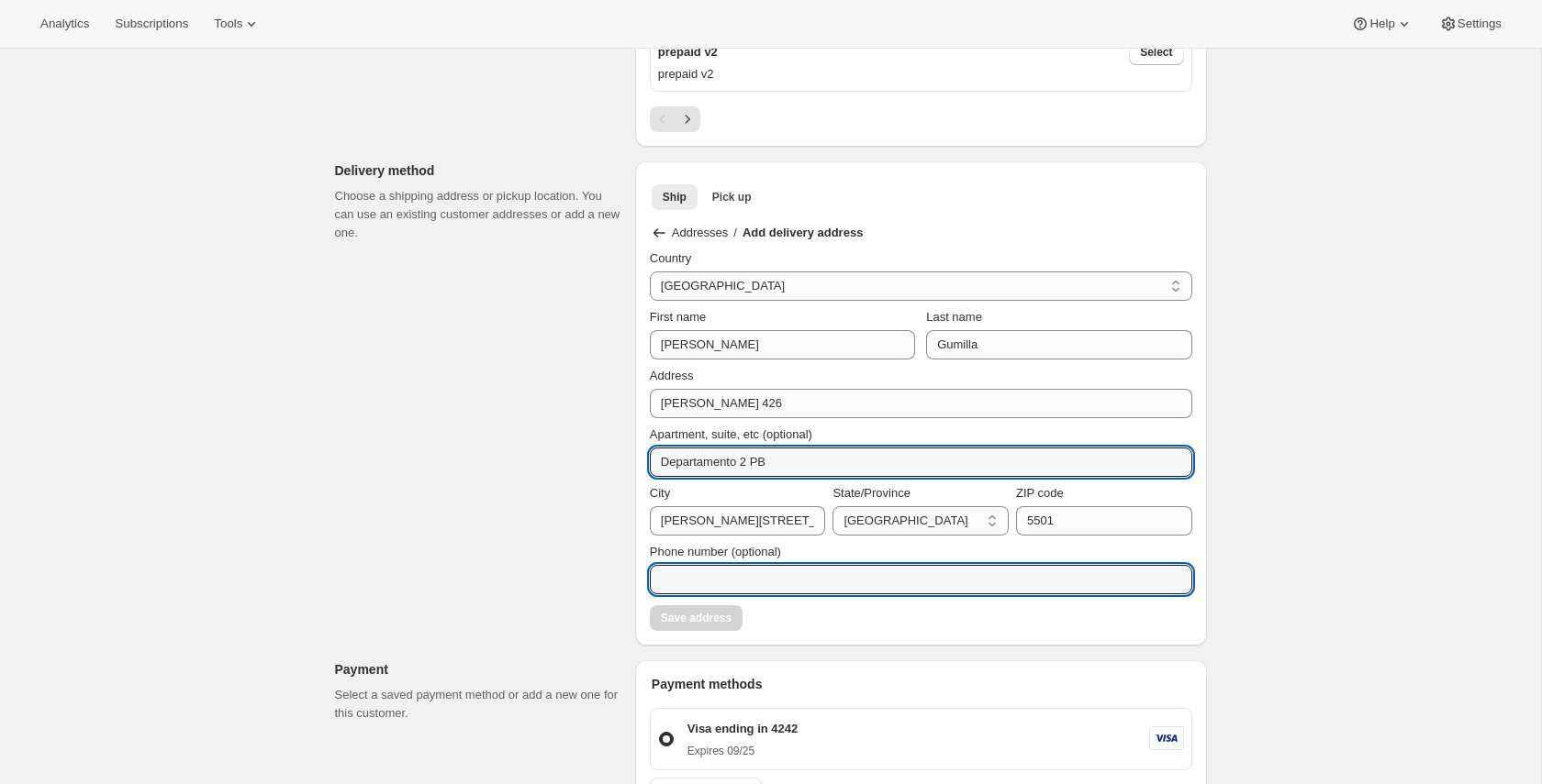
type input "02615634469"
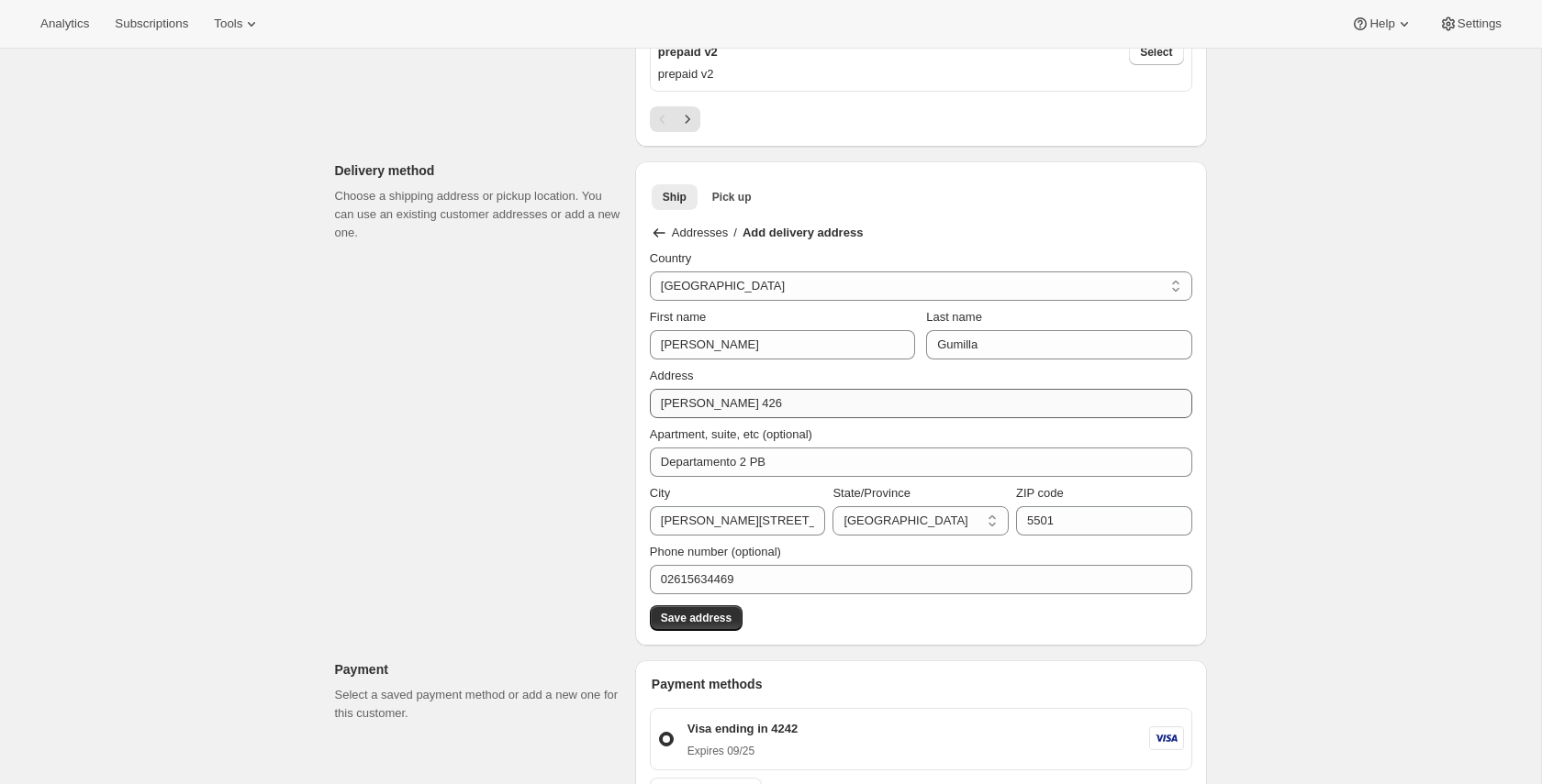
drag, startPoint x: 538, startPoint y: 417, endPoint x: 709, endPoint y: 407, distance: 171.3
click at [545, 328] on div "Order error Error creating draft data: Delivery method shipping address zip is …" at bounding box center [763, 401] width 887 height 2457
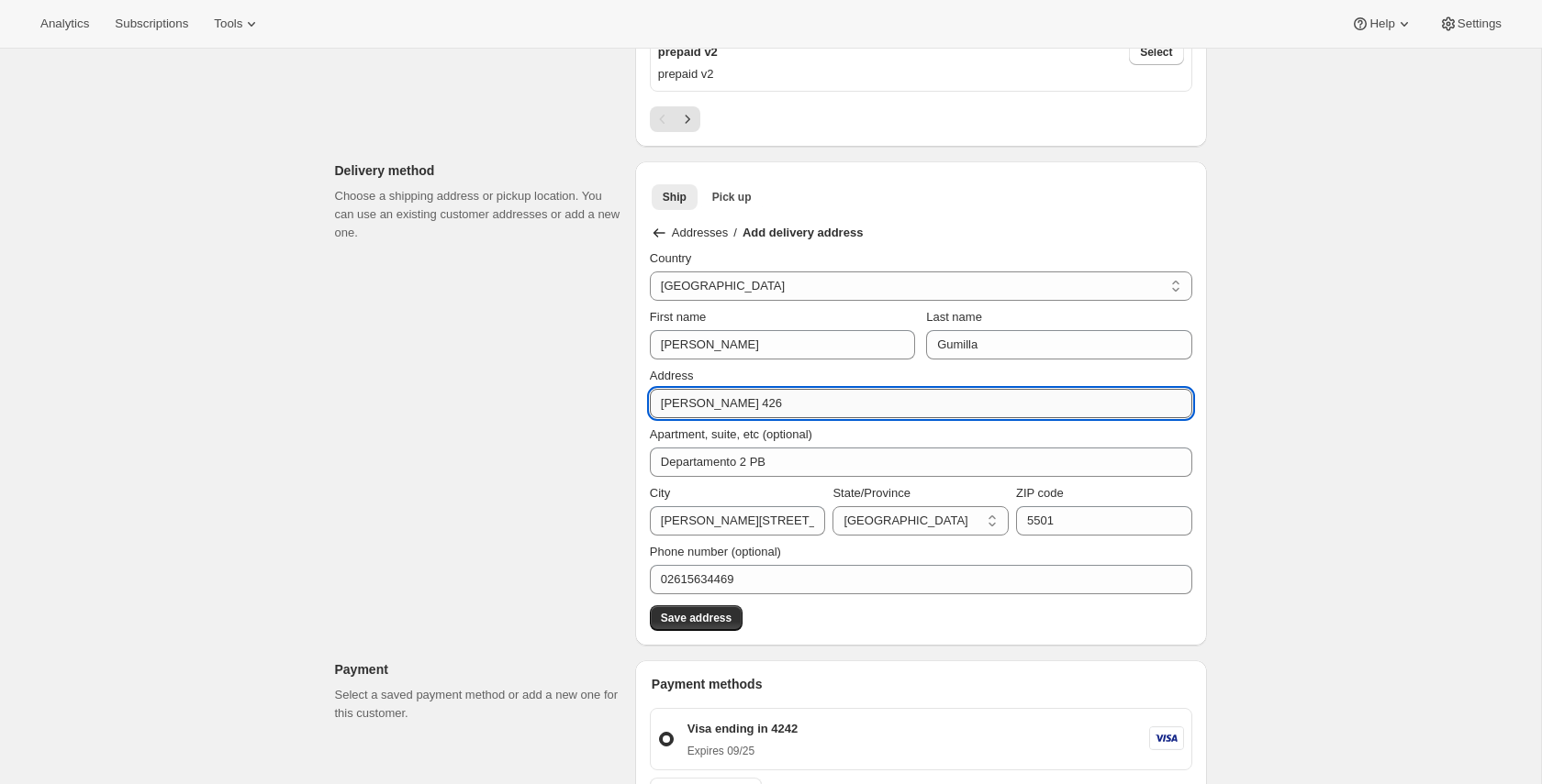
click at [787, 328] on input "Paula Albarracín 426" at bounding box center [921, 403] width 543 height 30
click at [594, 328] on div "Order error Error creating draft data: Delivery method shipping address zip is …" at bounding box center [763, 402] width 887 height 2457
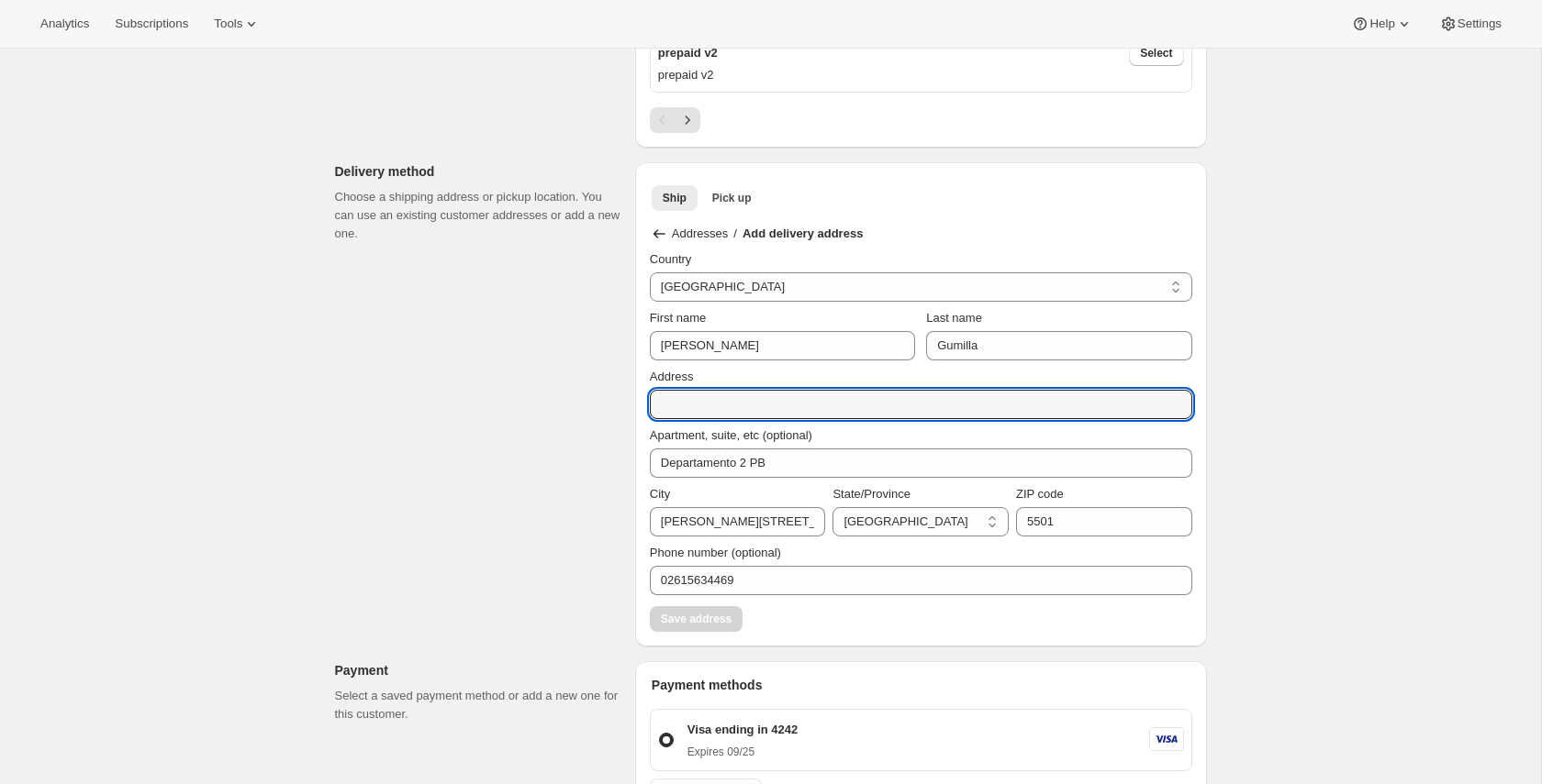
scroll to position [940, 0]
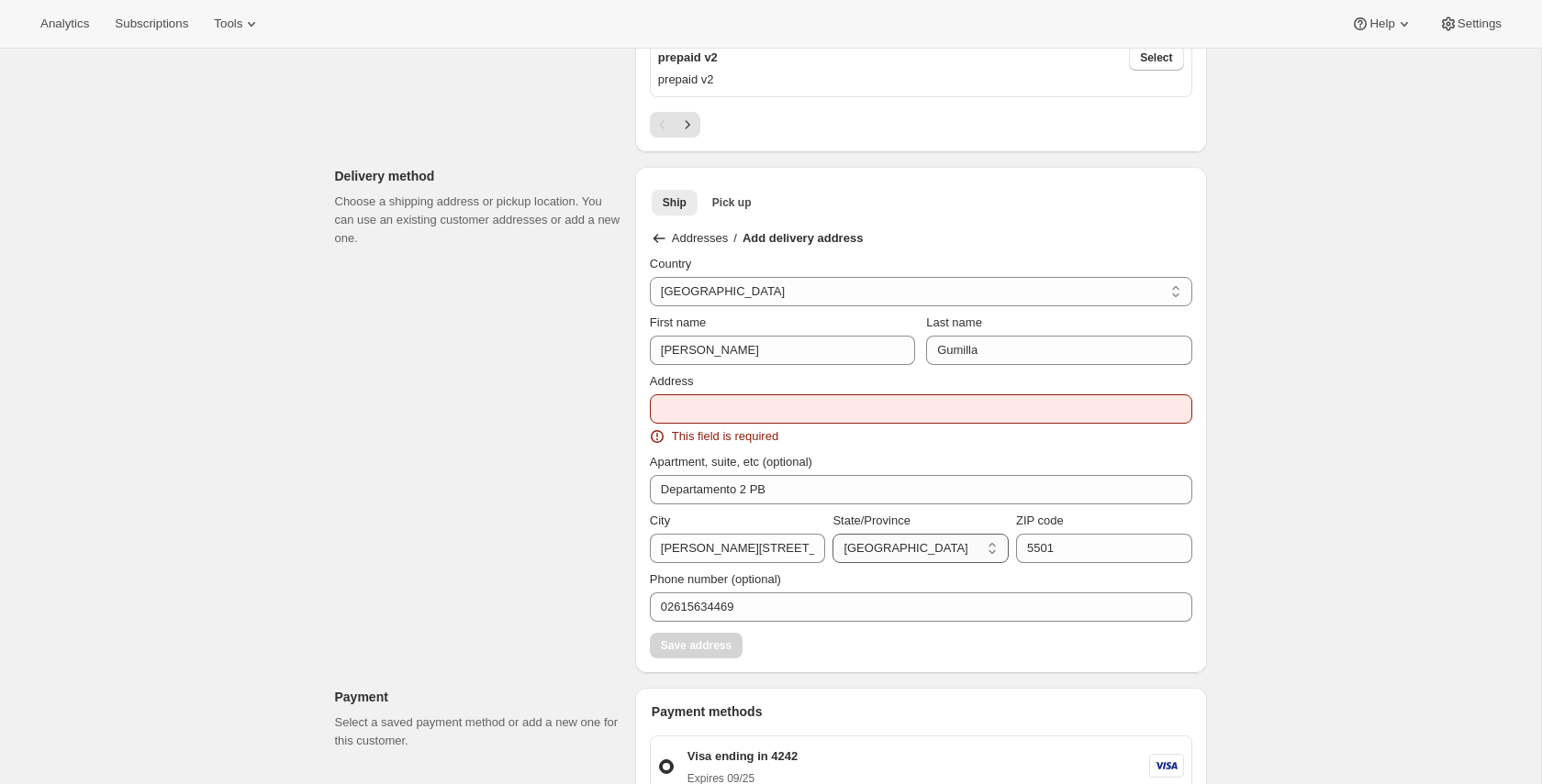
click at [900, 328] on select "A Coruña Álava Albacete Alicante Almería Asturias Ávila Badajoz Balears Barcelo…" at bounding box center [920, 548] width 176 height 30
select select "AB"
click at [832, 328] on select "A Coruña Álava Albacete Alicante Almería Asturias Ávila Badajoz Balears Barcelo…" at bounding box center [920, 548] width 176 height 30
click at [1122, 328] on input "5501" at bounding box center [1104, 548] width 176 height 30
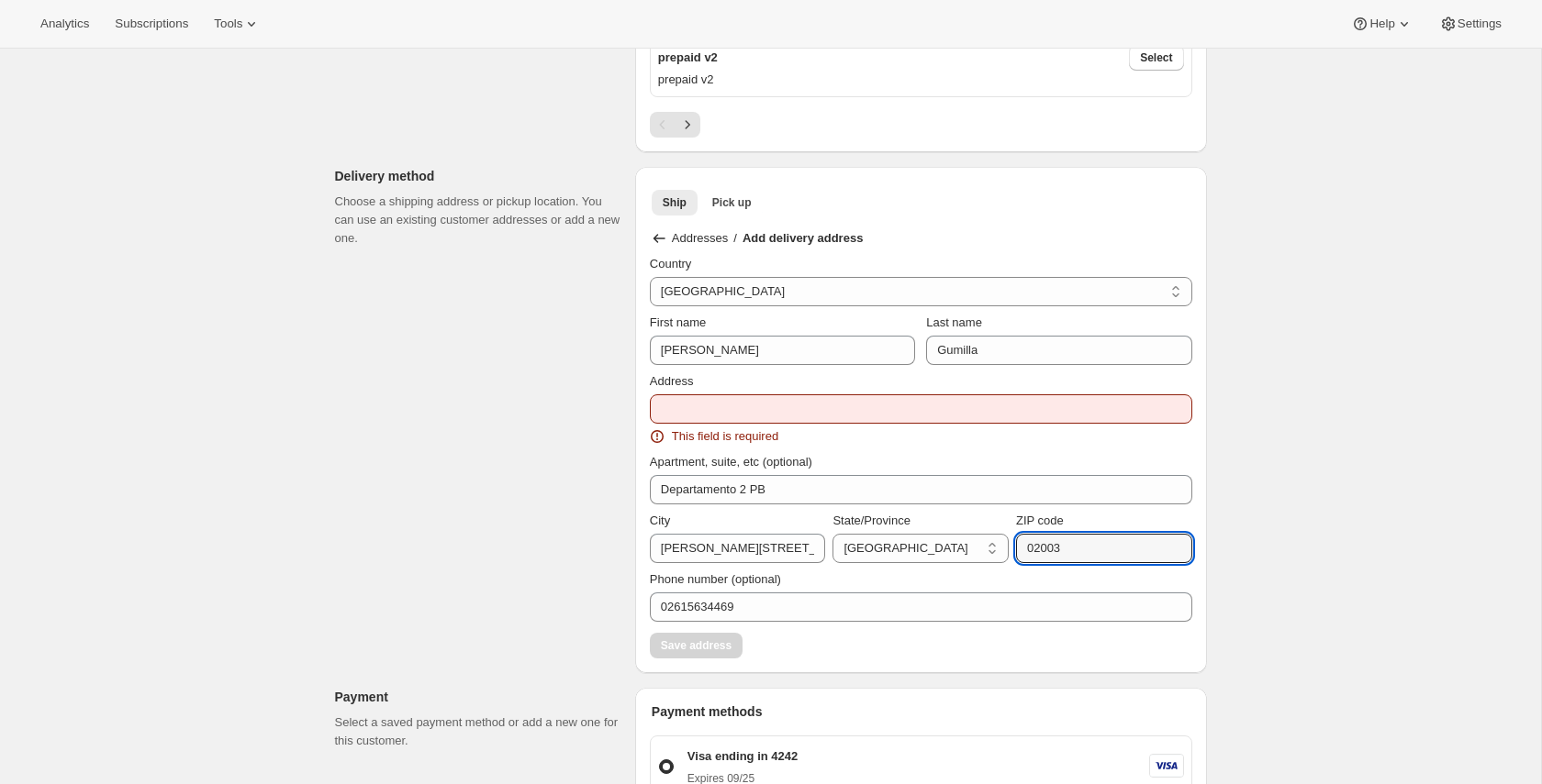
type input "02003"
click at [1313, 328] on div "Create subscription. This page is ready Create subscription Order error Error c…" at bounding box center [770, 398] width 1541 height 2578
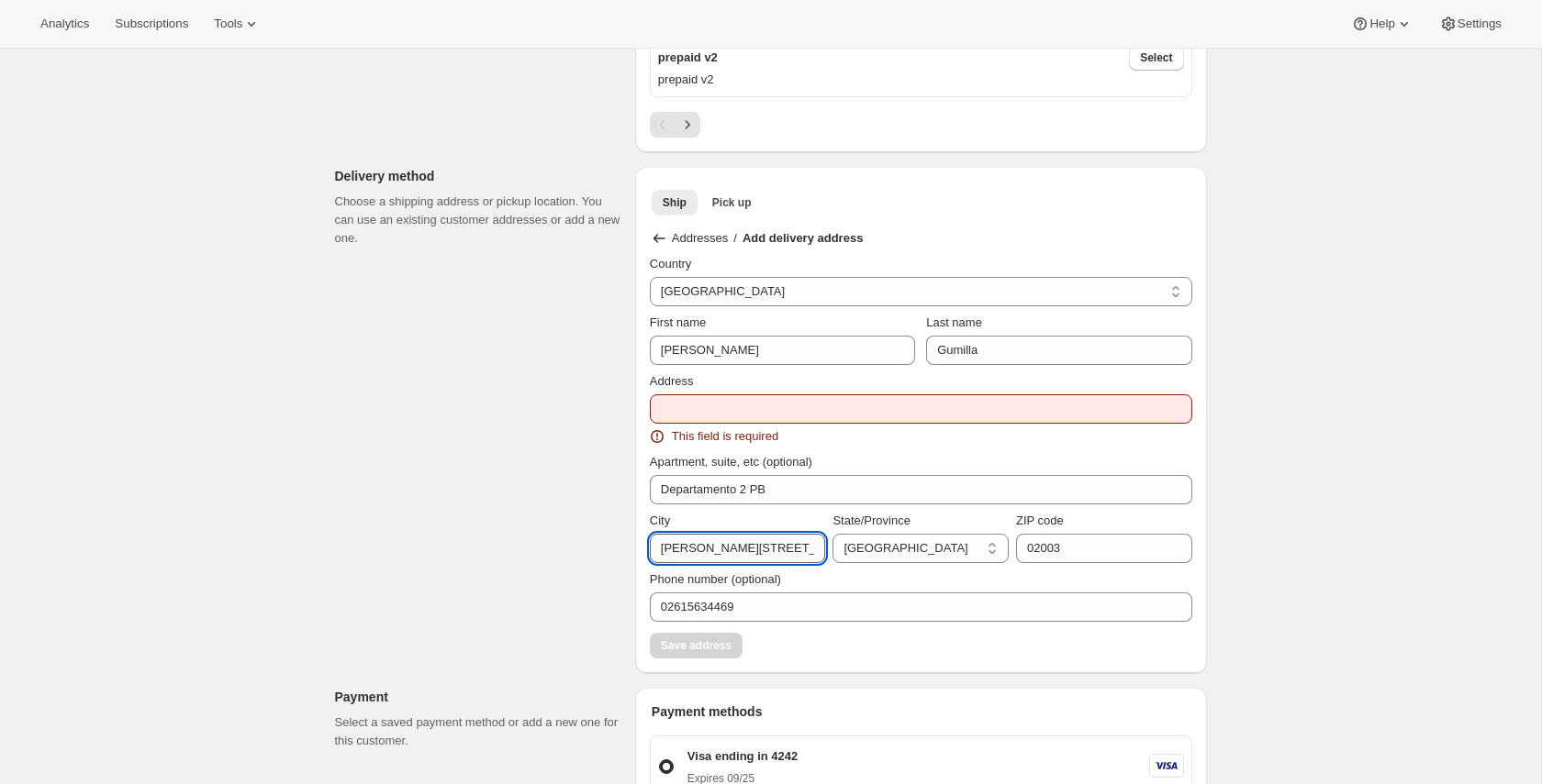
click at [759, 328] on input "Paula Albarracin 426, Godoy Cruz" at bounding box center [738, 548] width 176 height 30
type input "Mendoza"
click at [718, 328] on div "Save address" at bounding box center [921, 640] width 543 height 36
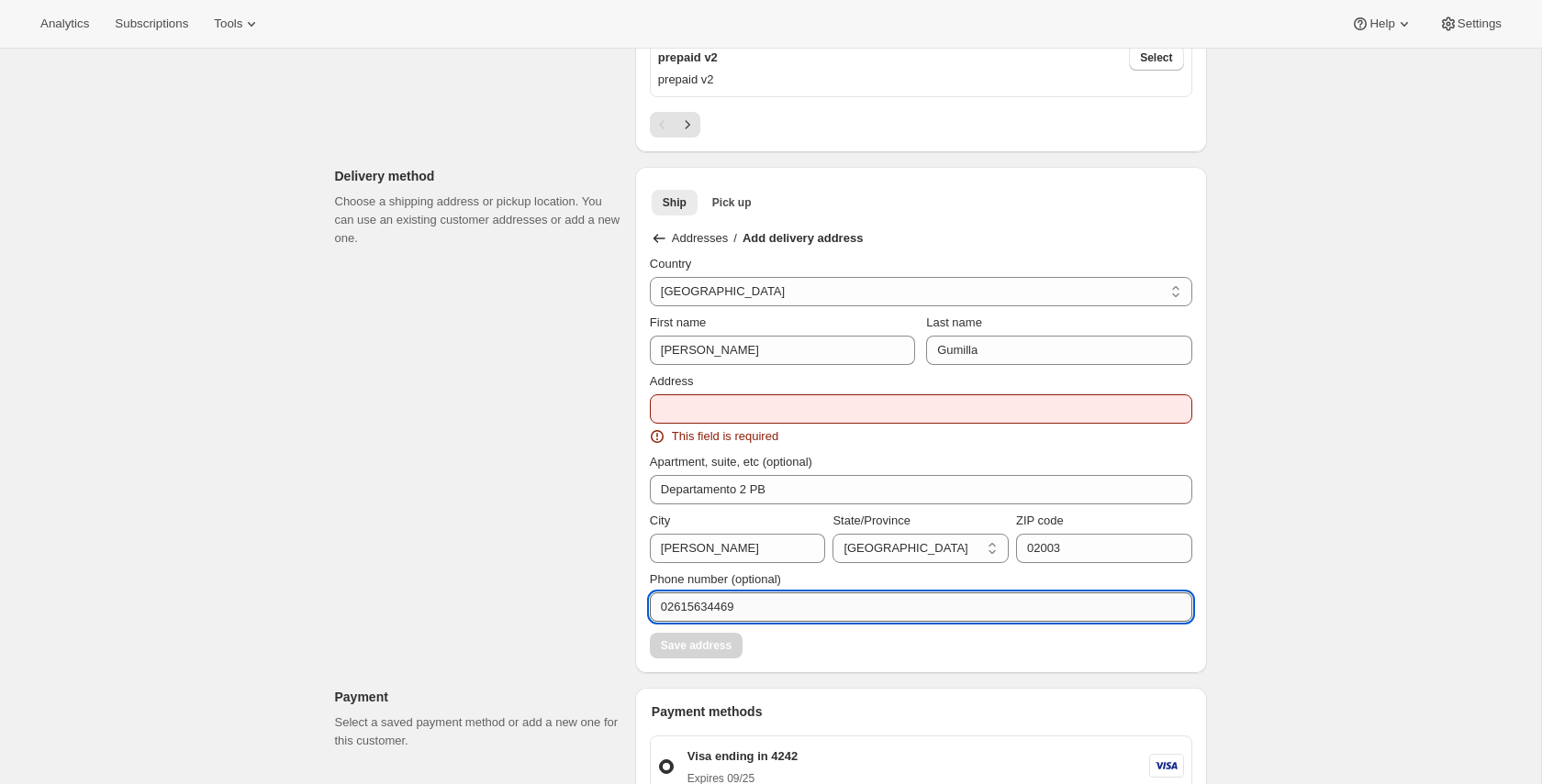
click at [746, 328] on input "02615634469" at bounding box center [921, 607] width 543 height 30
type input "02615"
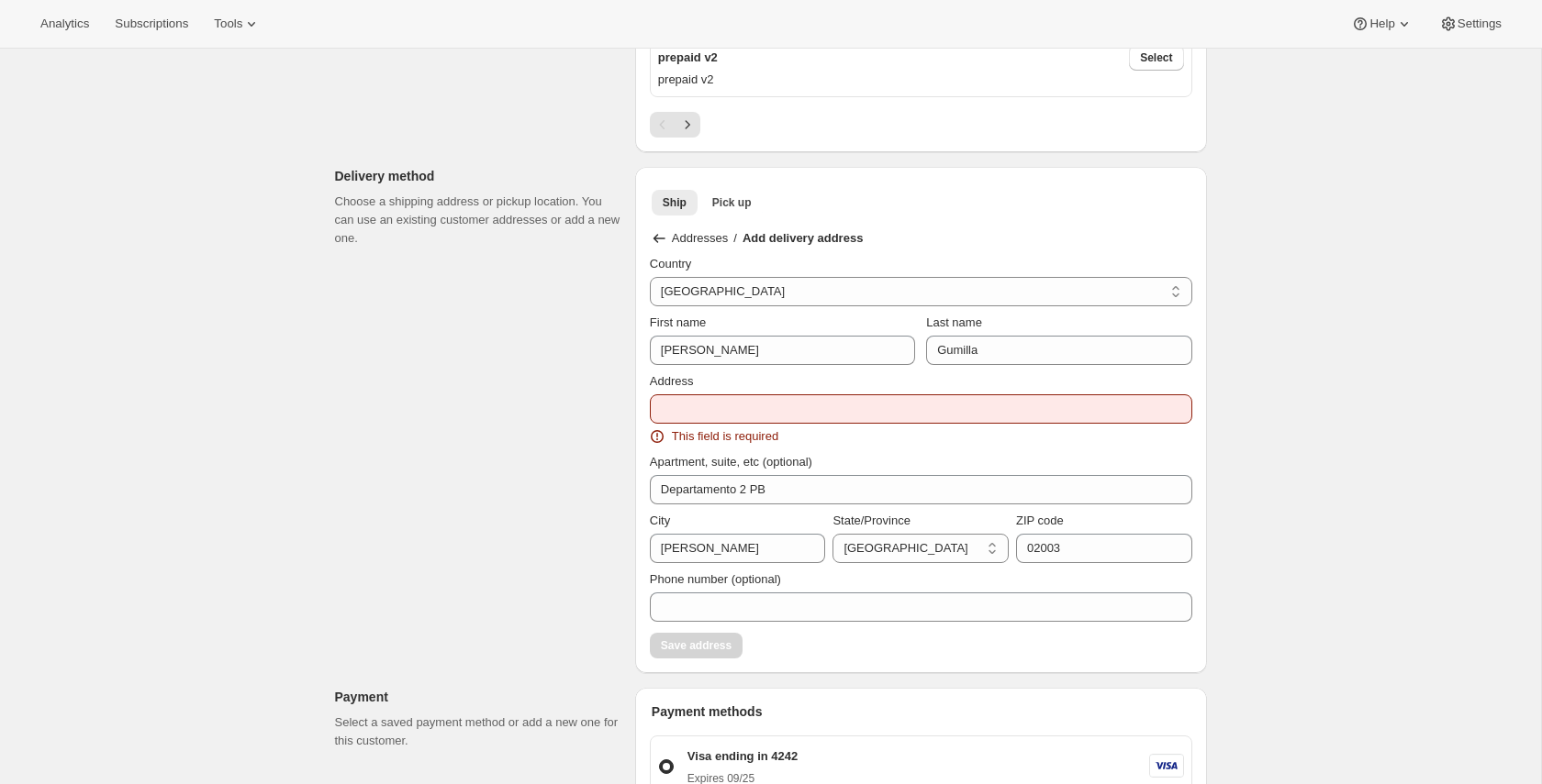
click at [360, 328] on div "Order error Error creating draft data: Delivery method shipping address zip is …" at bounding box center [763, 418] width 887 height 2479
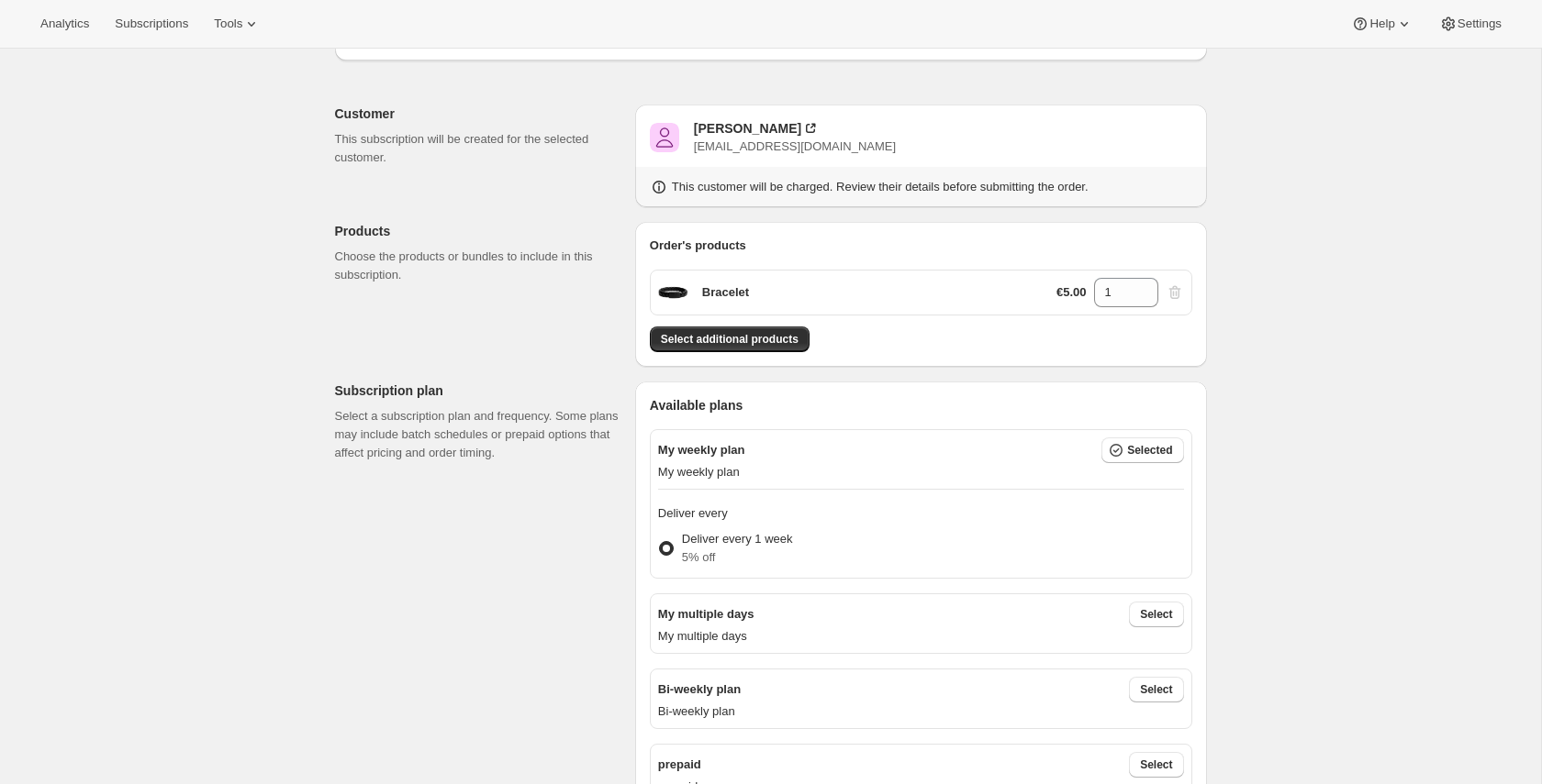
scroll to position [0, 0]
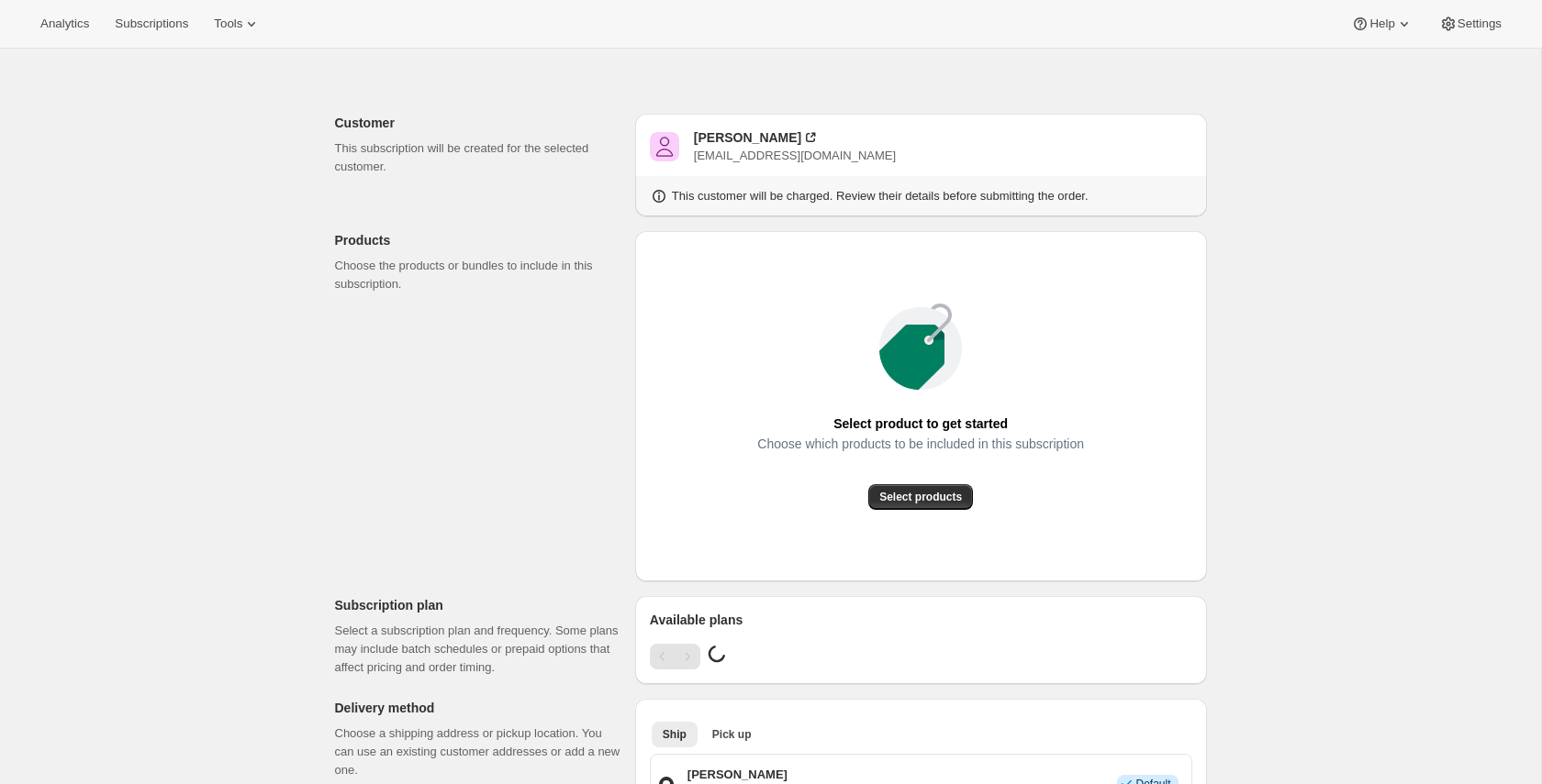
scroll to position [66, 0]
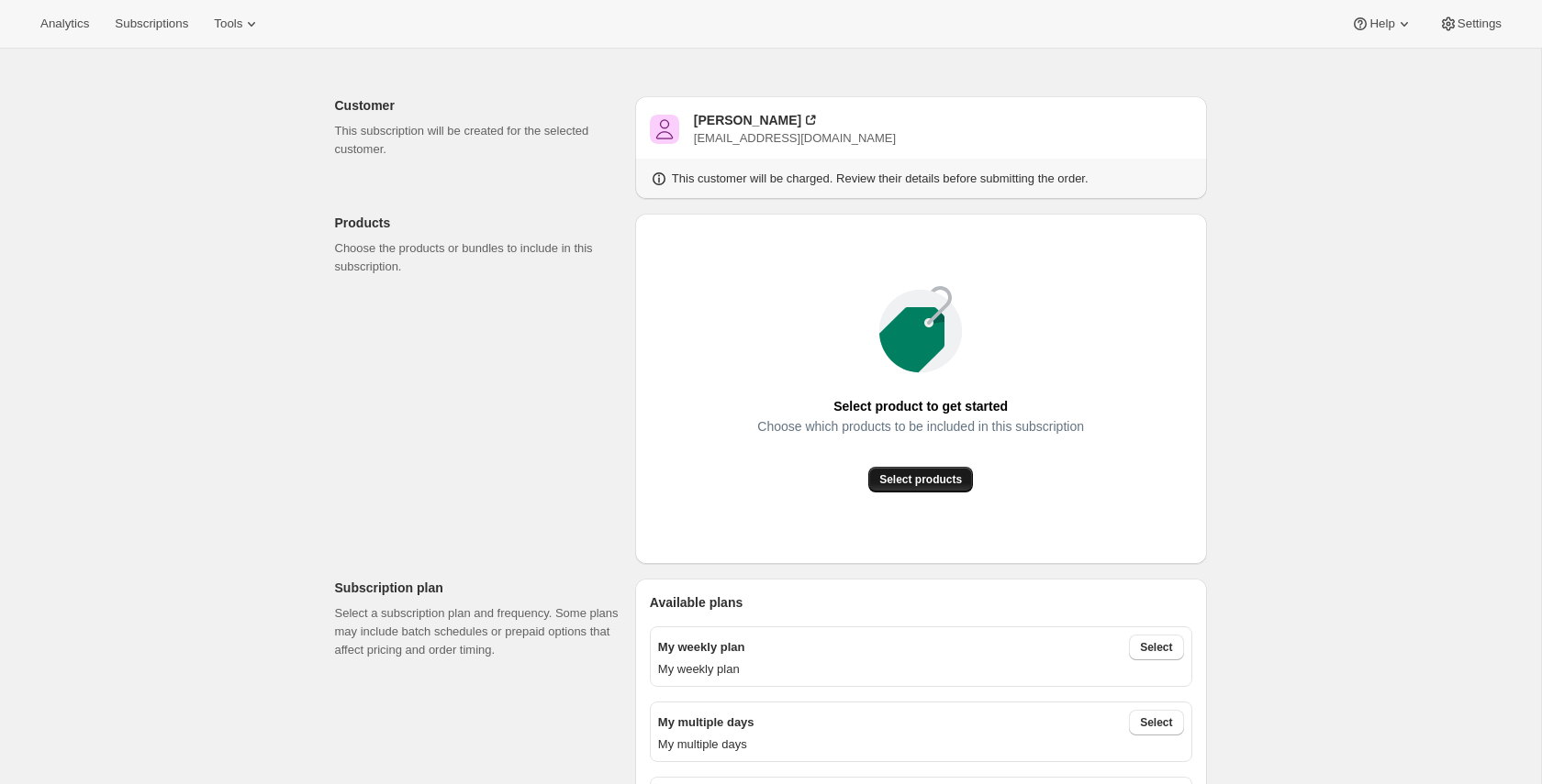
click at [954, 490] on button "Select products" at bounding box center [921, 479] width 105 height 26
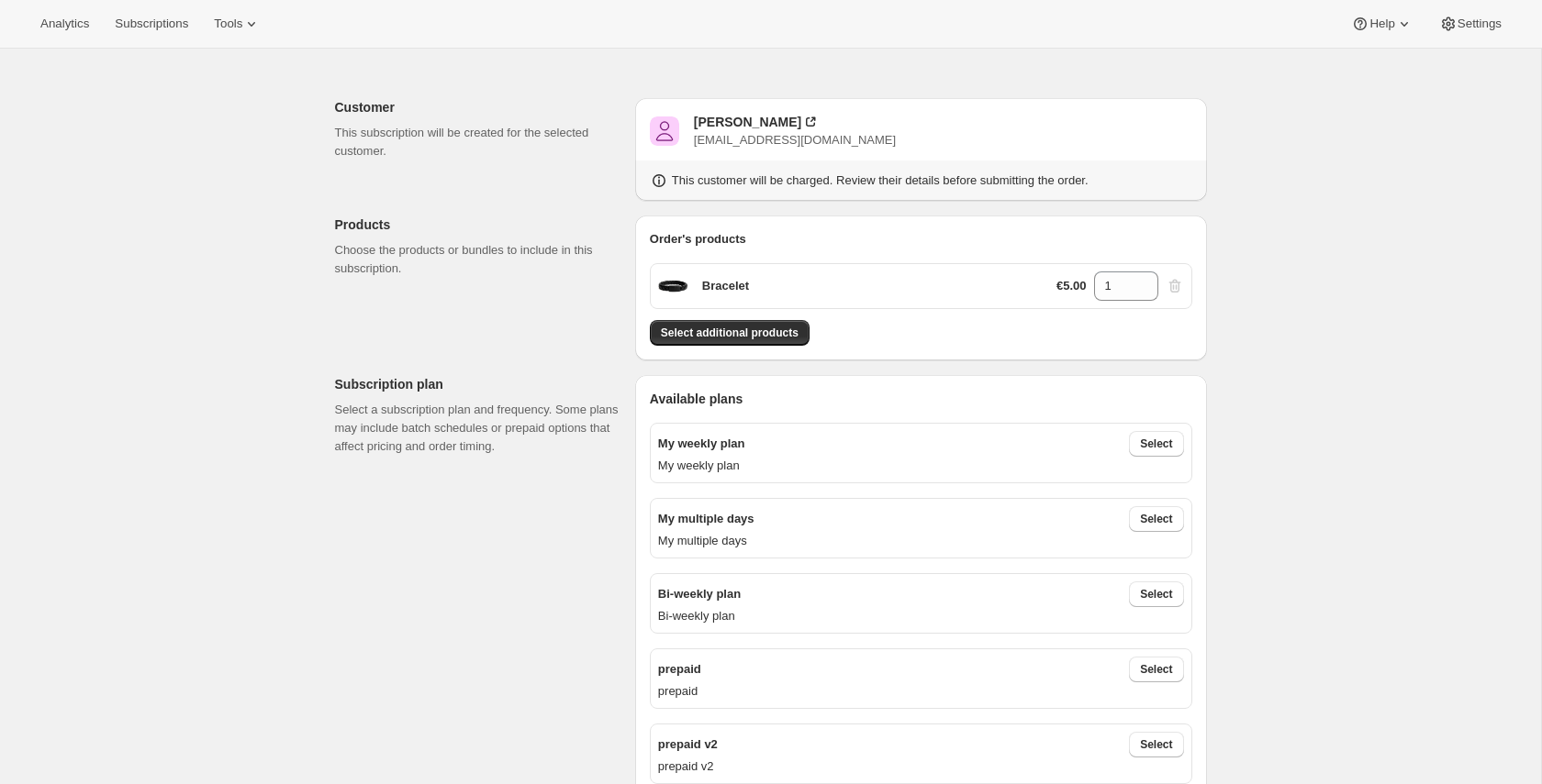
scroll to position [198, 0]
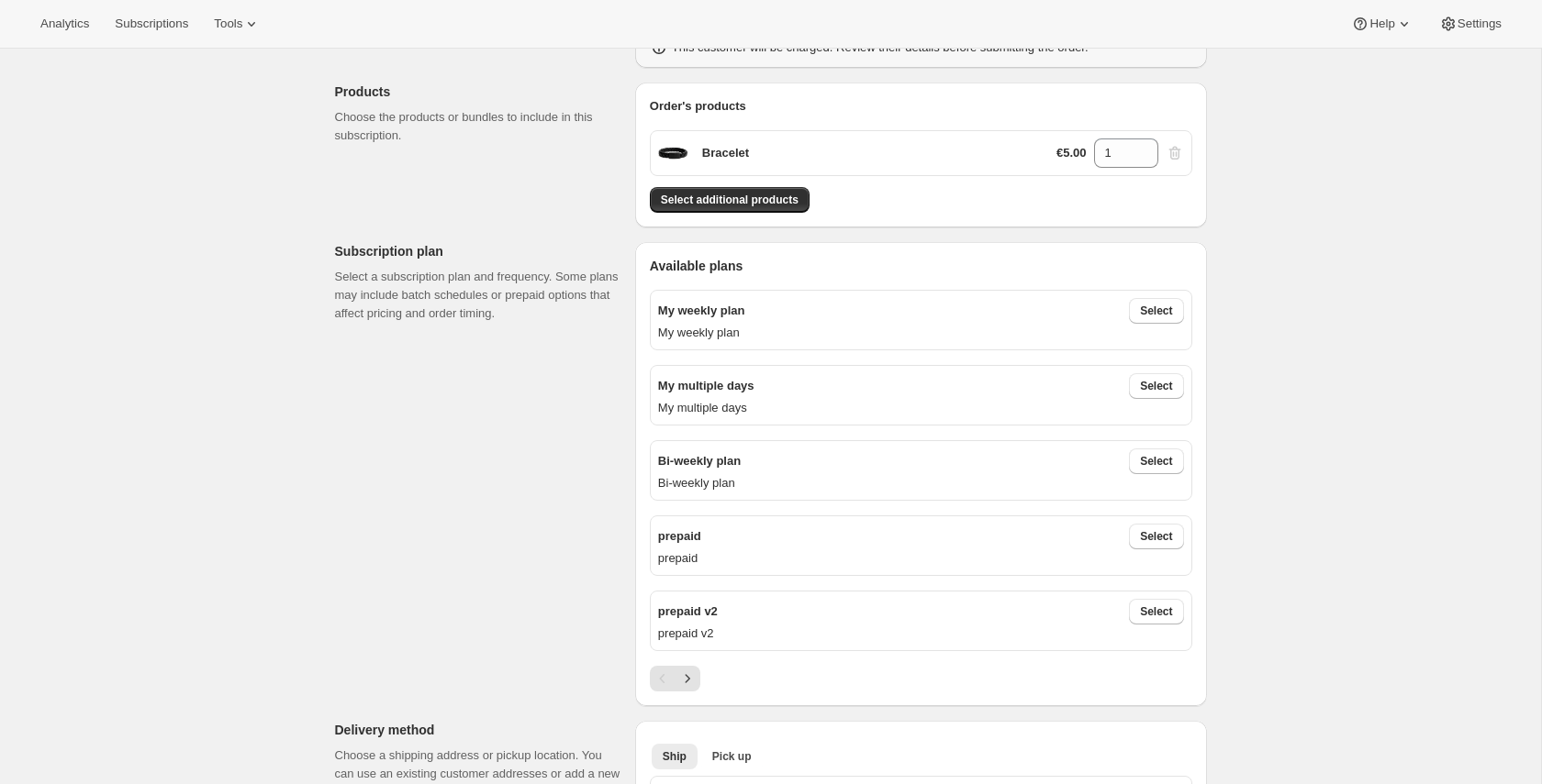
click at [1146, 296] on div "My weekly plan Select My weekly plan" at bounding box center [921, 320] width 543 height 60
click at [1143, 311] on span "Select" at bounding box center [1156, 310] width 32 height 14
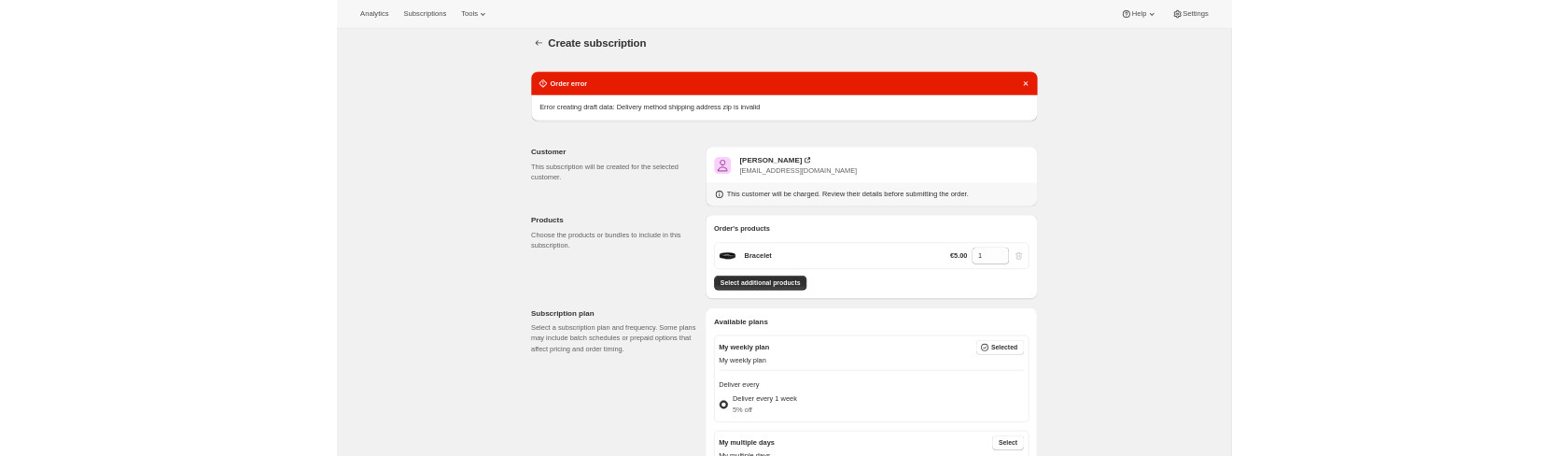
scroll to position [0, 0]
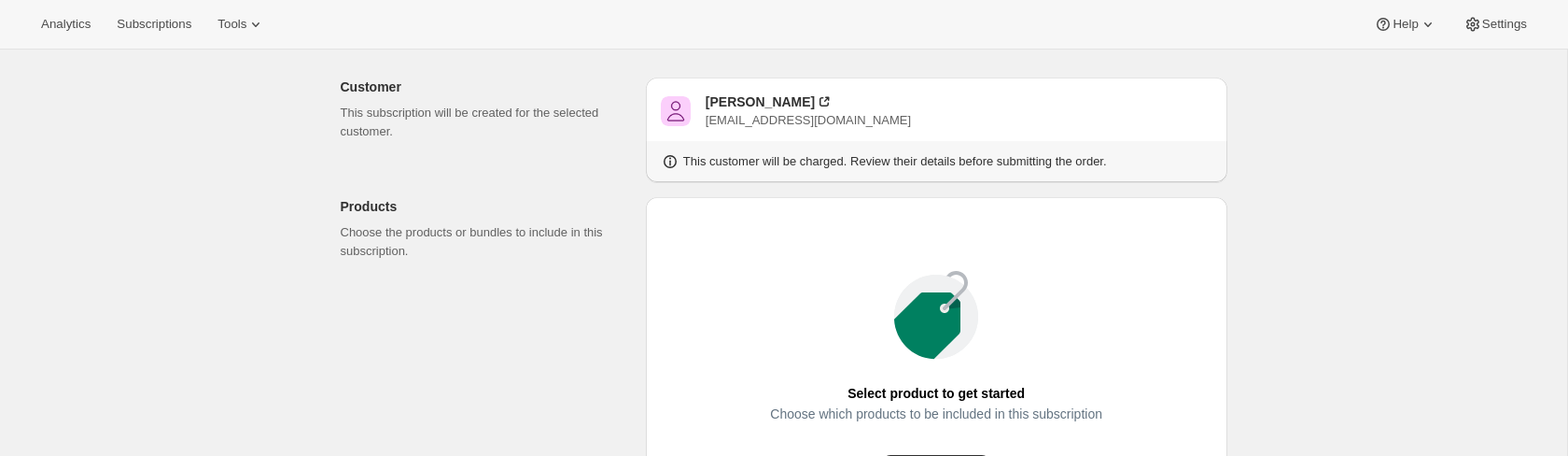
scroll to position [163, 0]
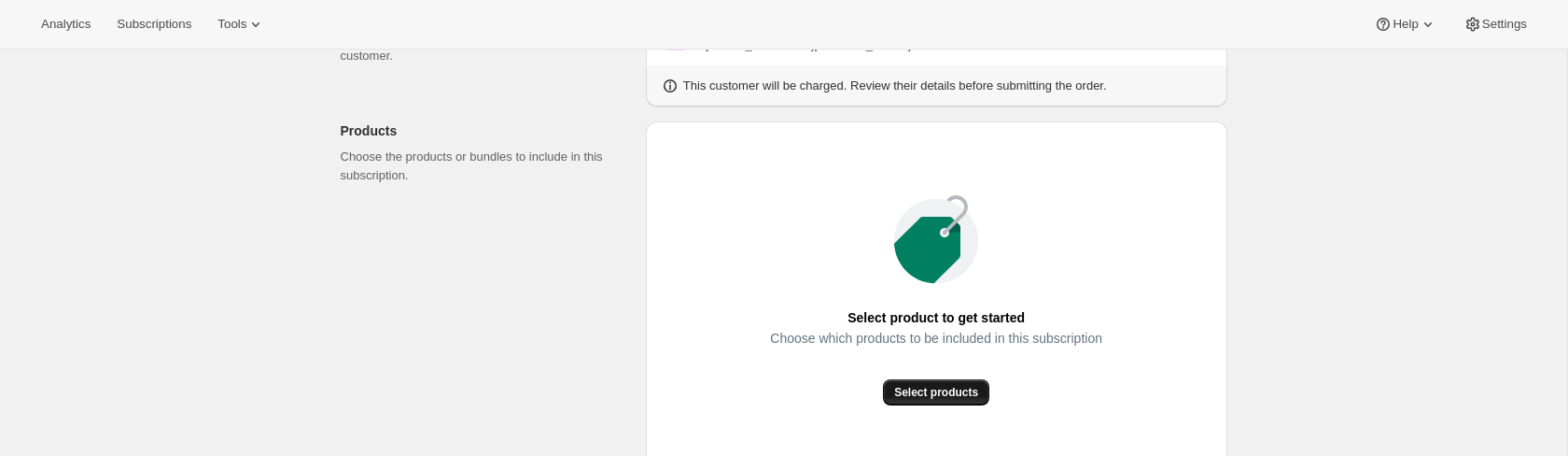
click at [937, 391] on span "Select products" at bounding box center [936, 392] width 84 height 15
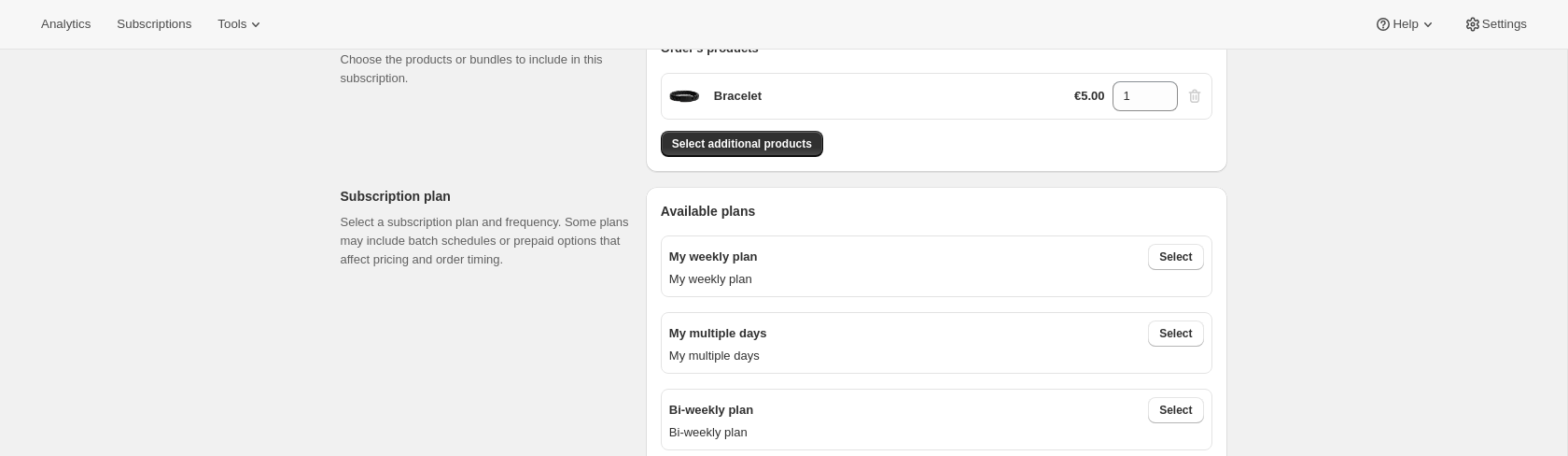
scroll to position [374, 0]
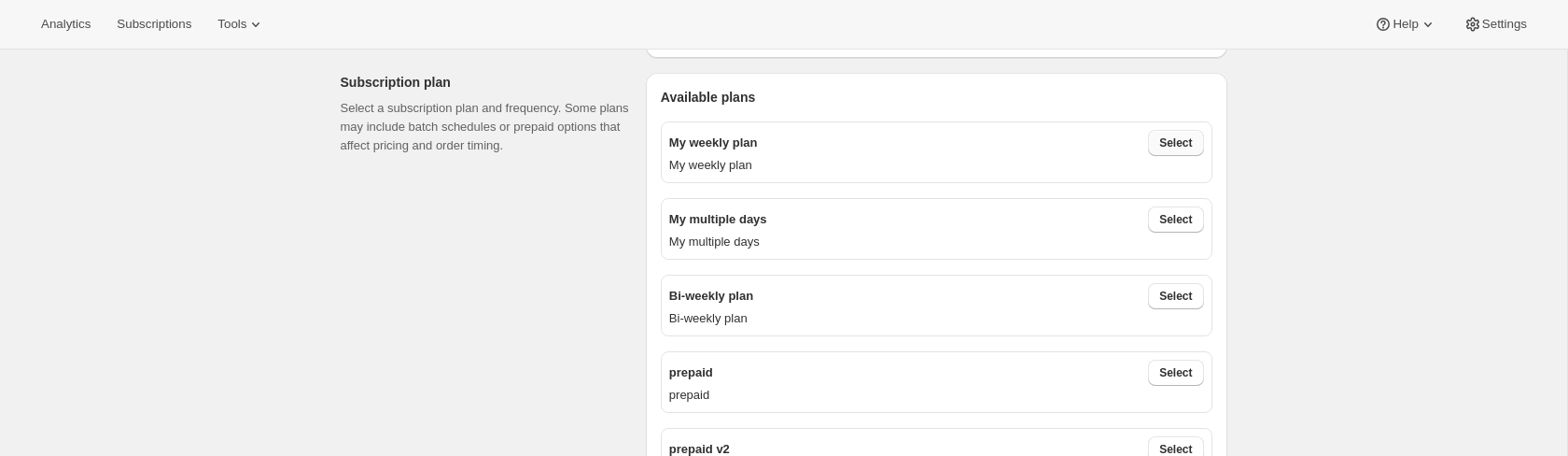
click at [1192, 138] on span "Select" at bounding box center [1176, 142] width 33 height 15
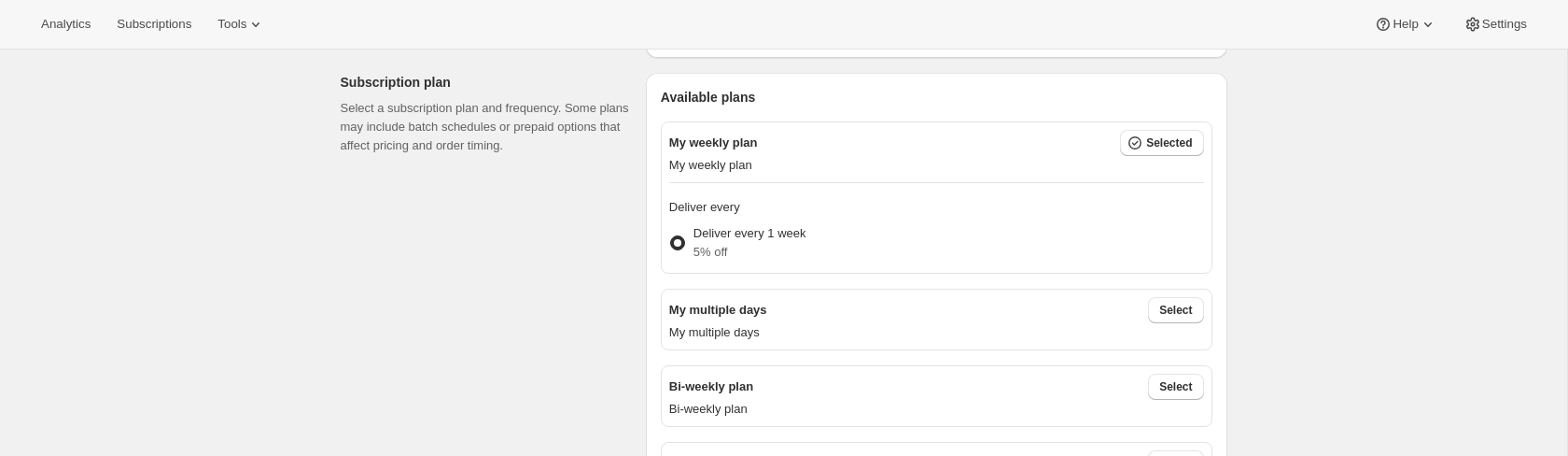
scroll to position [0, 0]
